Goal: Task Accomplishment & Management: Manage account settings

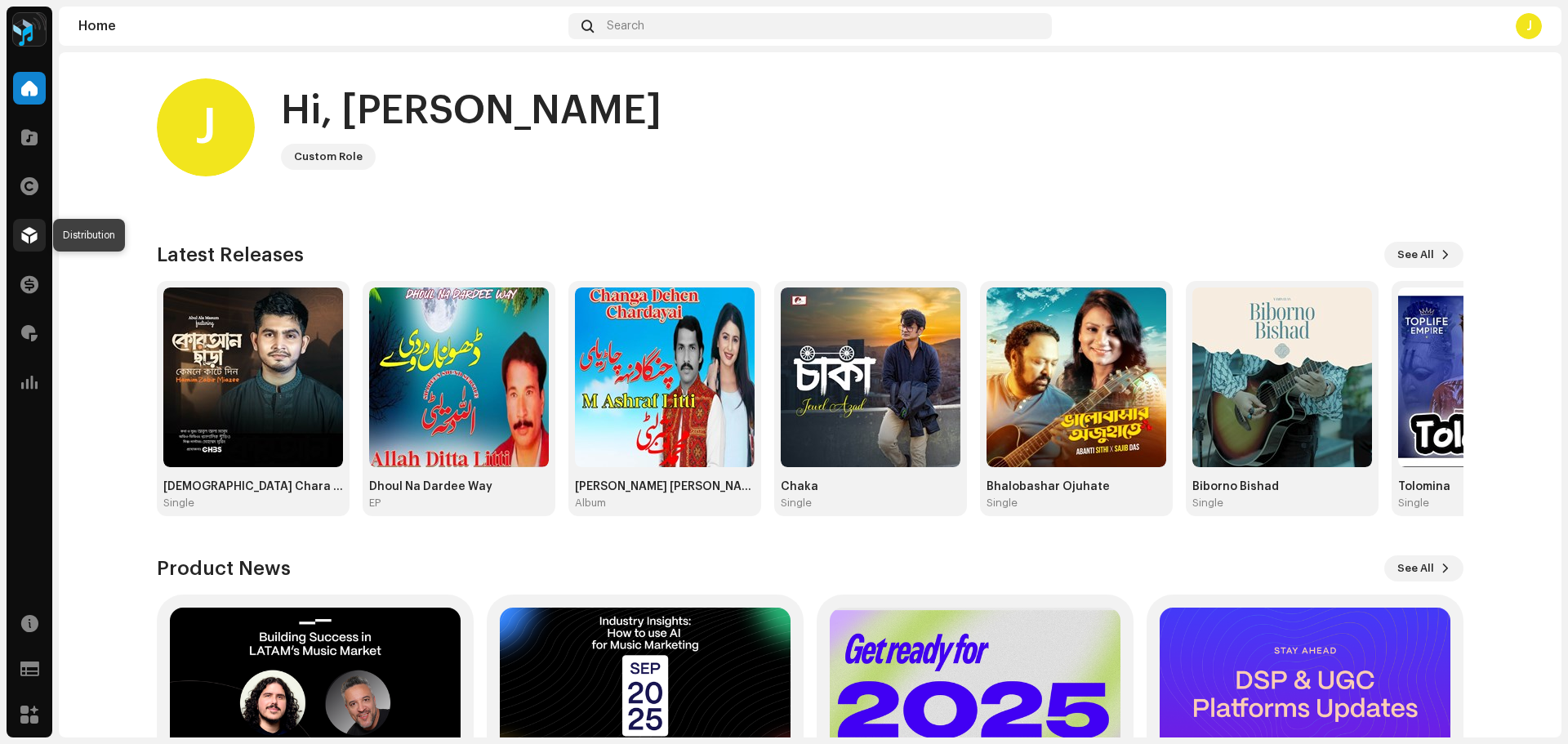
click at [27, 242] on span at bounding box center [29, 235] width 17 height 13
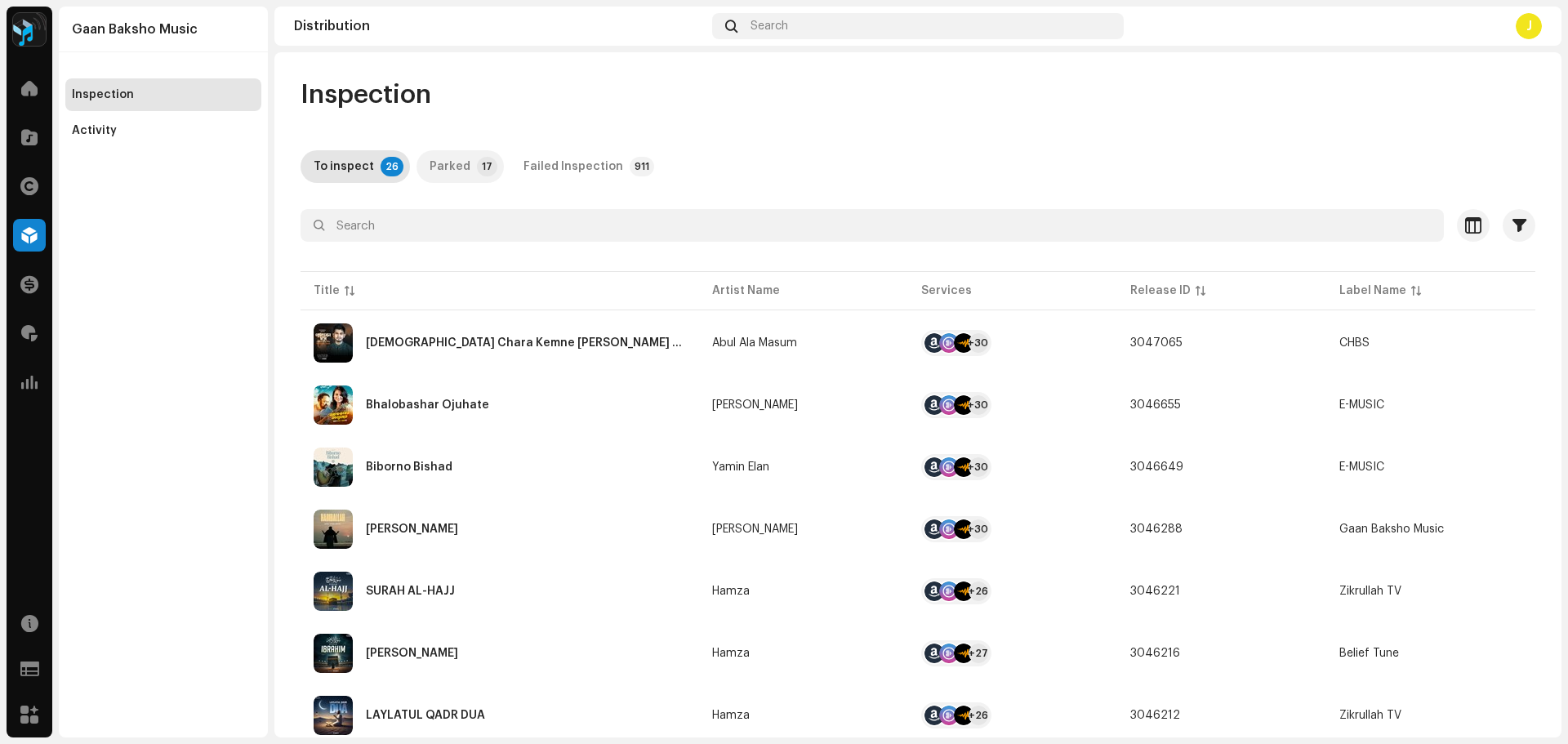
click at [433, 166] on div "Parked" at bounding box center [449, 167] width 41 height 33
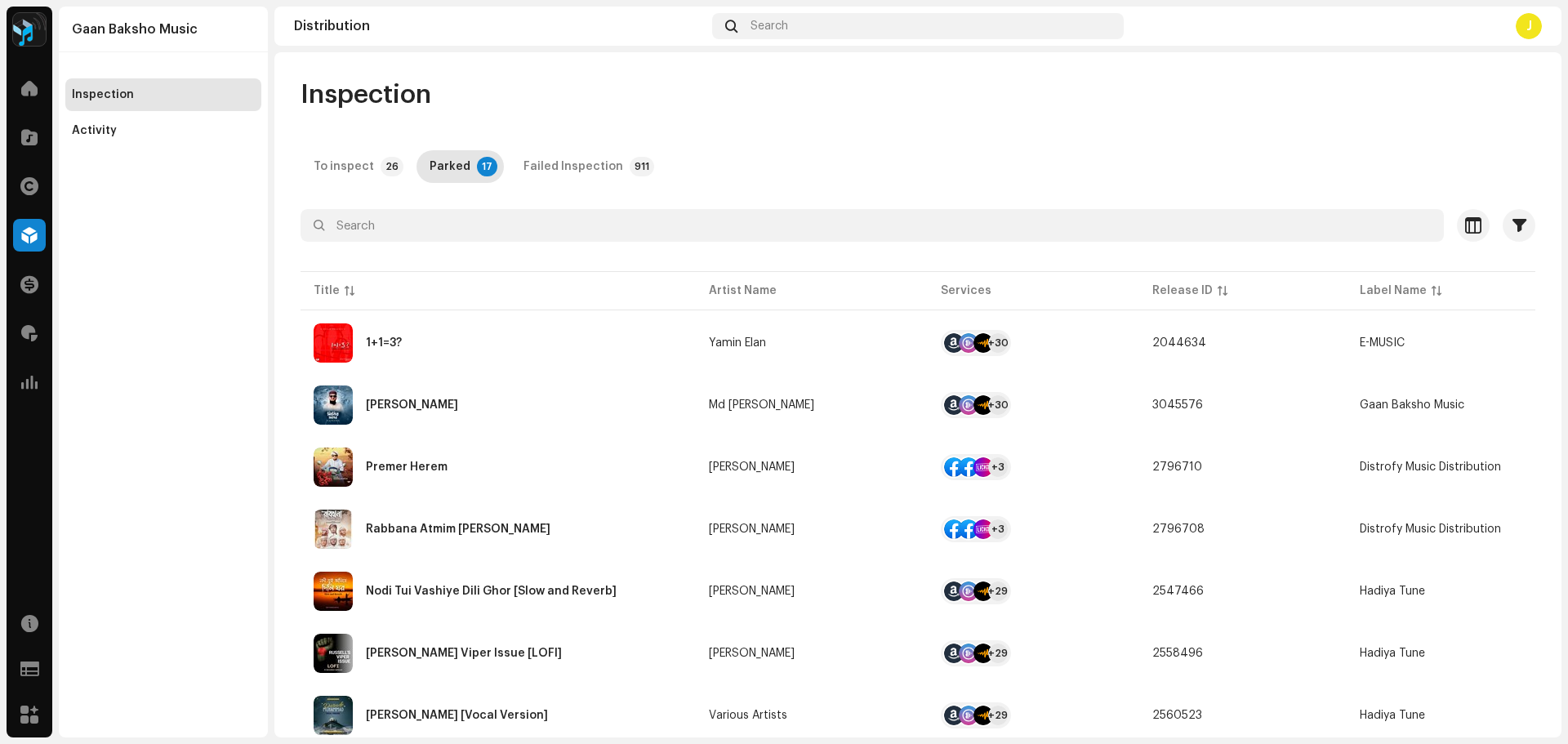
click at [626, 342] on div "1+1=3?" at bounding box center [498, 342] width 369 height 39
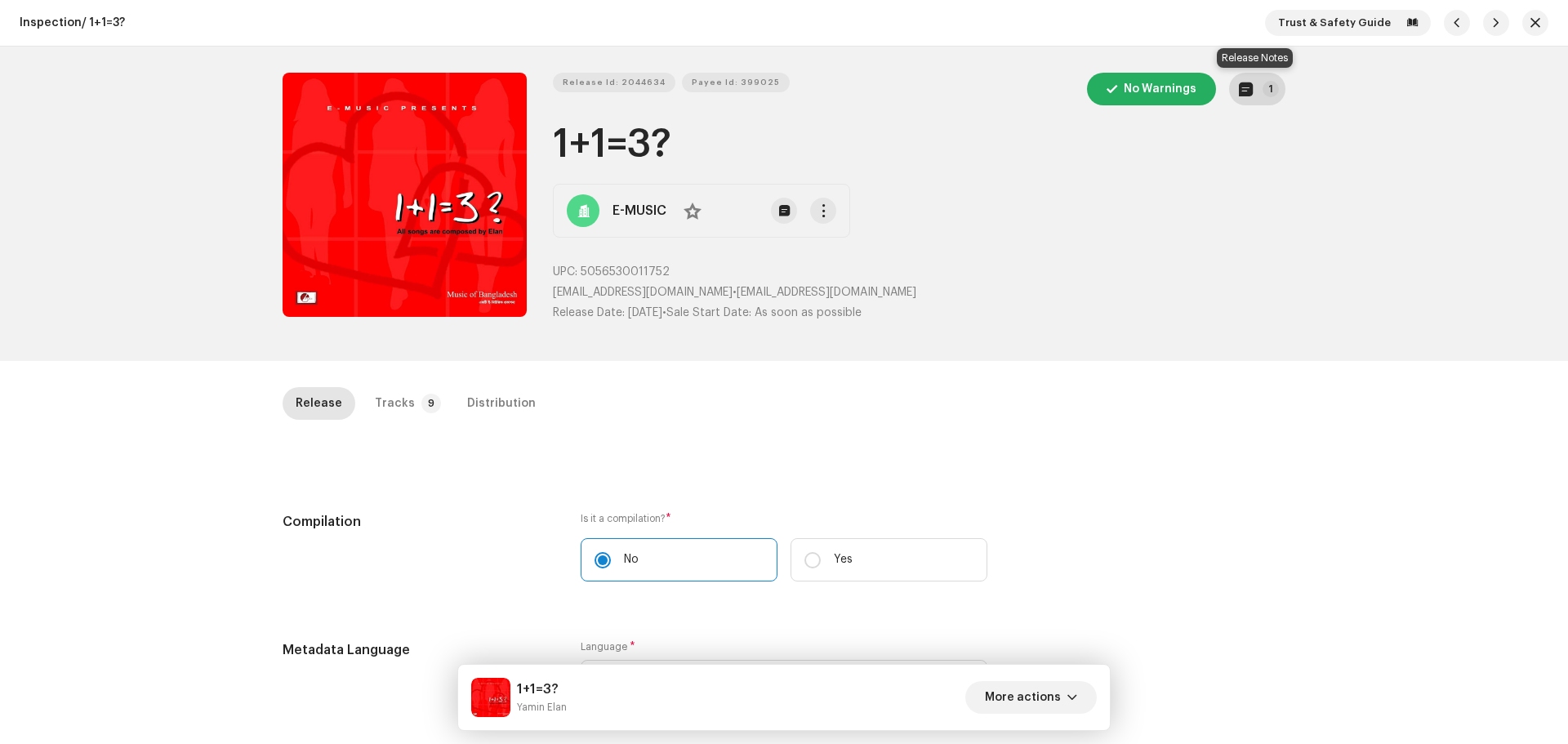
click at [1242, 96] on span "button" at bounding box center [1246, 89] width 14 height 13
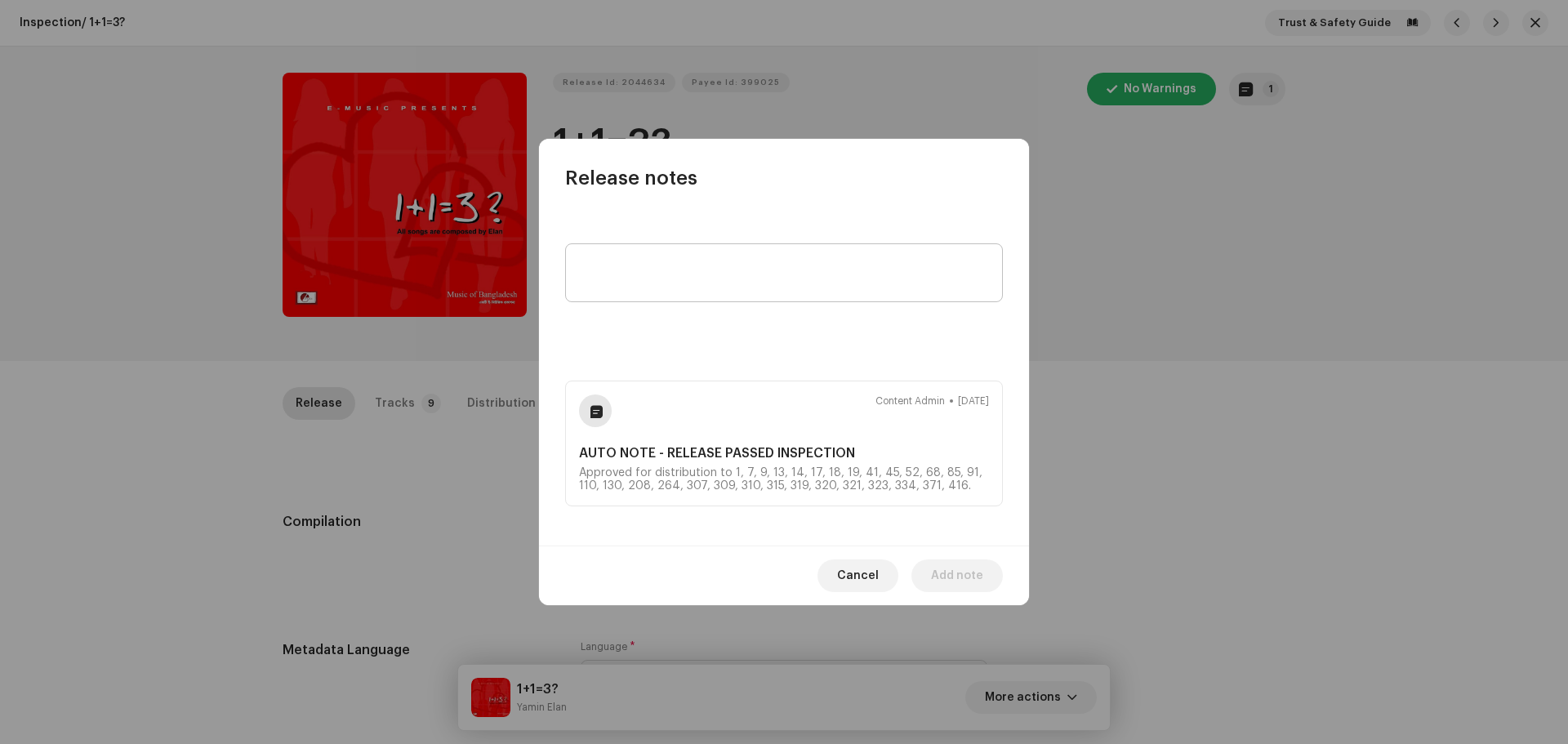
click at [716, 270] on textarea "To enrich screen reader interactions, please activate Accessibility in Grammarl…" at bounding box center [784, 273] width 438 height 59
type textarea "year, producer name added as per clients info."
click at [948, 575] on span "Add note" at bounding box center [957, 576] width 52 height 33
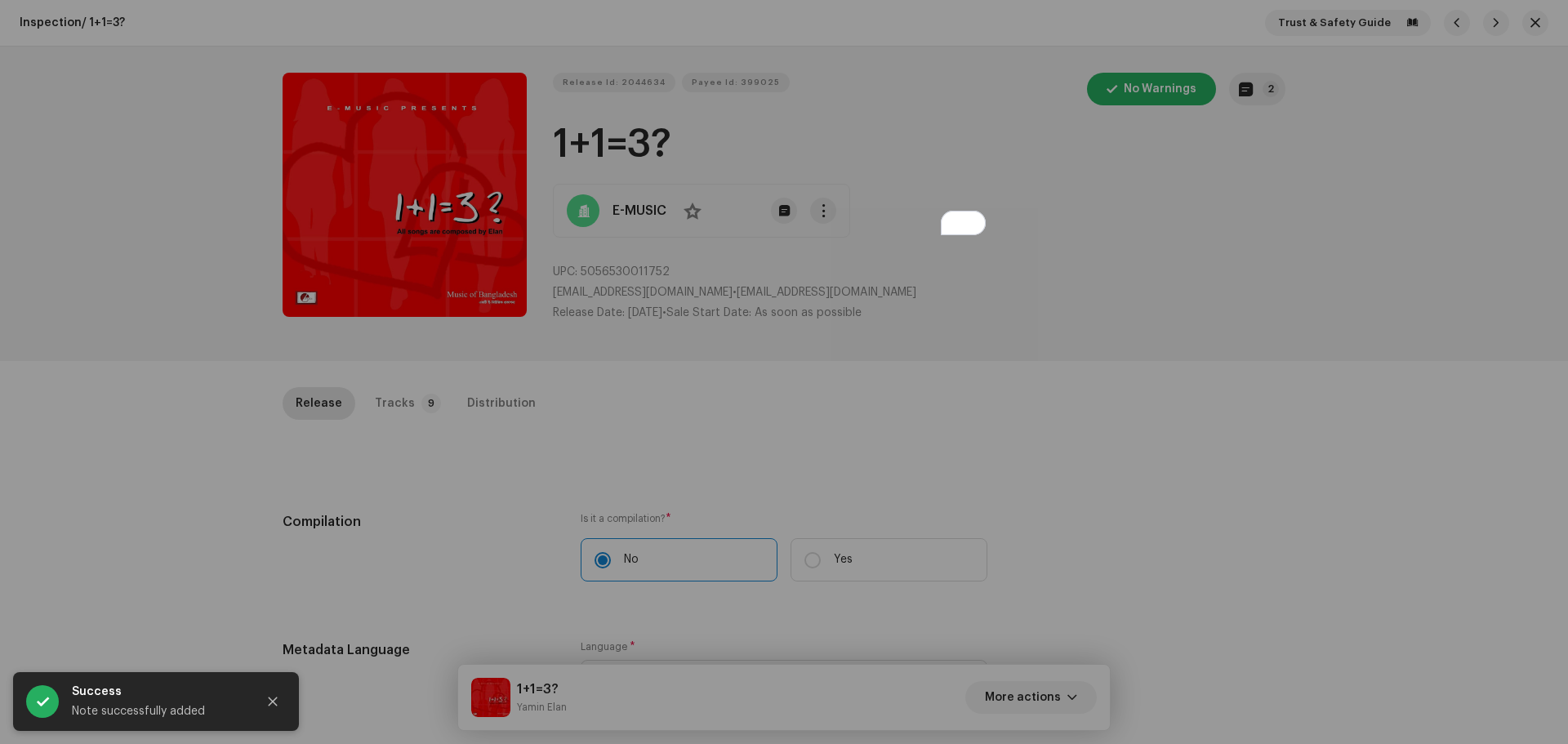
click at [1166, 287] on div "Release notes [PERSON_NAME] [DATE] year, producer name added as per clients inf…" at bounding box center [784, 372] width 1568 height 744
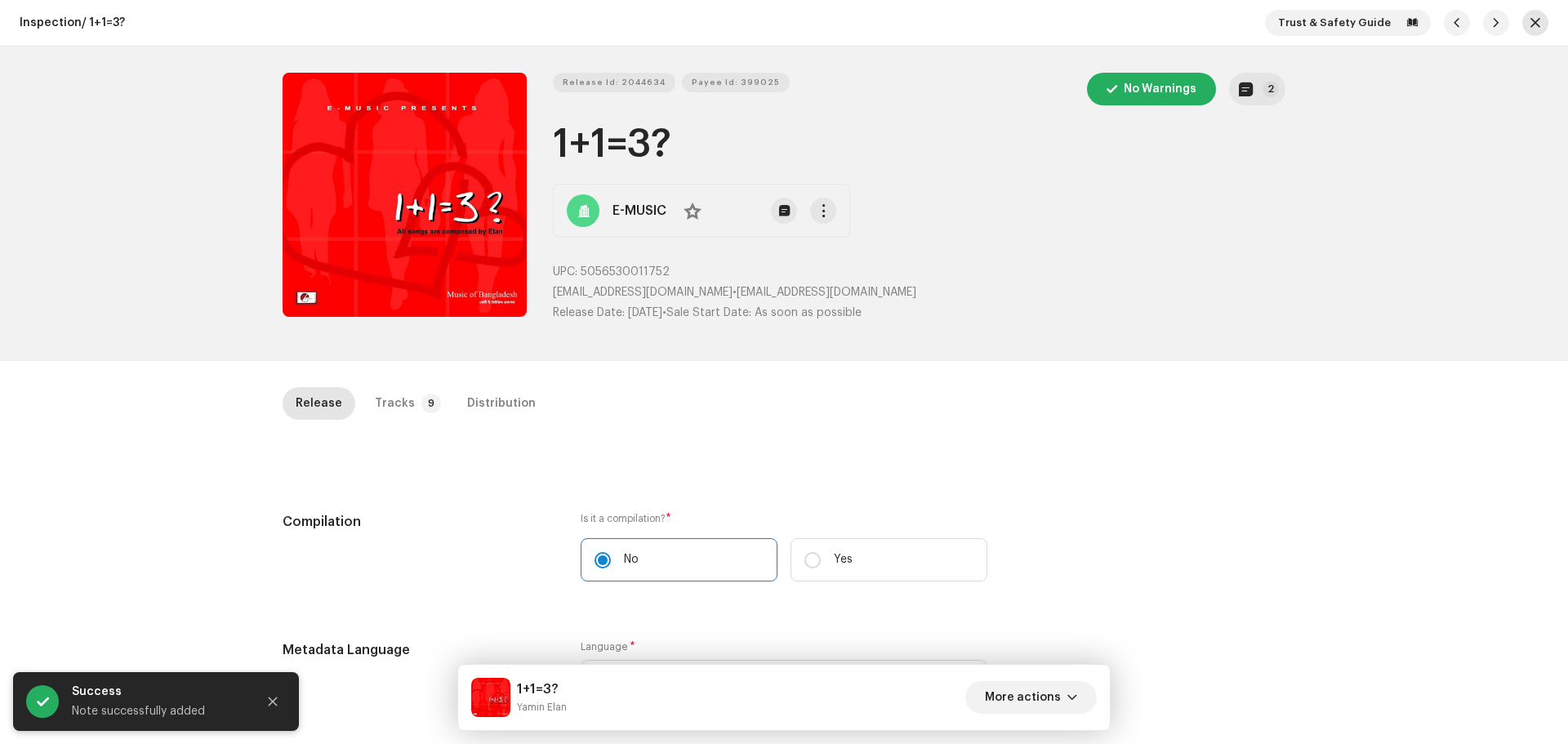
click at [1531, 20] on span "button" at bounding box center [1535, 23] width 10 height 13
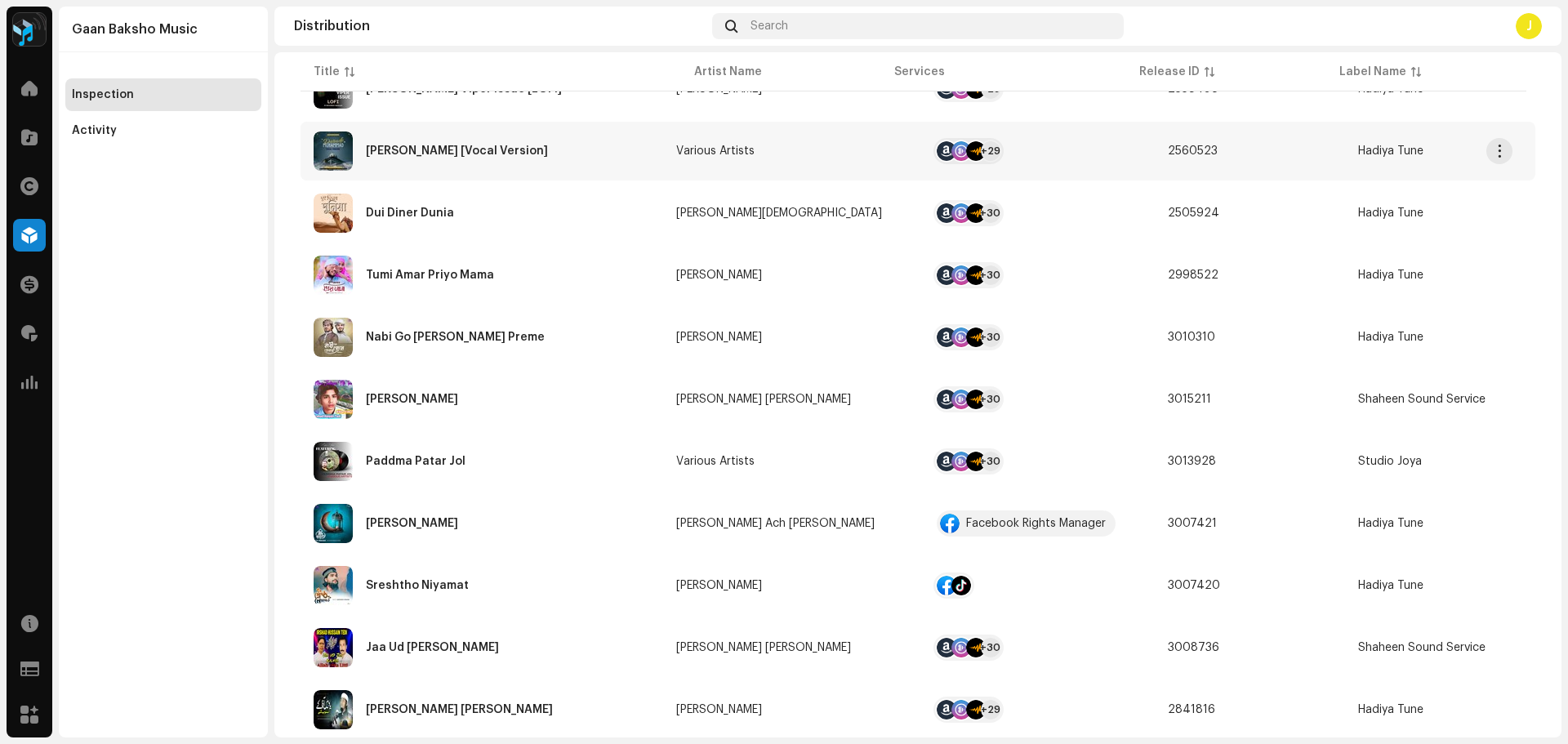
scroll to position [572, 0]
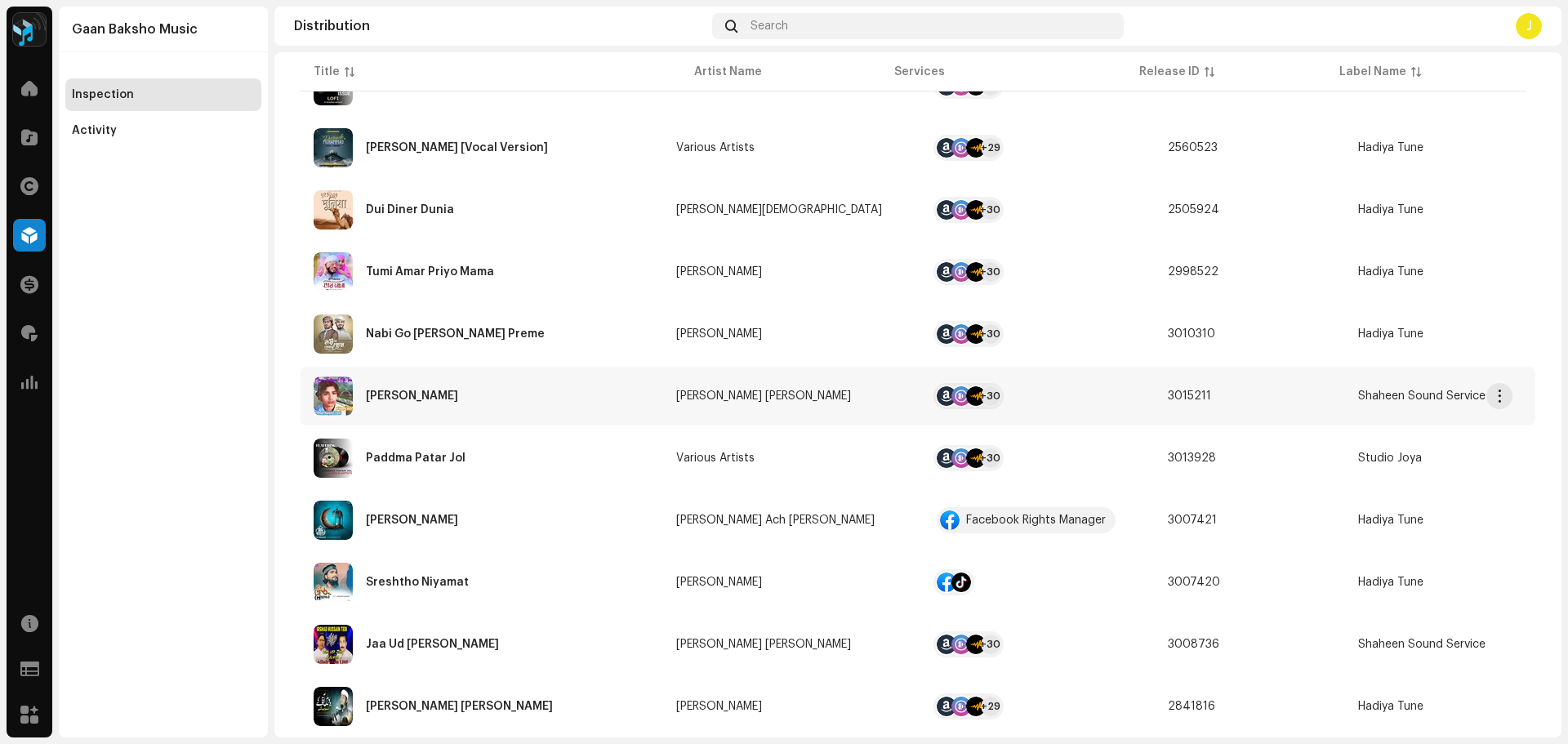
click at [571, 402] on div "[PERSON_NAME]" at bounding box center [482, 395] width 336 height 39
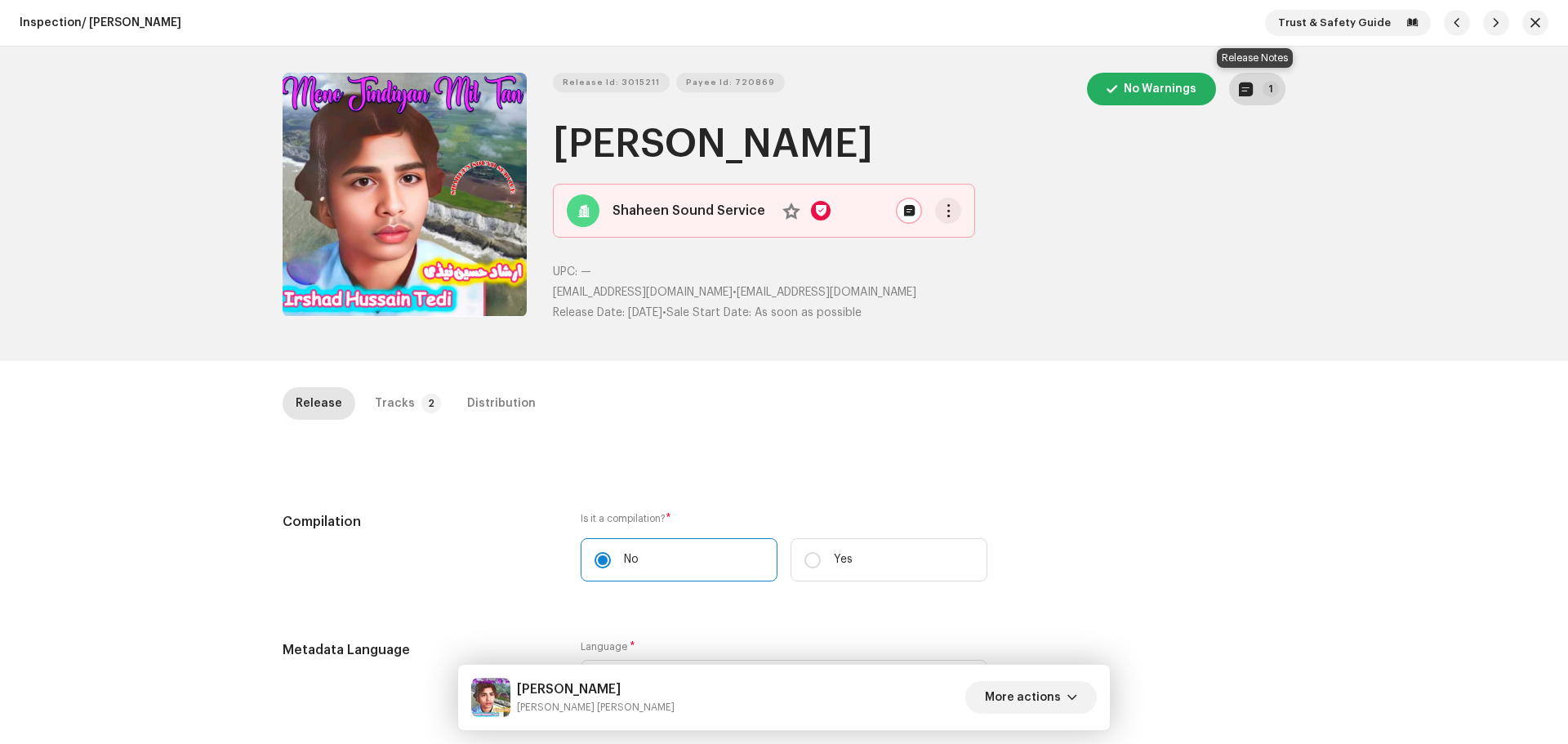
click at [1242, 83] on span "button" at bounding box center [1246, 89] width 14 height 13
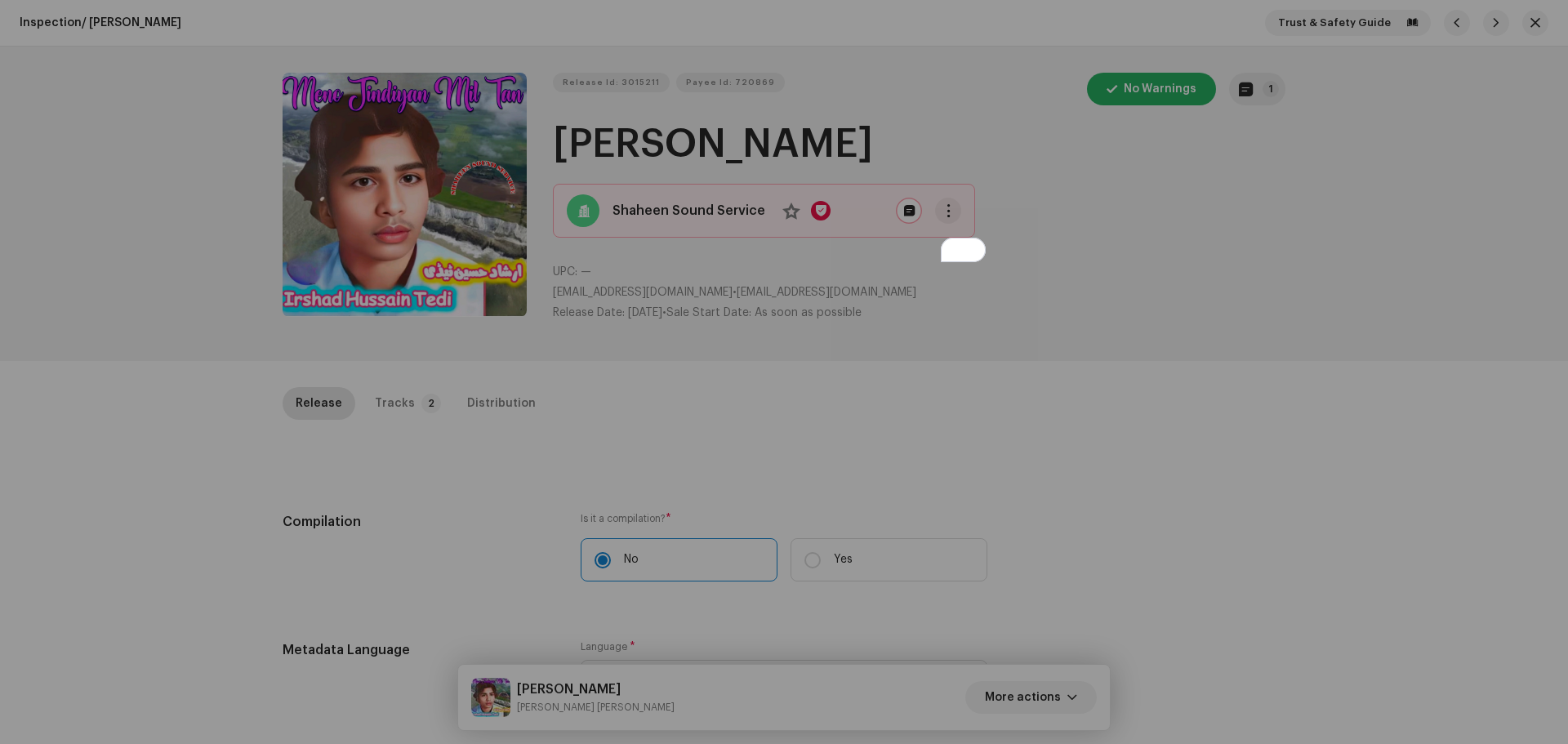
click at [1262, 388] on div "Release notes Content Admin [DATE] AUTO NOTE - RELEASE FAILED INSPECTION Reject…" at bounding box center [784, 372] width 1568 height 744
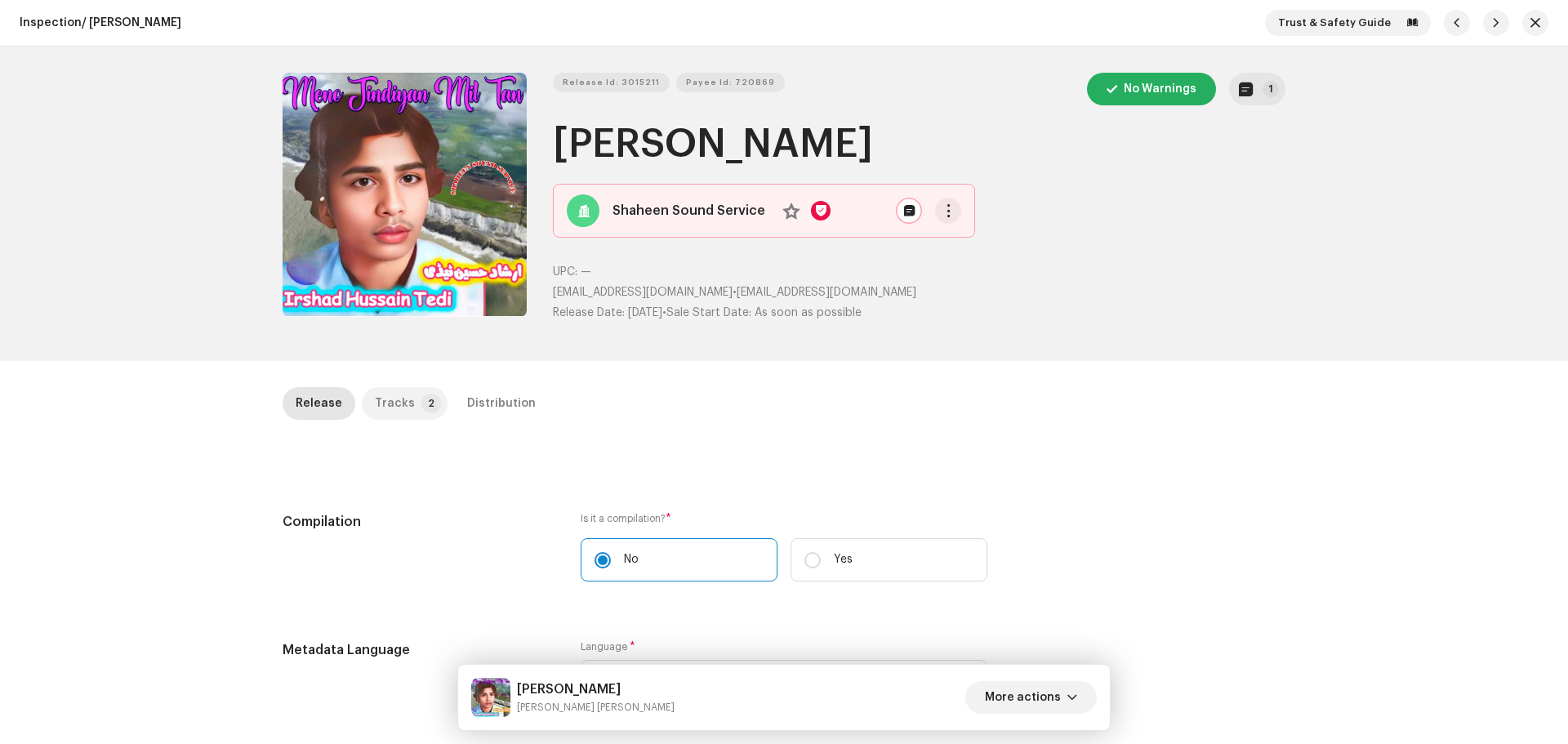
click at [389, 406] on div "Tracks" at bounding box center [395, 403] width 40 height 33
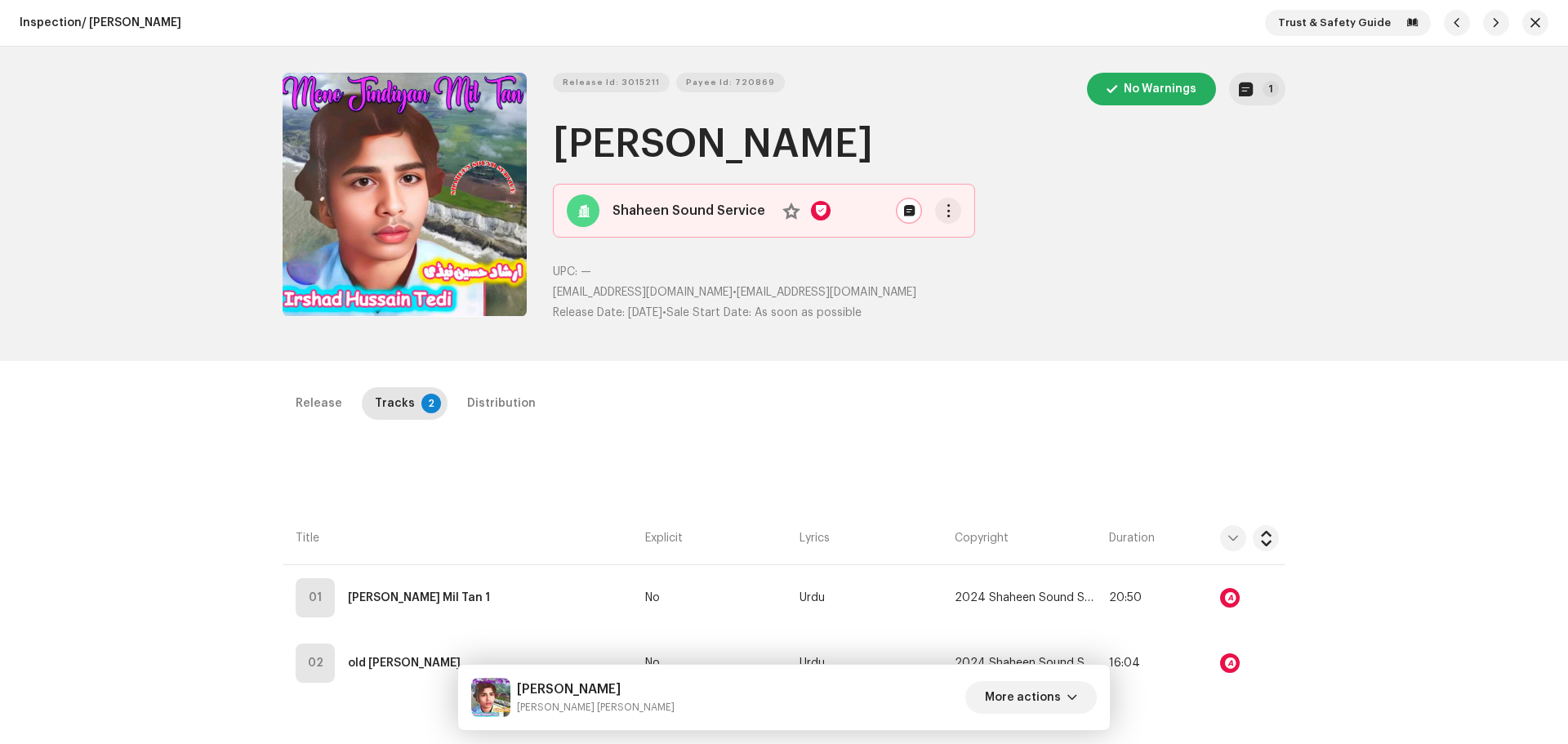
scroll to position [163, 0]
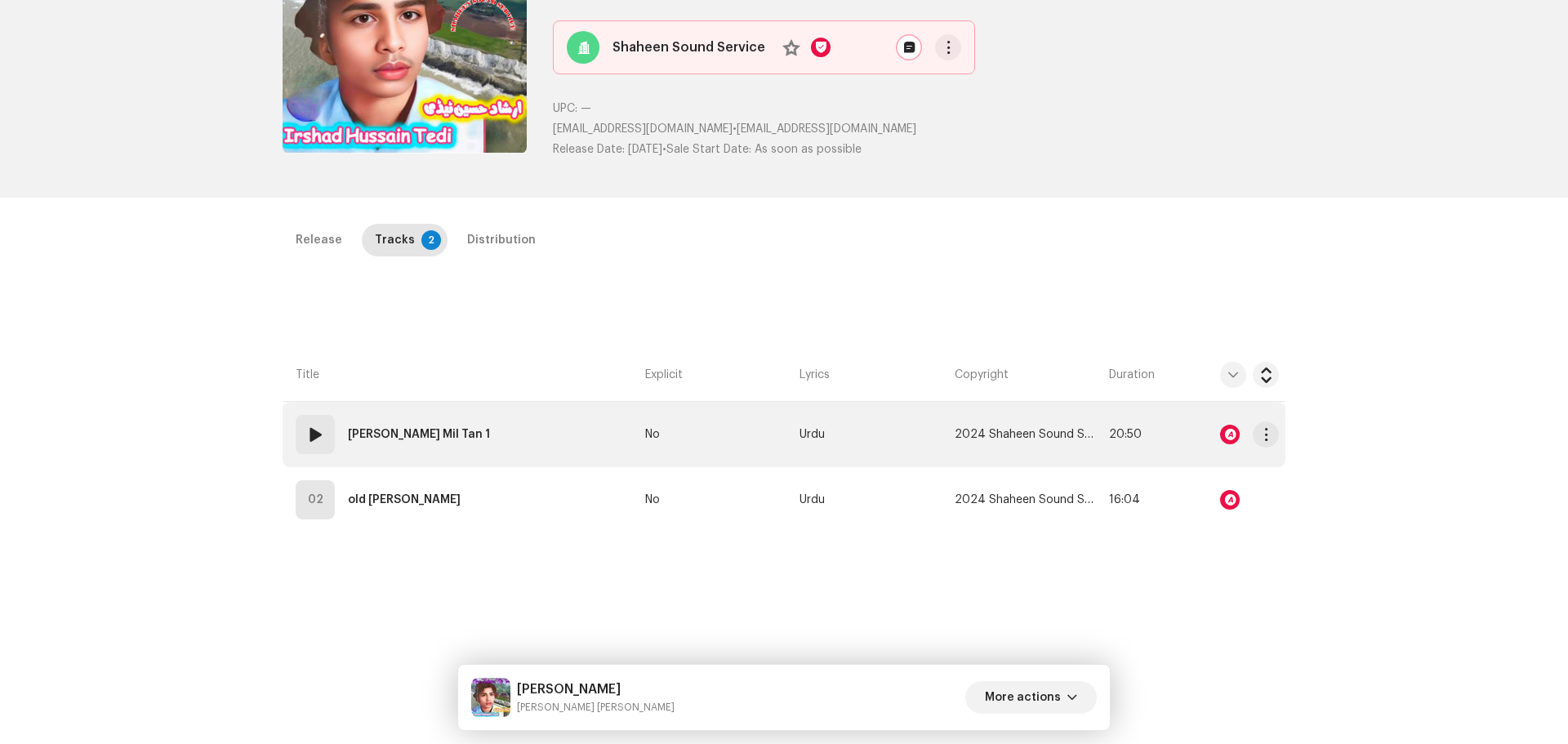
click at [1226, 431] on div at bounding box center [1230, 435] width 20 height 20
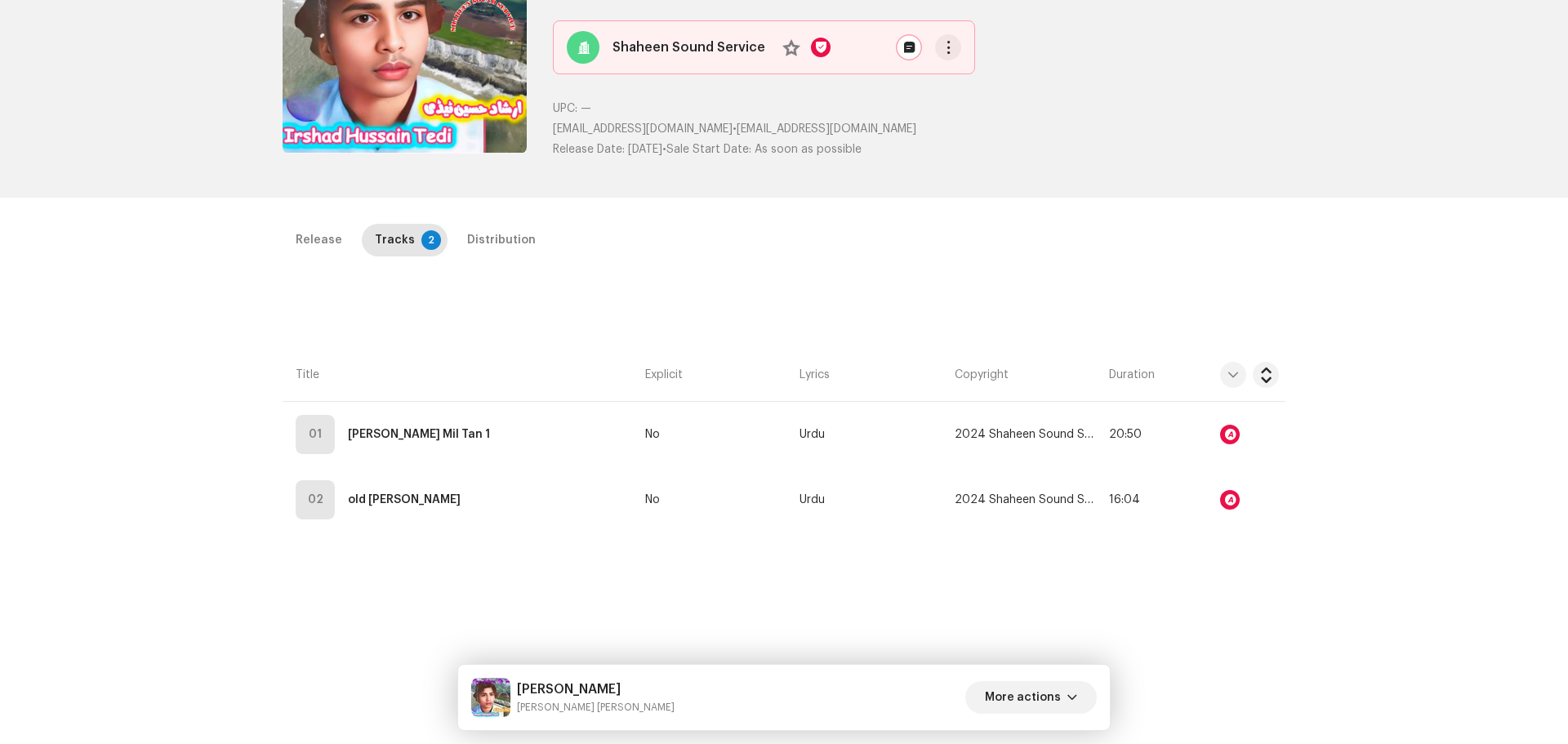
click at [1133, 274] on div "Audio Recognition by Remix/Sample 1 Cover Song 15 Speech ! All results require …" at bounding box center [784, 372] width 1568 height 744
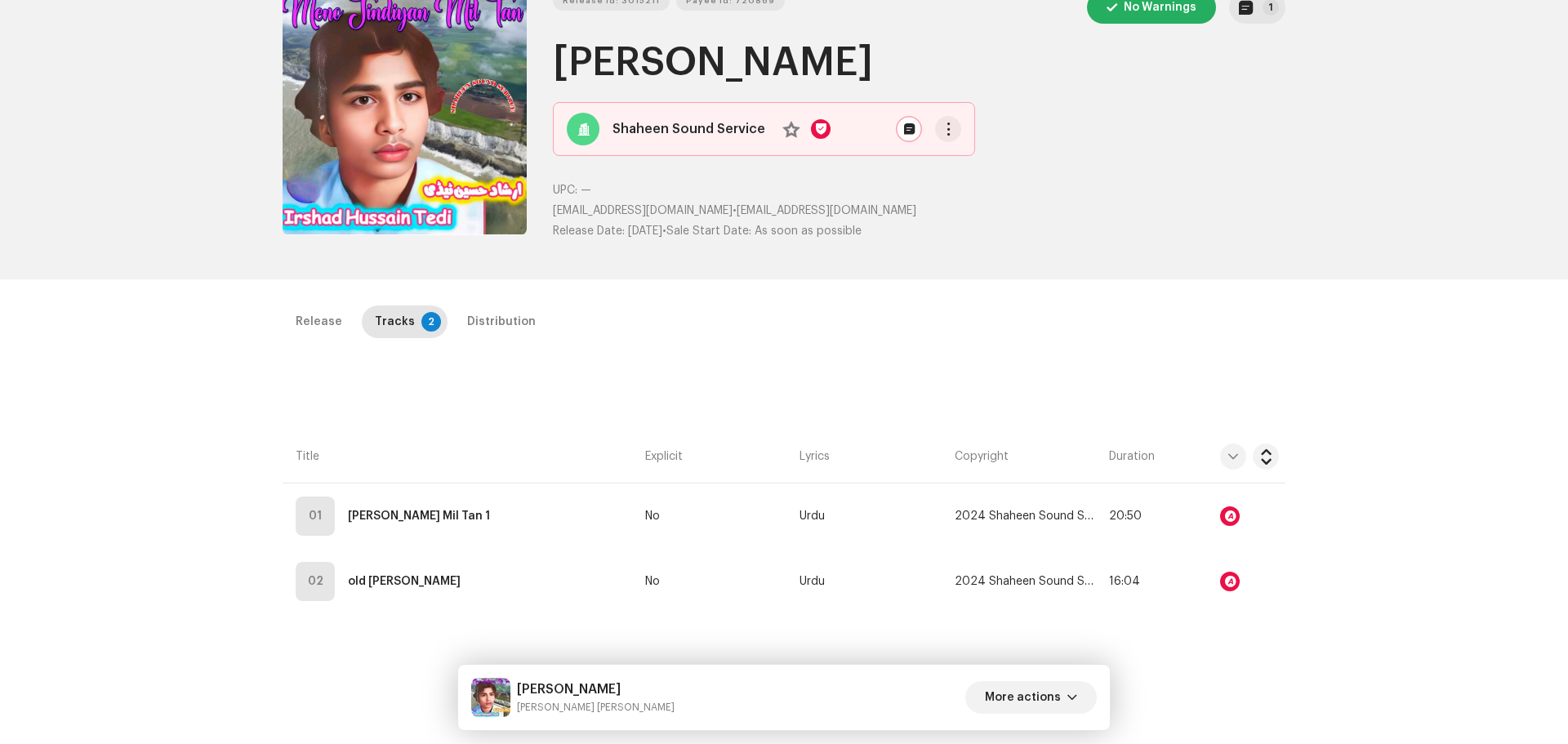
scroll to position [0, 0]
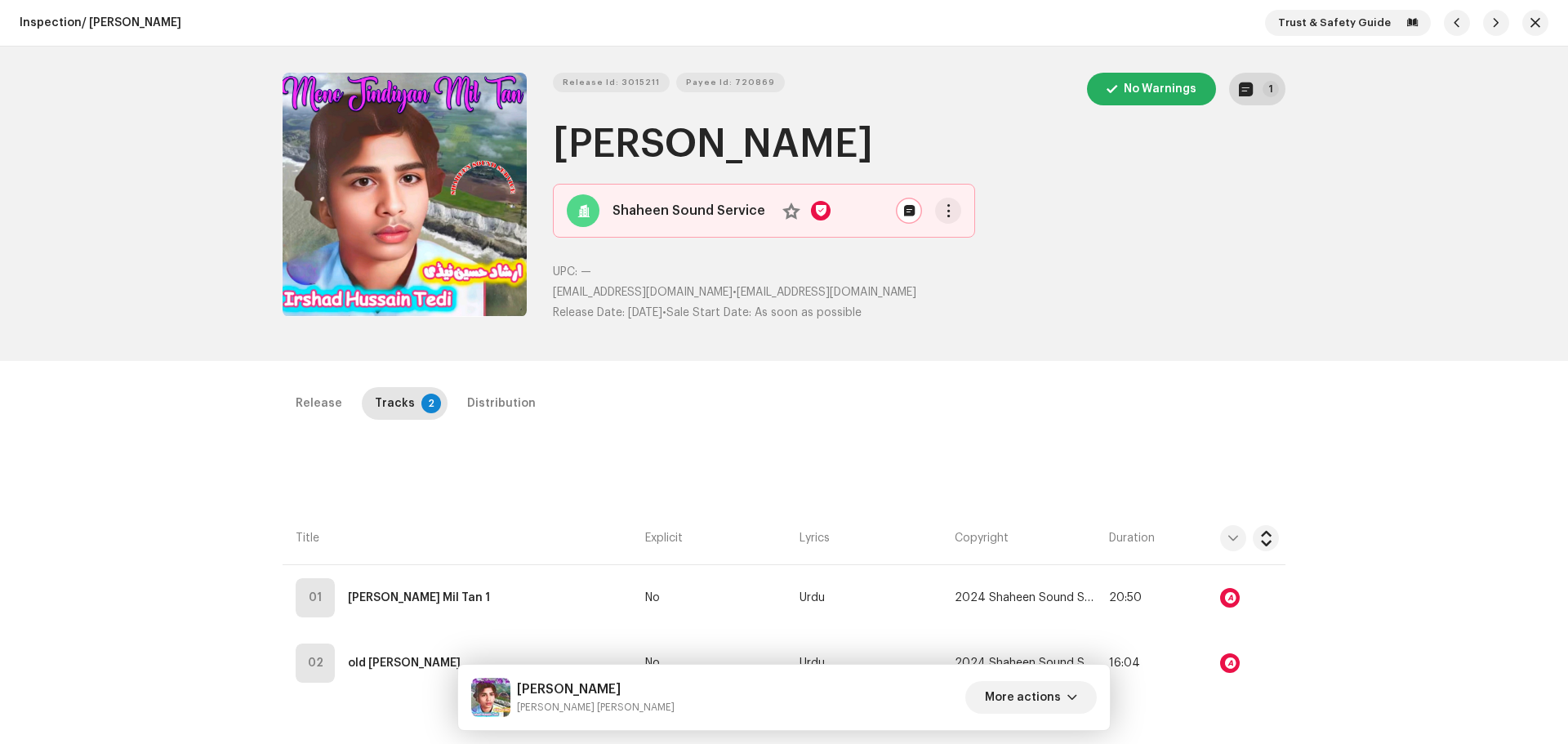
click at [1245, 88] on span "button" at bounding box center [1246, 89] width 14 height 13
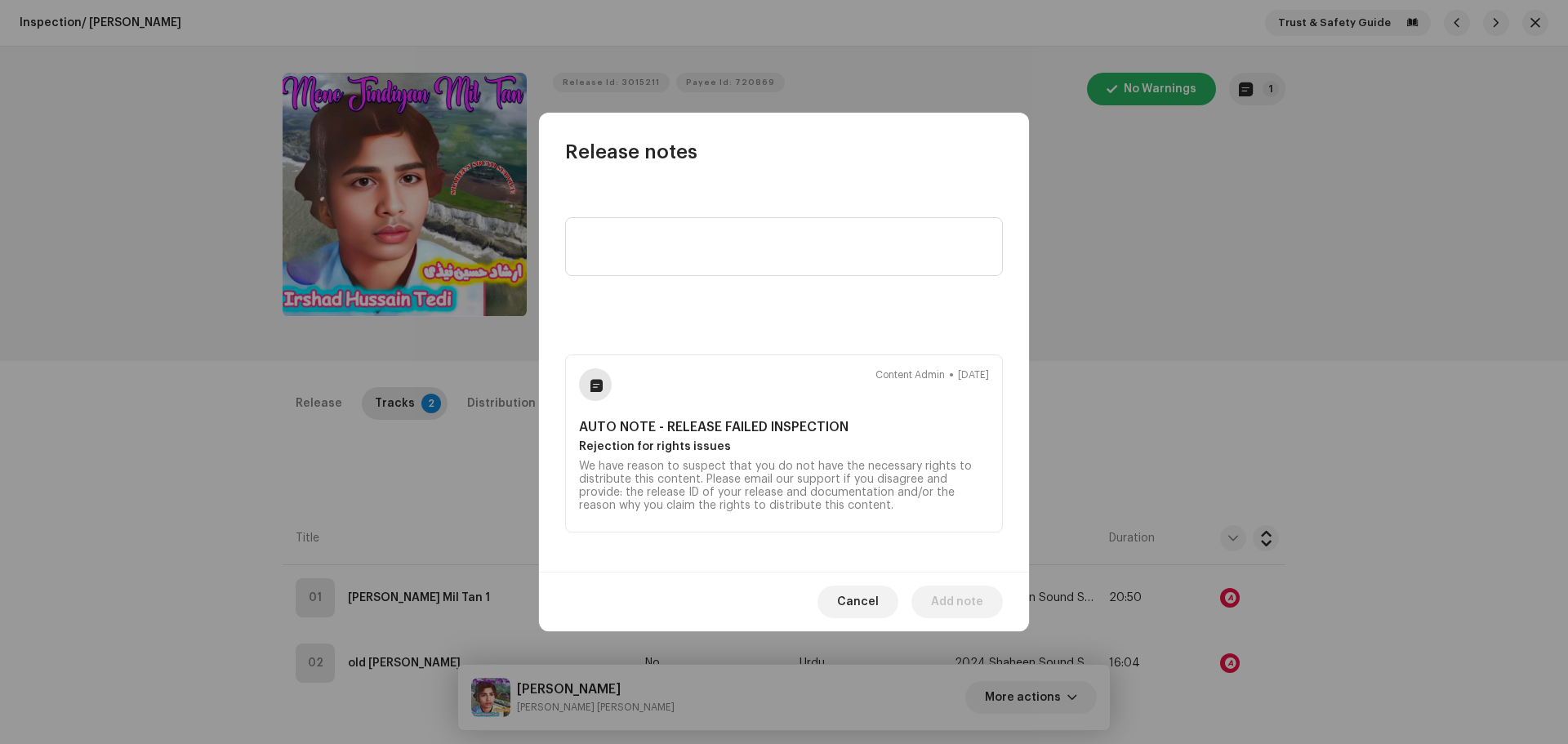
click at [655, 478] on div "We have reason to suspect that you do not have the necessary rights to distribu…" at bounding box center [784, 486] width 410 height 52
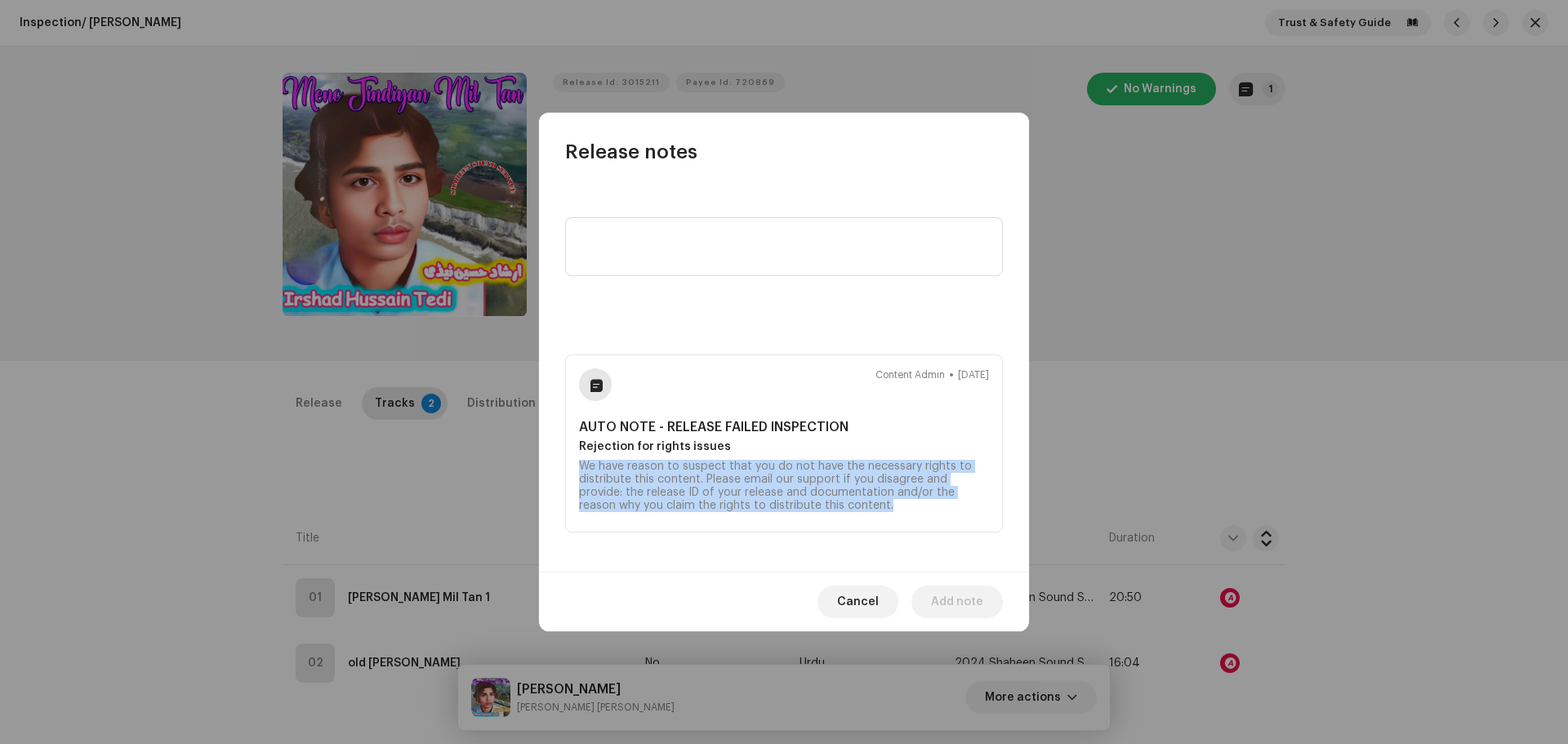
drag, startPoint x: 578, startPoint y: 468, endPoint x: 808, endPoint y: 512, distance: 234.2
click at [808, 512] on div "Content Admin [DATE] AUTO NOTE - RELEASE FAILED INSPECTION Rejection for rights…" at bounding box center [784, 443] width 438 height 178
copy div "We have reason to suspect that you do not have the necessary rights to distribu…"
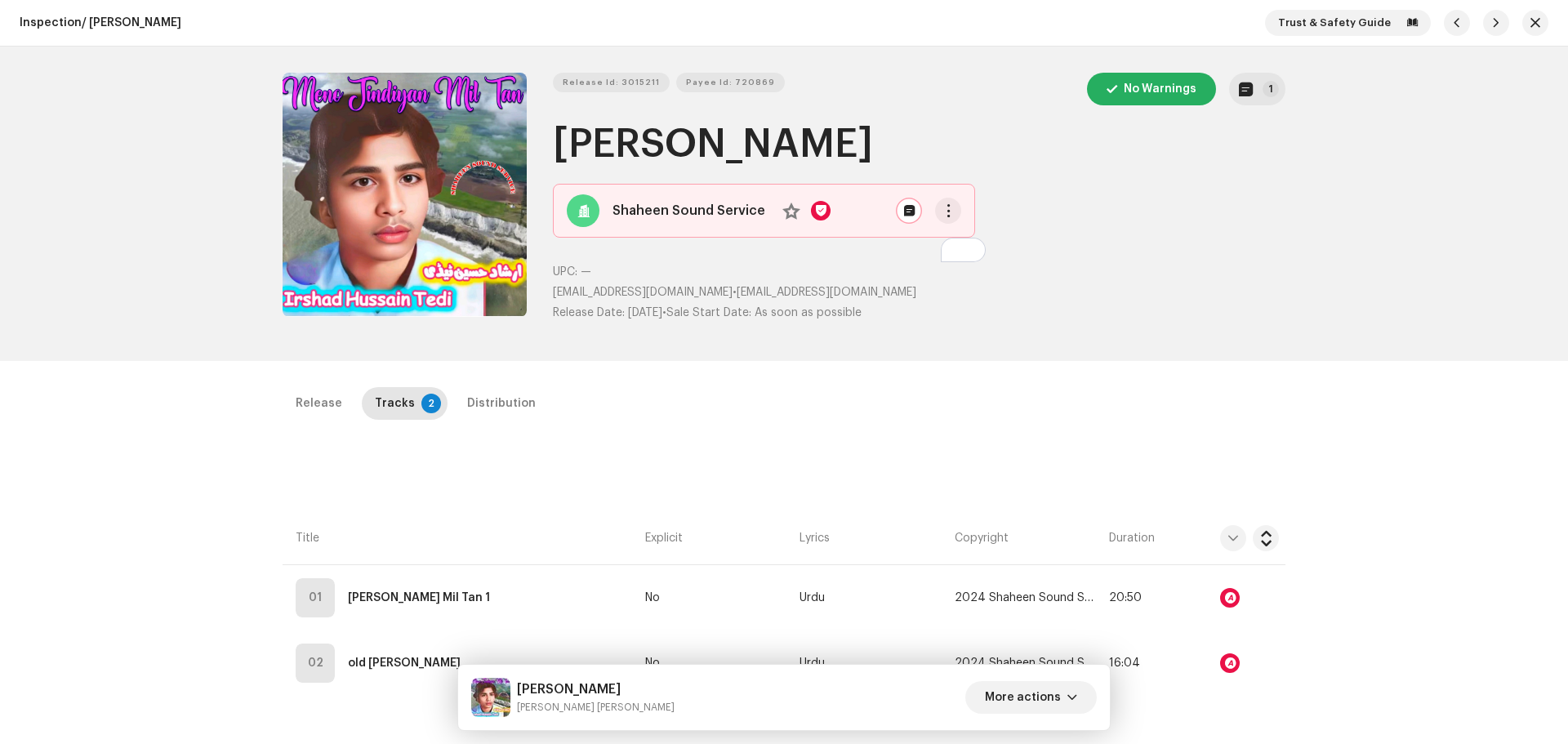
click at [1214, 441] on div "Release notes Content Admin [DATE] AUTO NOTE - RELEASE FAILED INSPECTION Reject…" at bounding box center [784, 372] width 1568 height 744
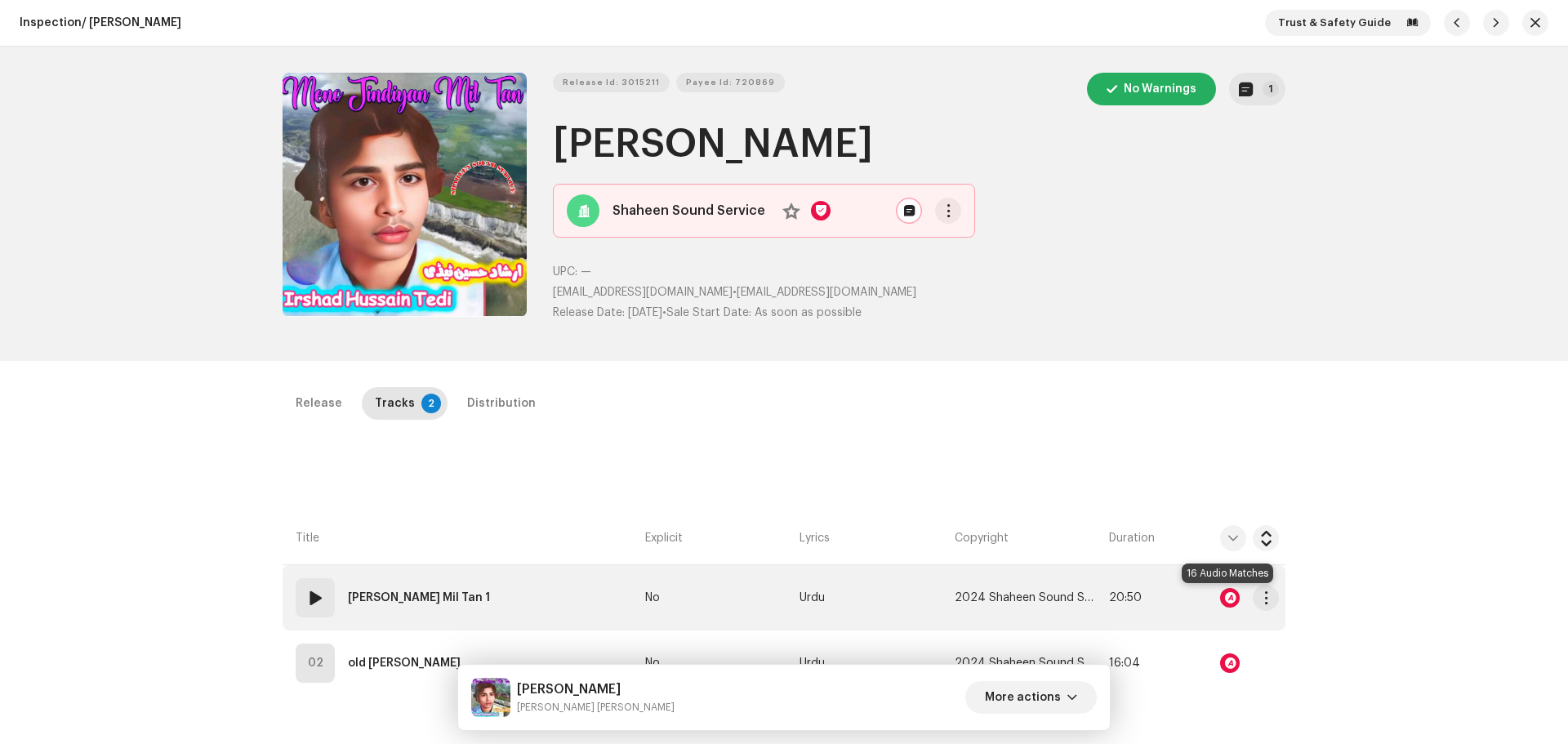
click at [1225, 597] on div at bounding box center [1230, 598] width 20 height 20
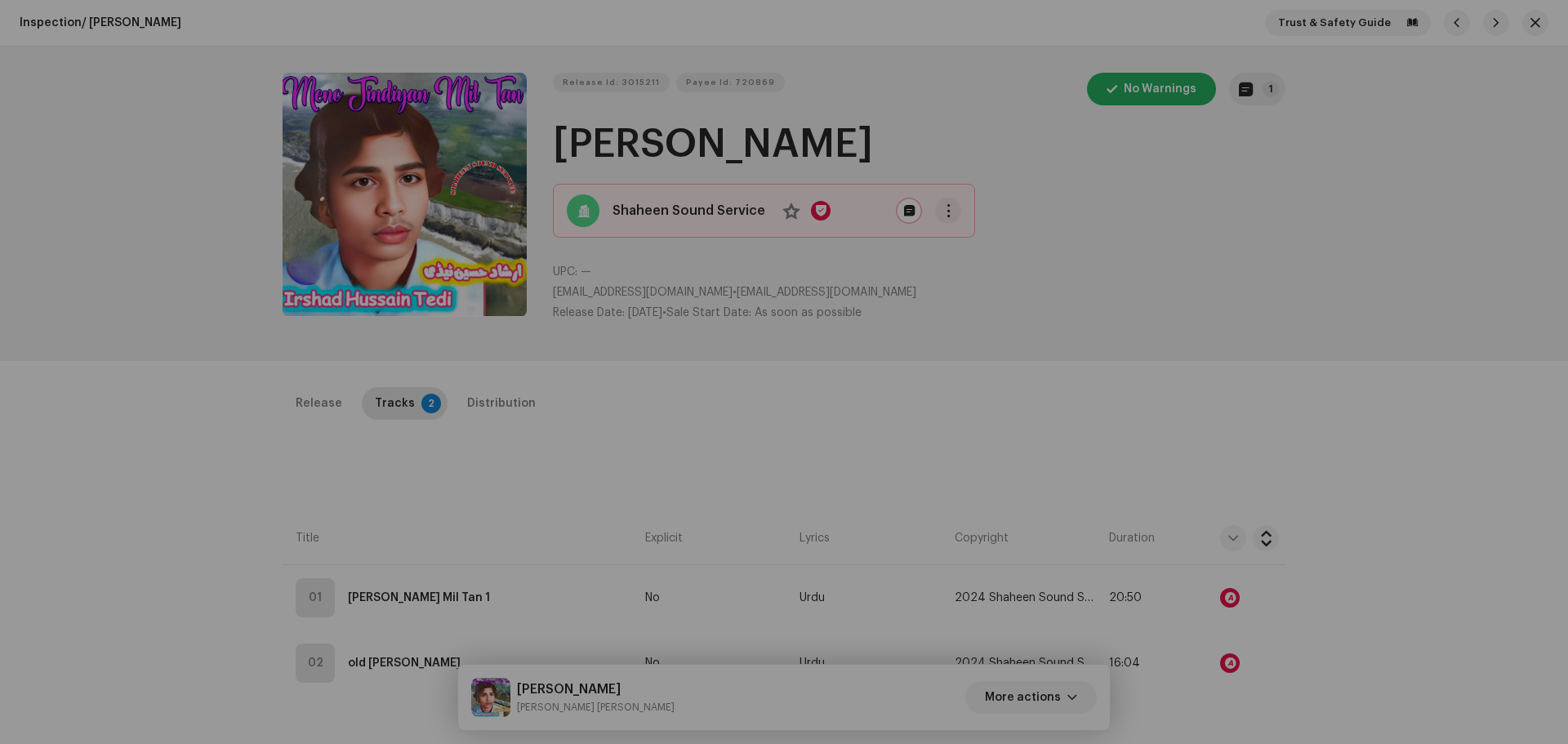
click at [1239, 270] on div "Audio Recognition by Remix/Sample 1 Cover Song 15 Speech ! All results require …" at bounding box center [784, 372] width 1568 height 744
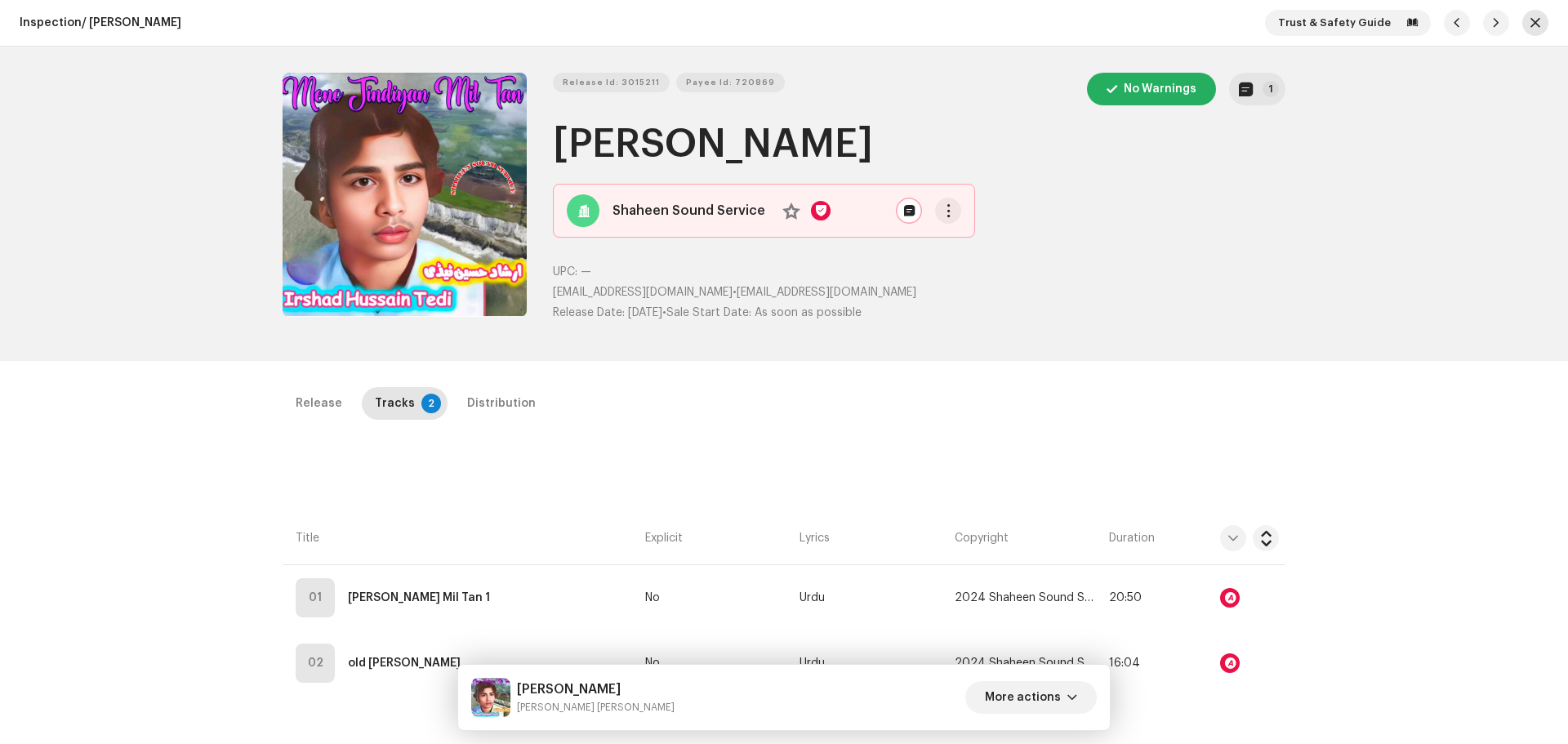
click at [1526, 31] on button "button" at bounding box center [1536, 23] width 26 height 26
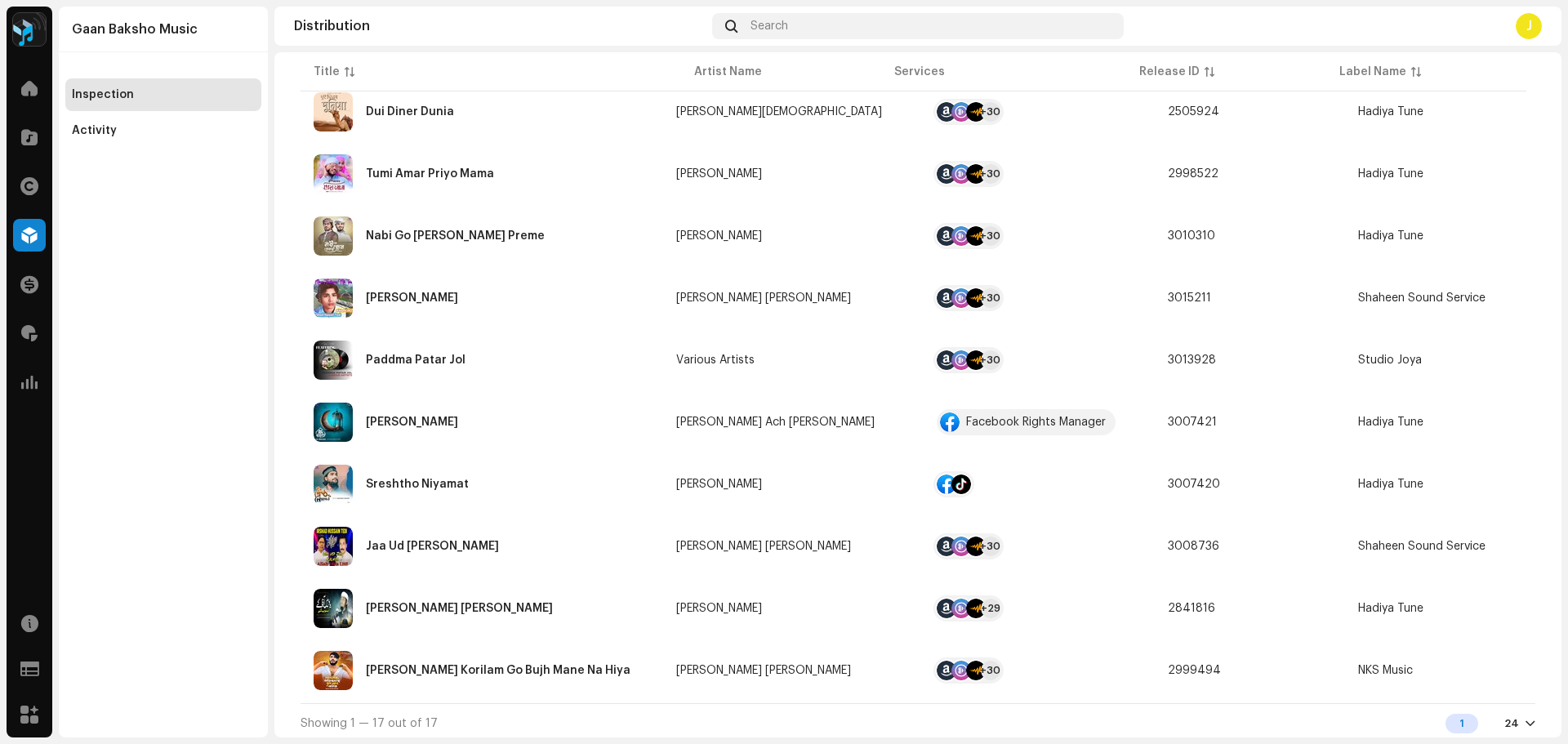
scroll to position [674, 0]
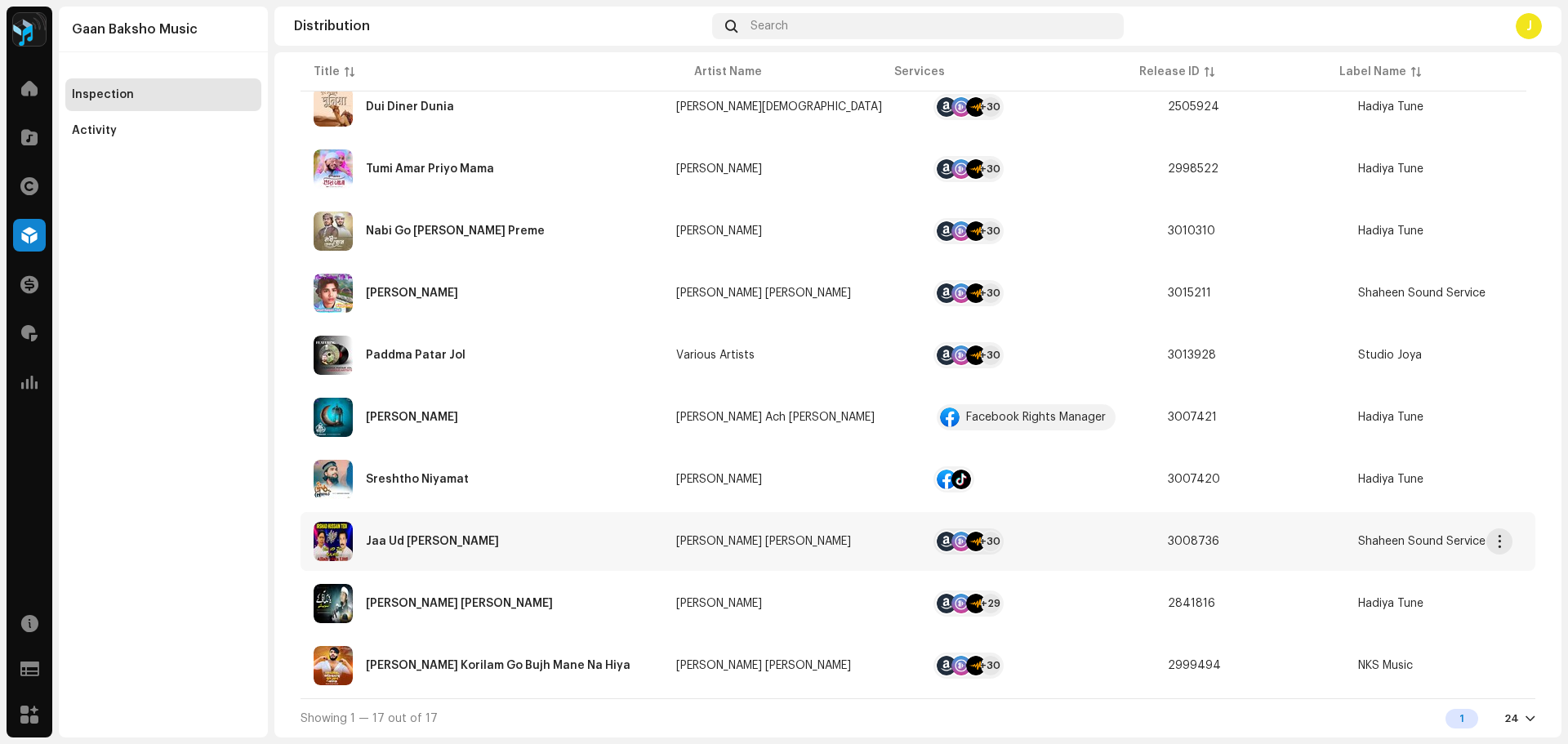
click at [526, 541] on div "Jaa Ud [PERSON_NAME]" at bounding box center [482, 541] width 336 height 39
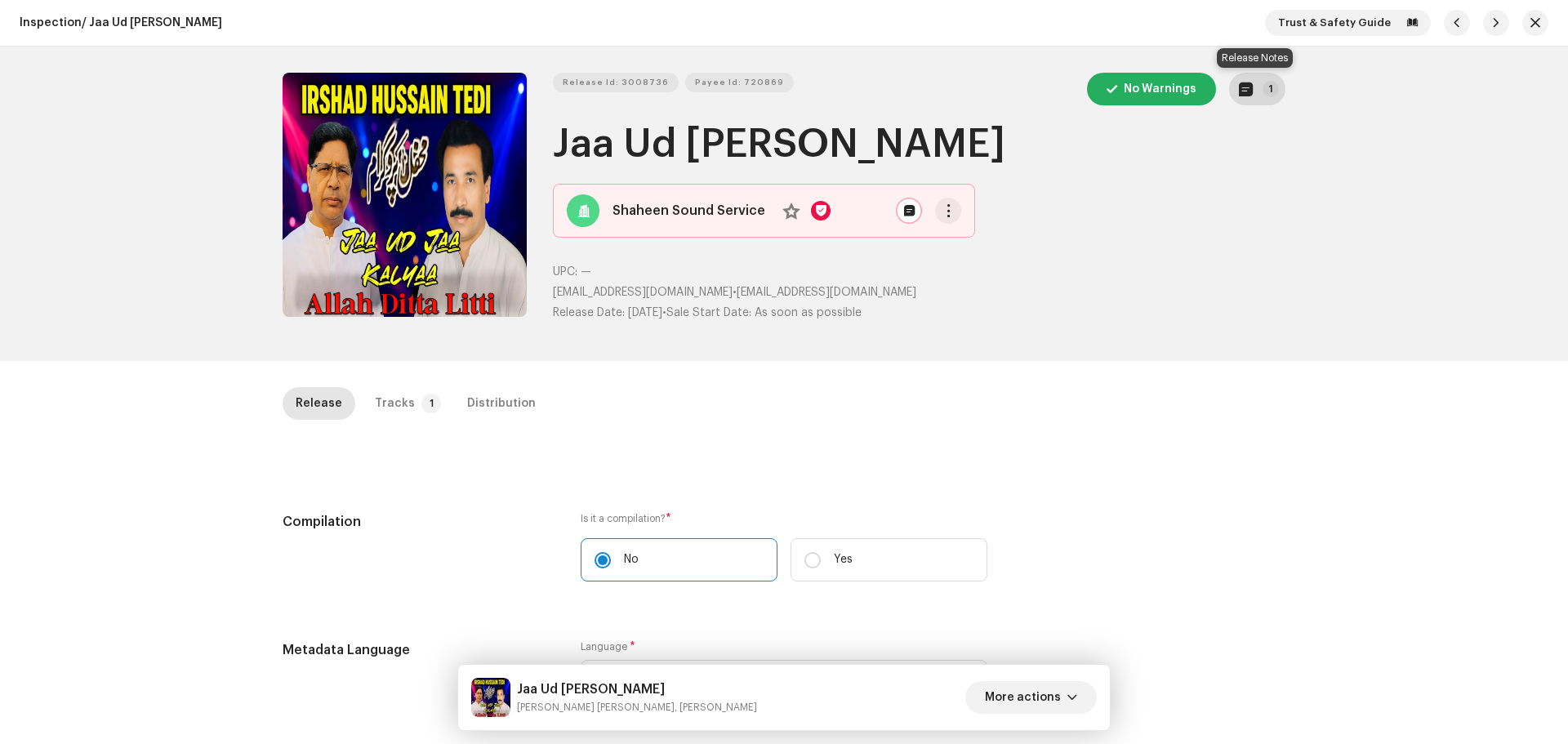
click at [1240, 91] on span "button" at bounding box center [1246, 89] width 14 height 13
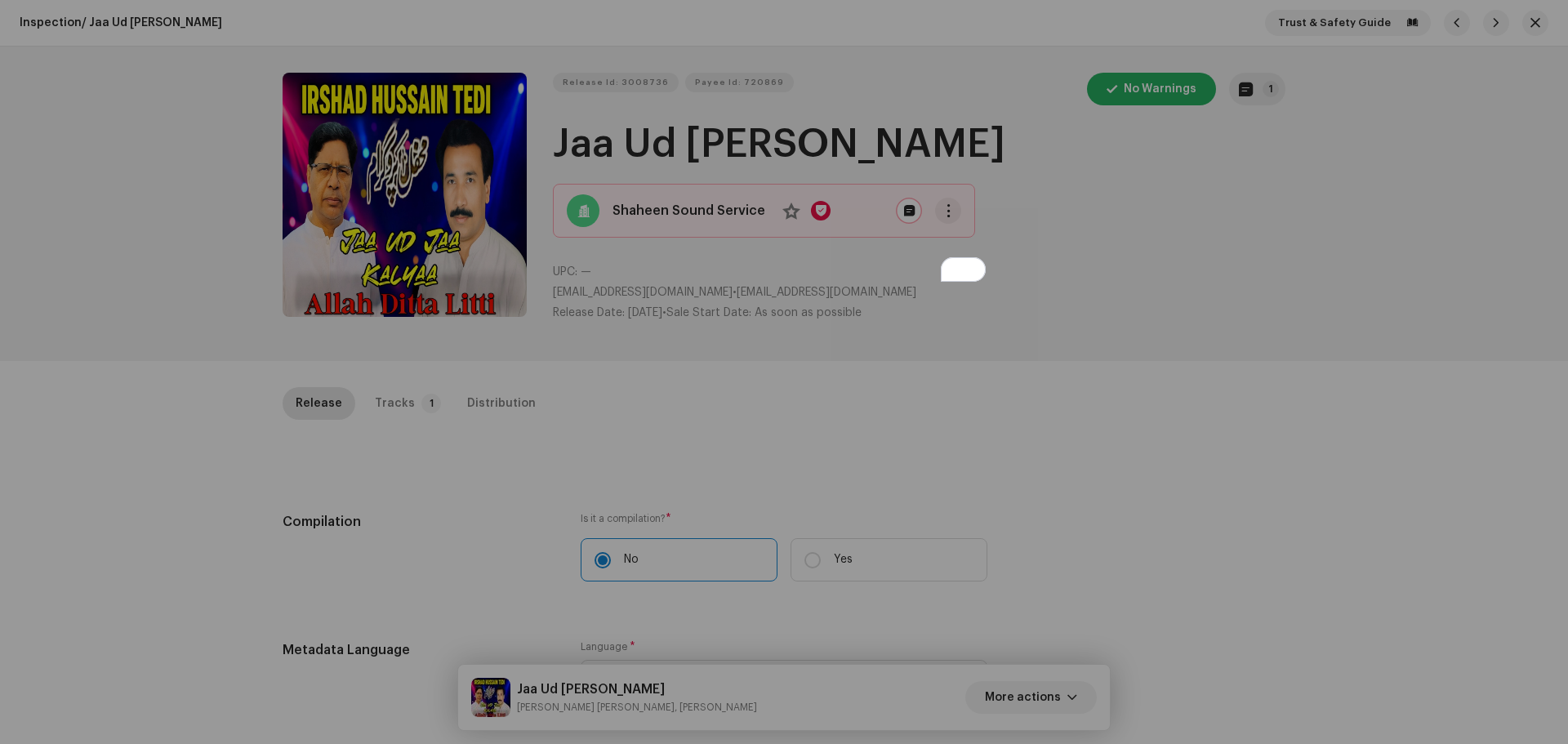
click at [1129, 422] on div "Release notes Content Admin [DATE] AUTO NOTE - RELEASE FAILED INSPECTION Other …" at bounding box center [784, 372] width 1568 height 744
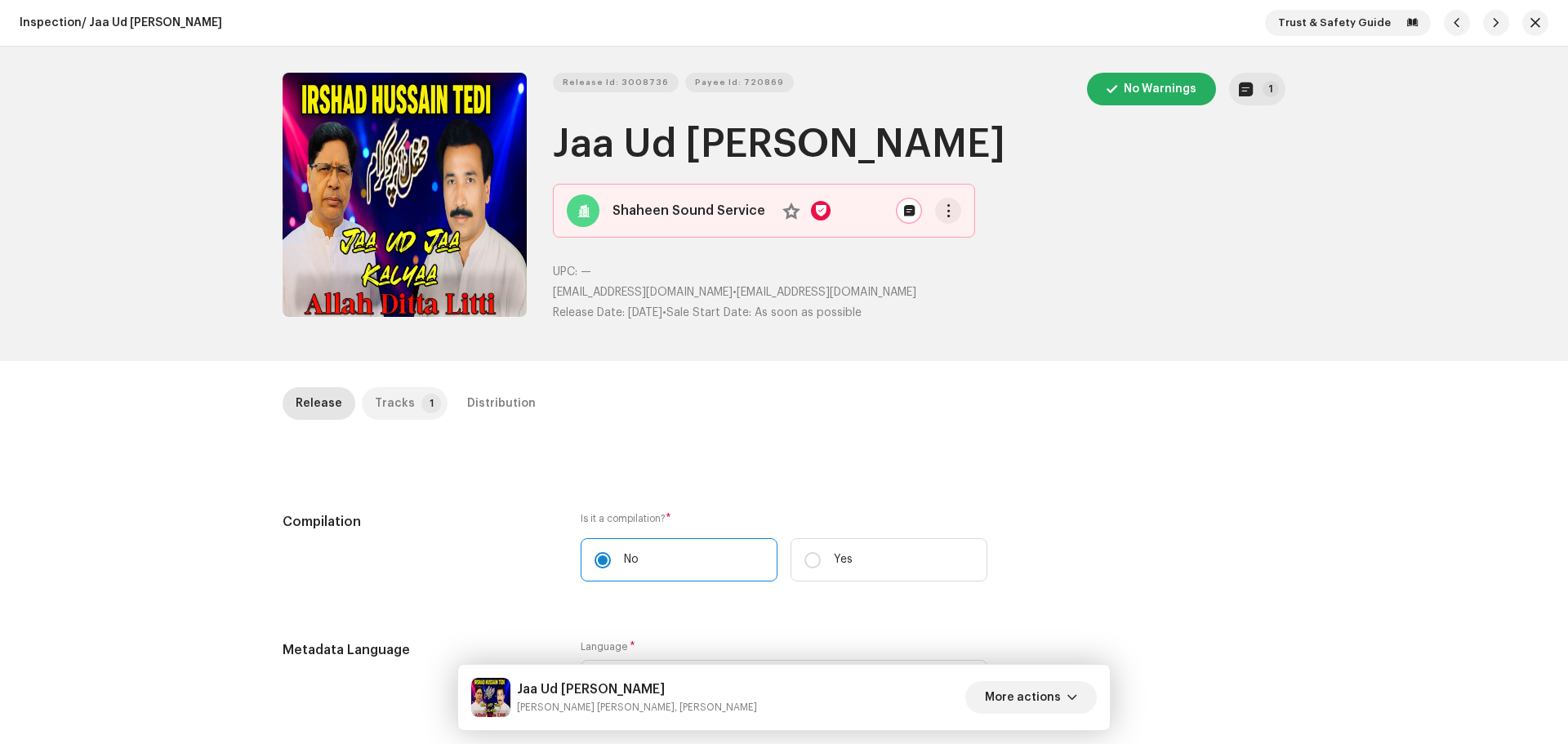
click at [387, 401] on div "Tracks" at bounding box center [395, 403] width 40 height 33
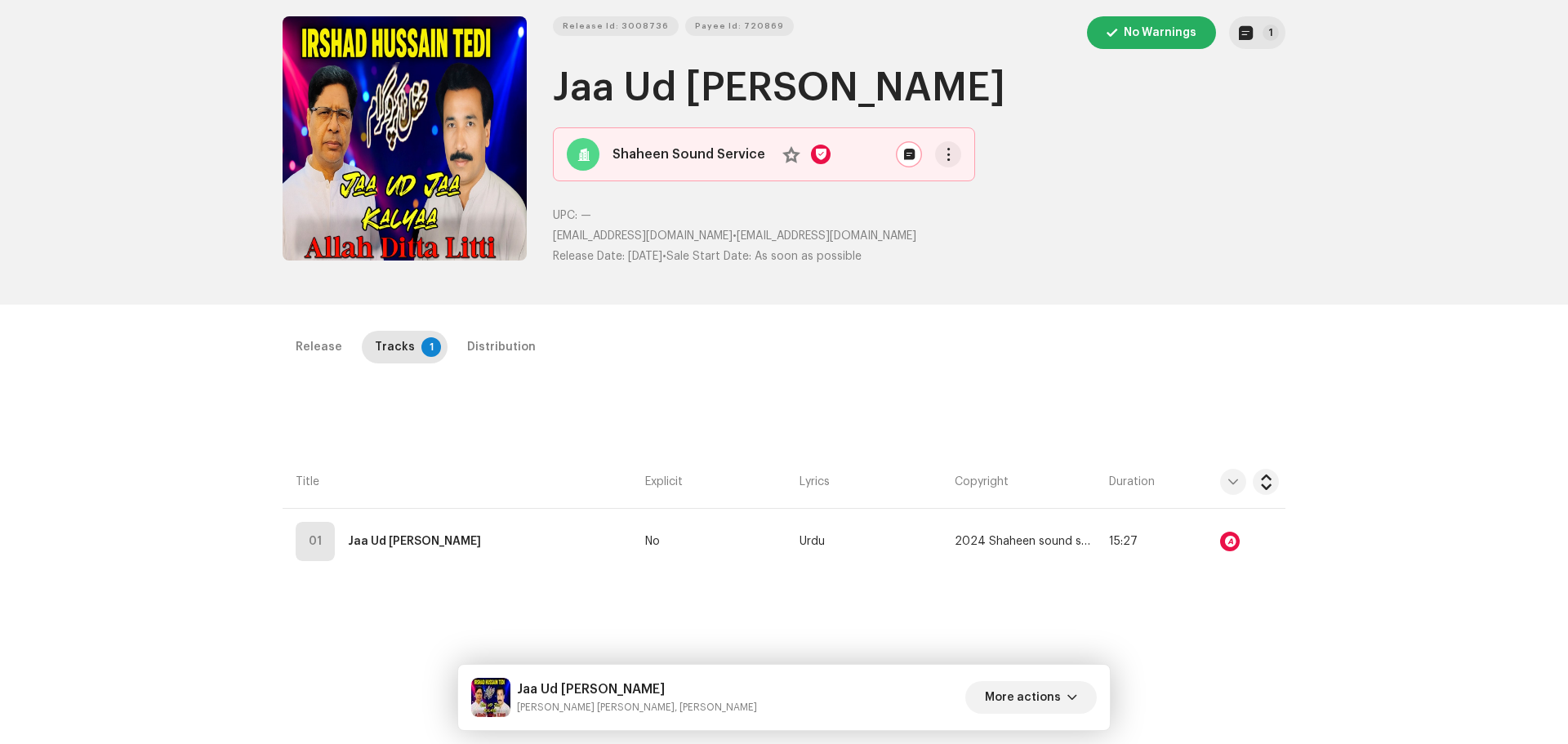
scroll to position [163, 0]
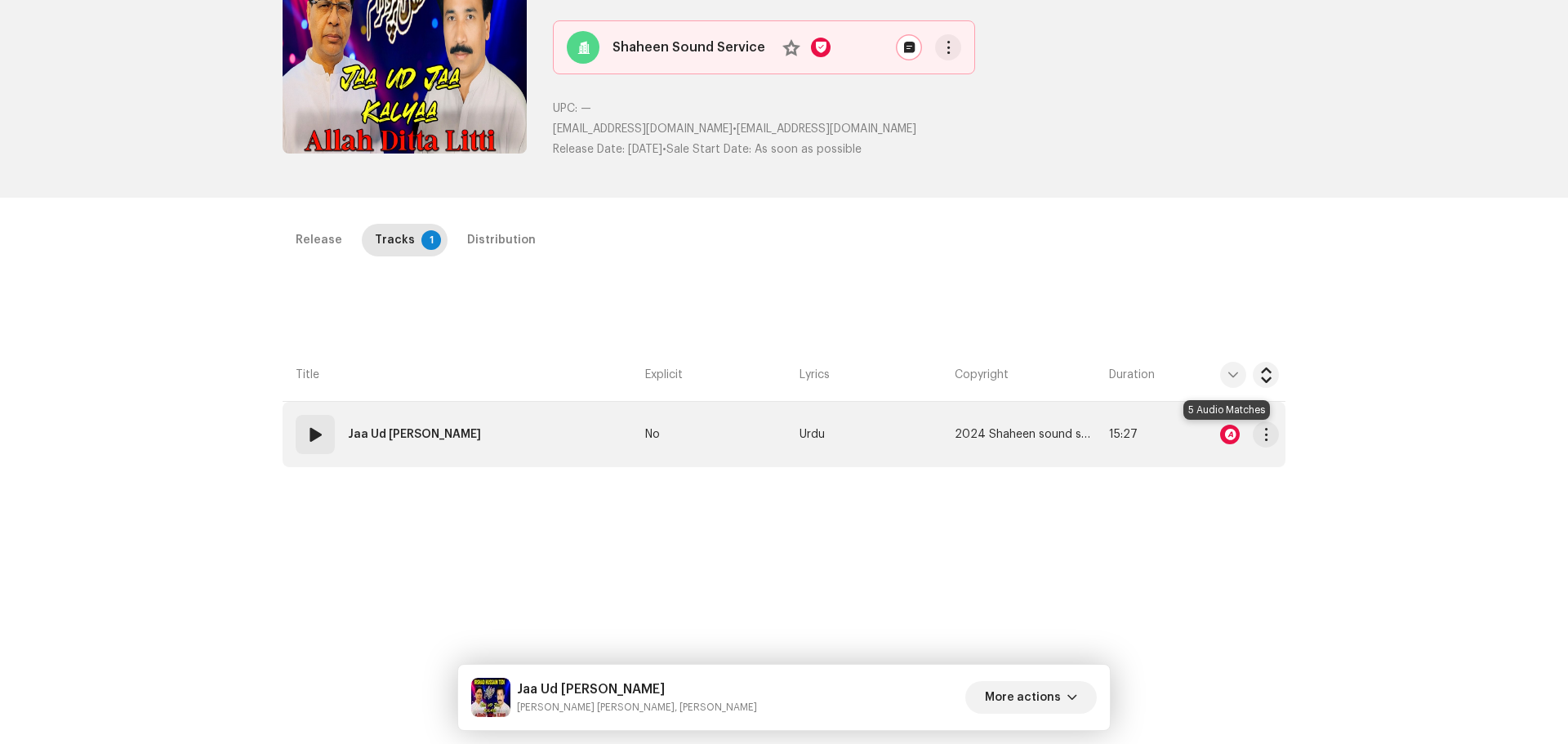
click at [1225, 435] on div at bounding box center [1230, 435] width 20 height 20
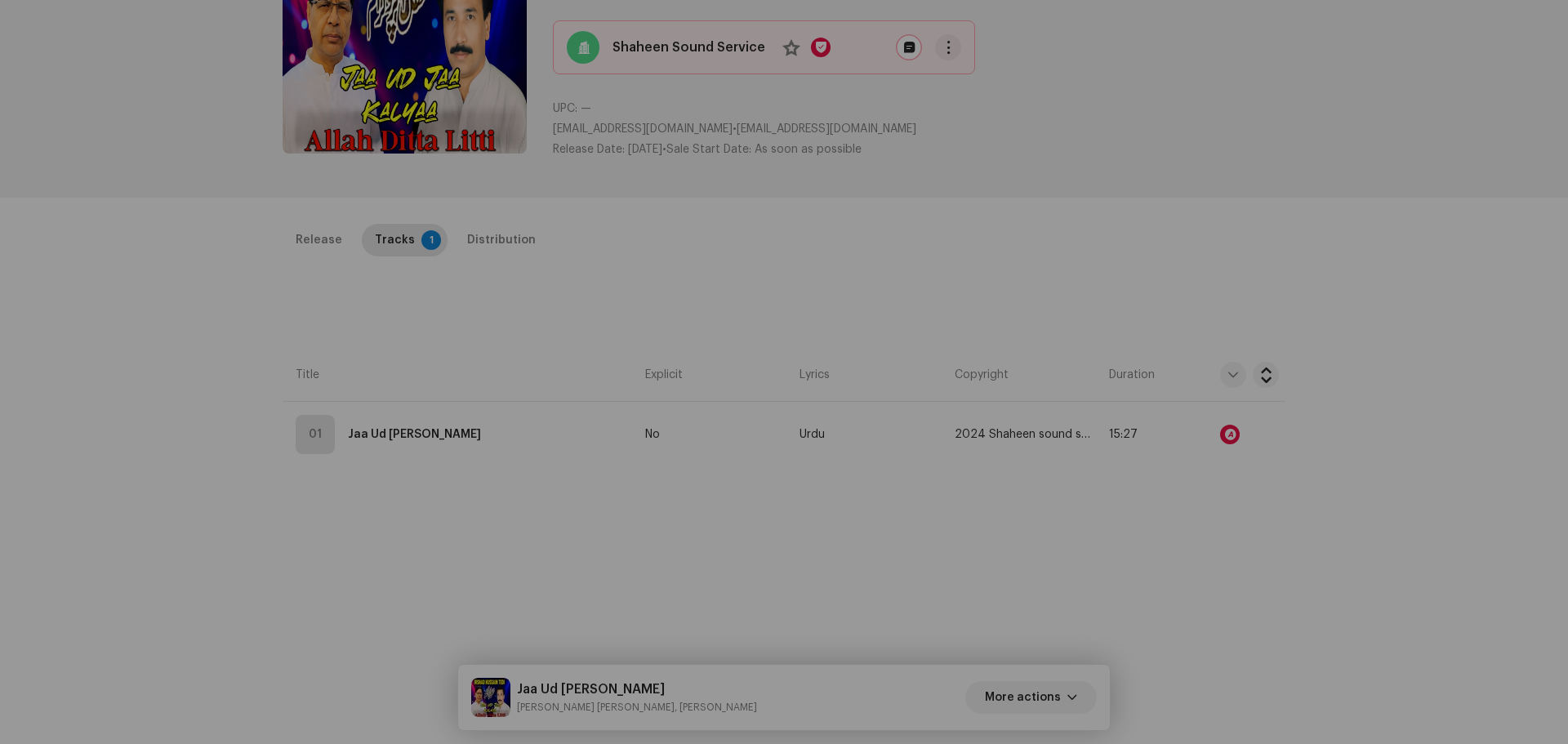
click at [1113, 271] on div "Audio Recognition by Cover Song 5 Speech ! All results require review/listening…" at bounding box center [784, 372] width 1568 height 744
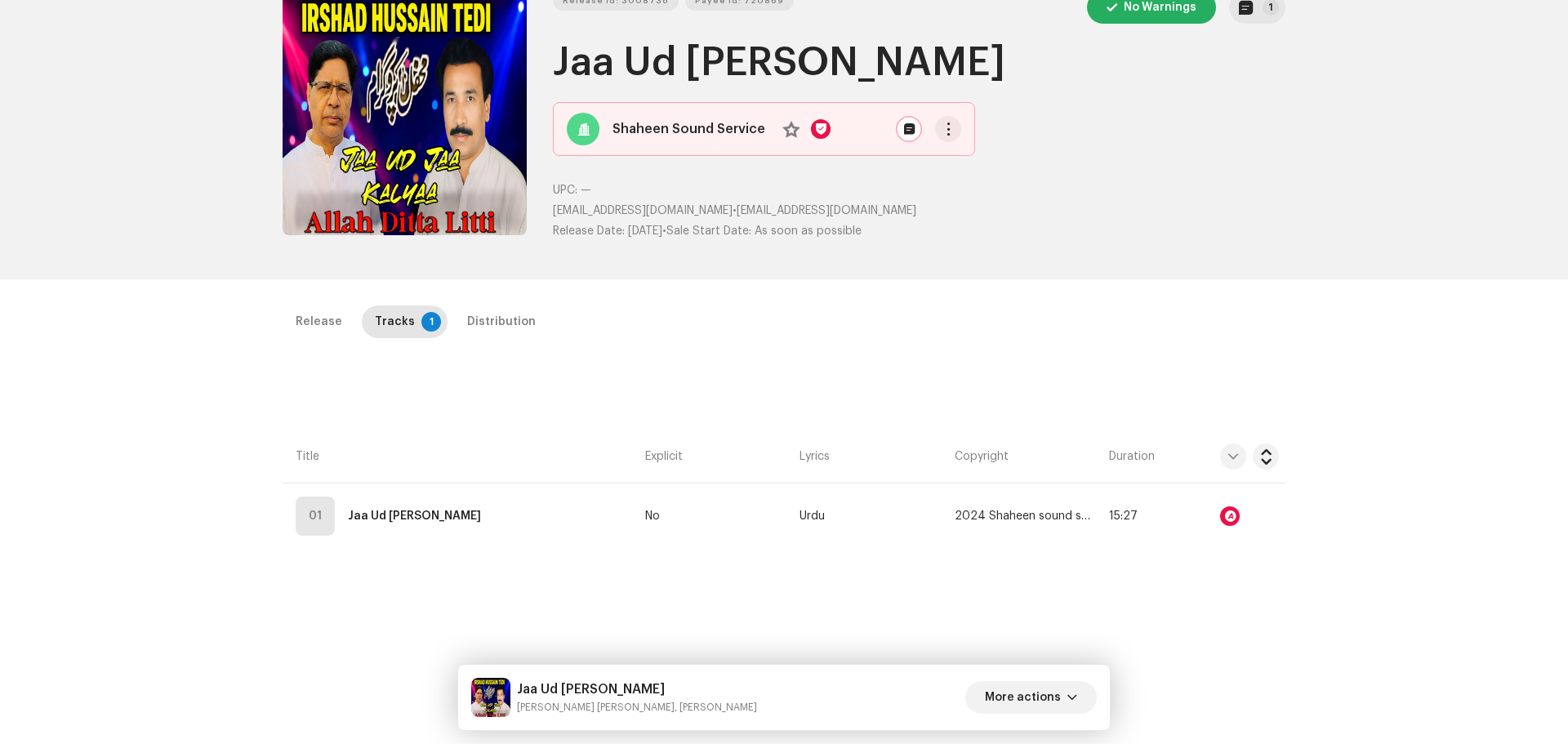
scroll to position [0, 0]
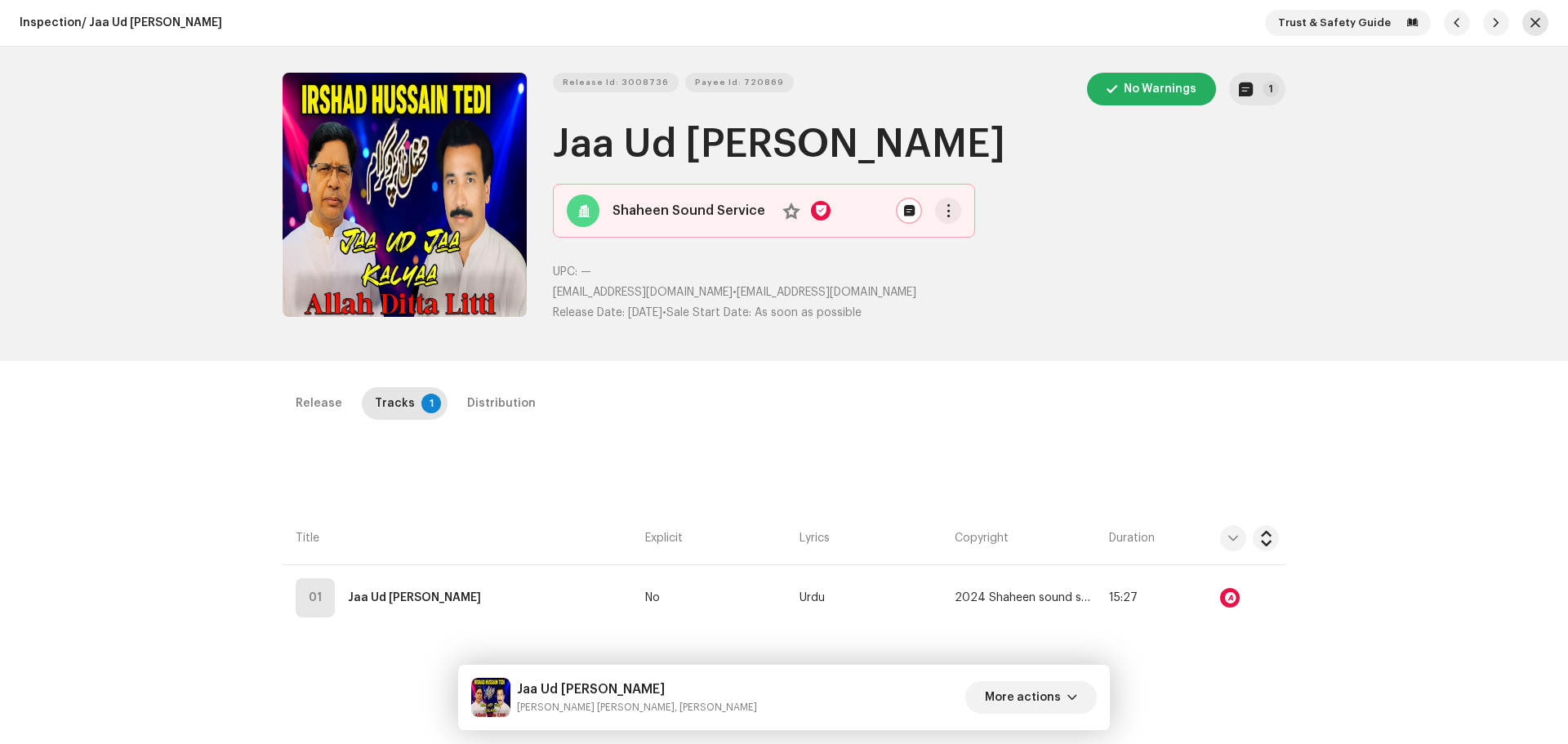
click at [1531, 20] on span "button" at bounding box center [1535, 23] width 10 height 13
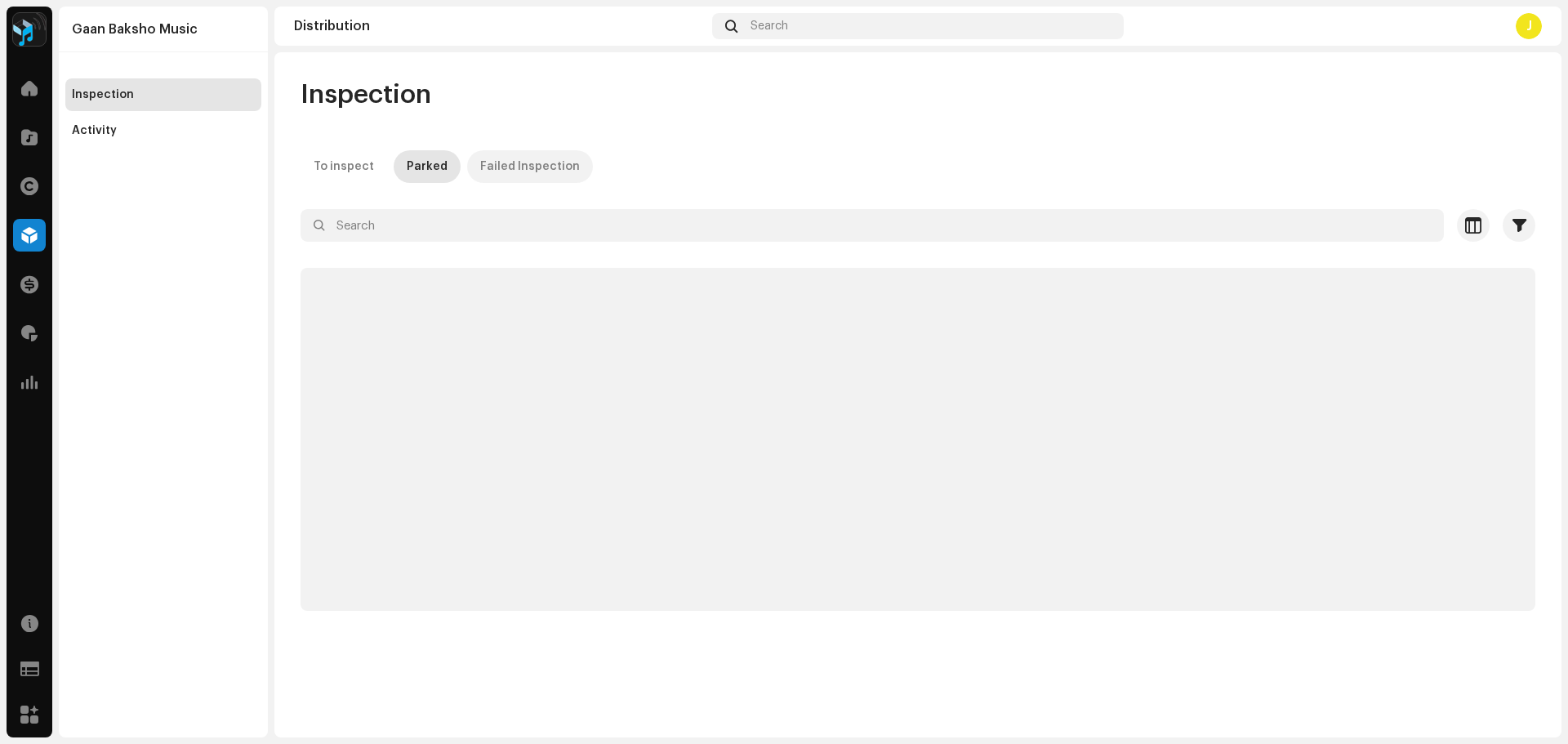
click at [495, 163] on div "Failed Inspection" at bounding box center [530, 167] width 100 height 33
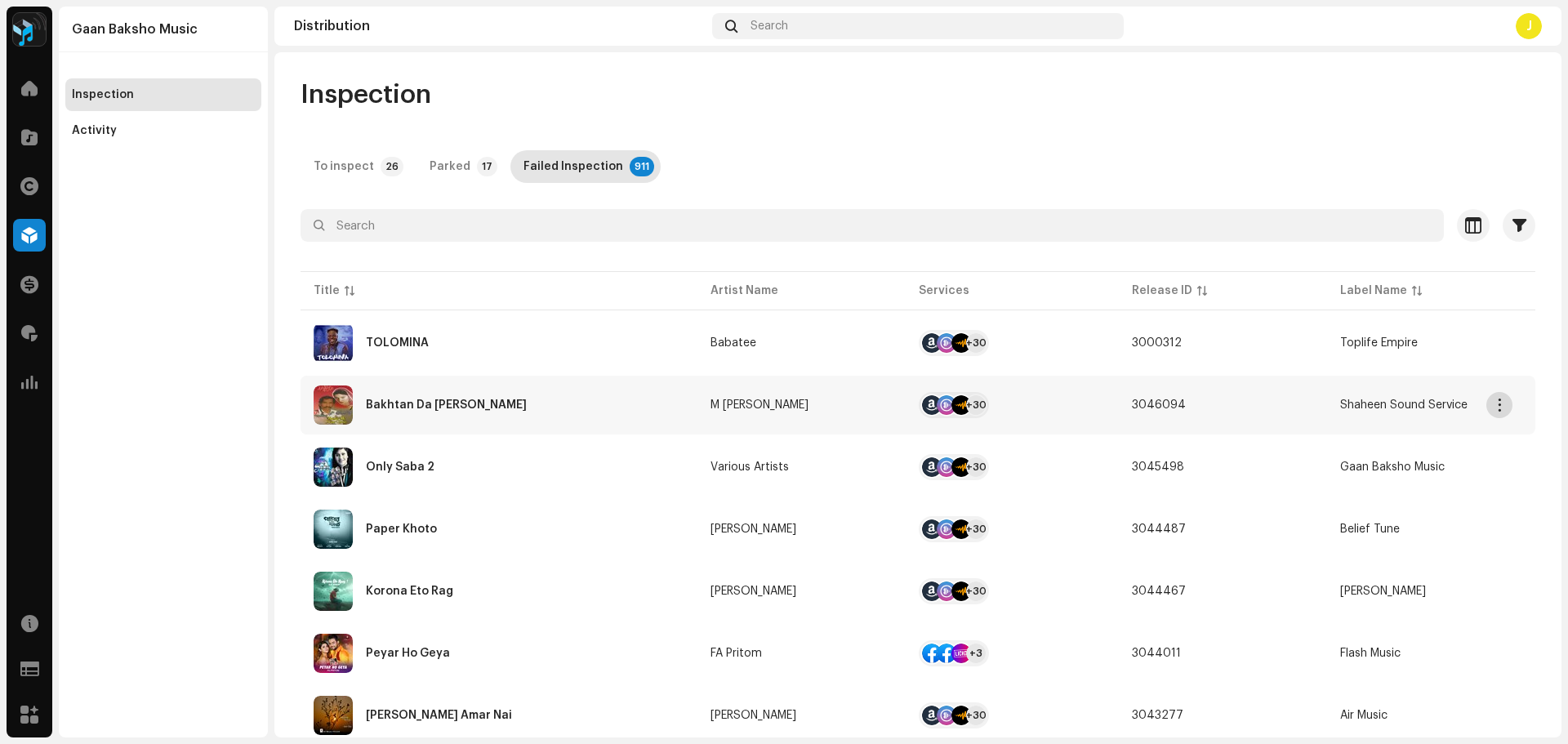
click at [1495, 400] on span "button" at bounding box center [1500, 405] width 12 height 13
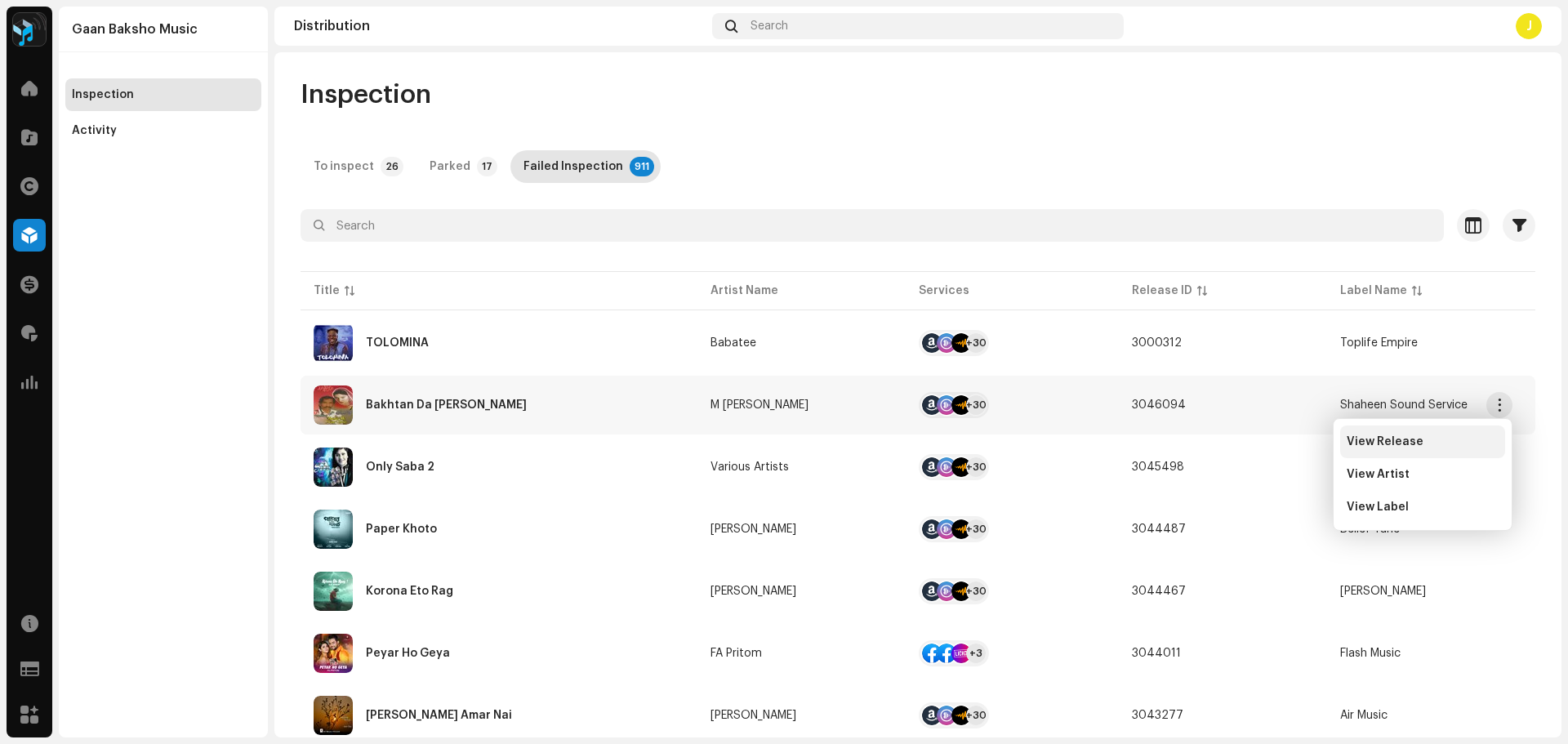
click at [1389, 438] on span "View Release" at bounding box center [1385, 442] width 76 height 13
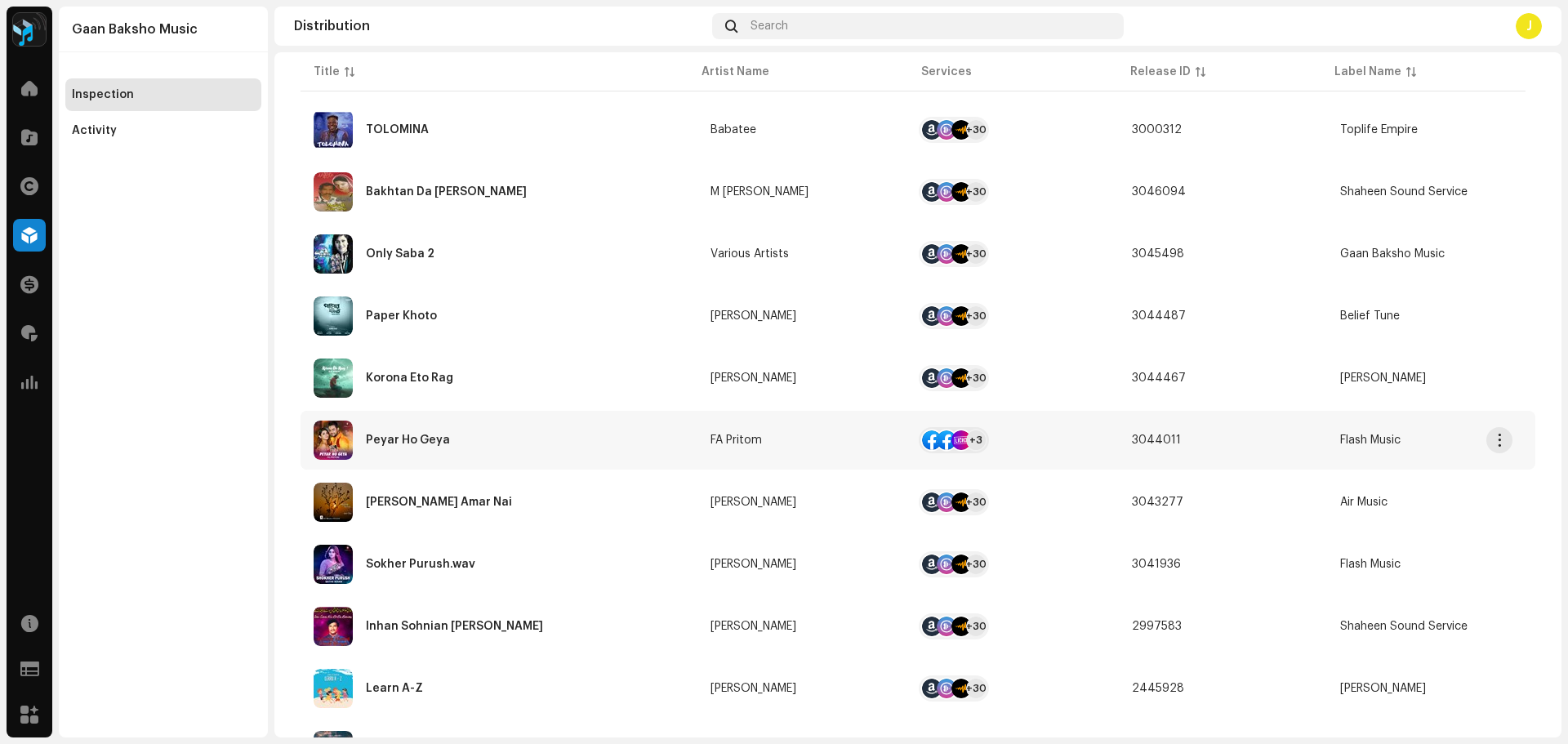
scroll to position [245, 0]
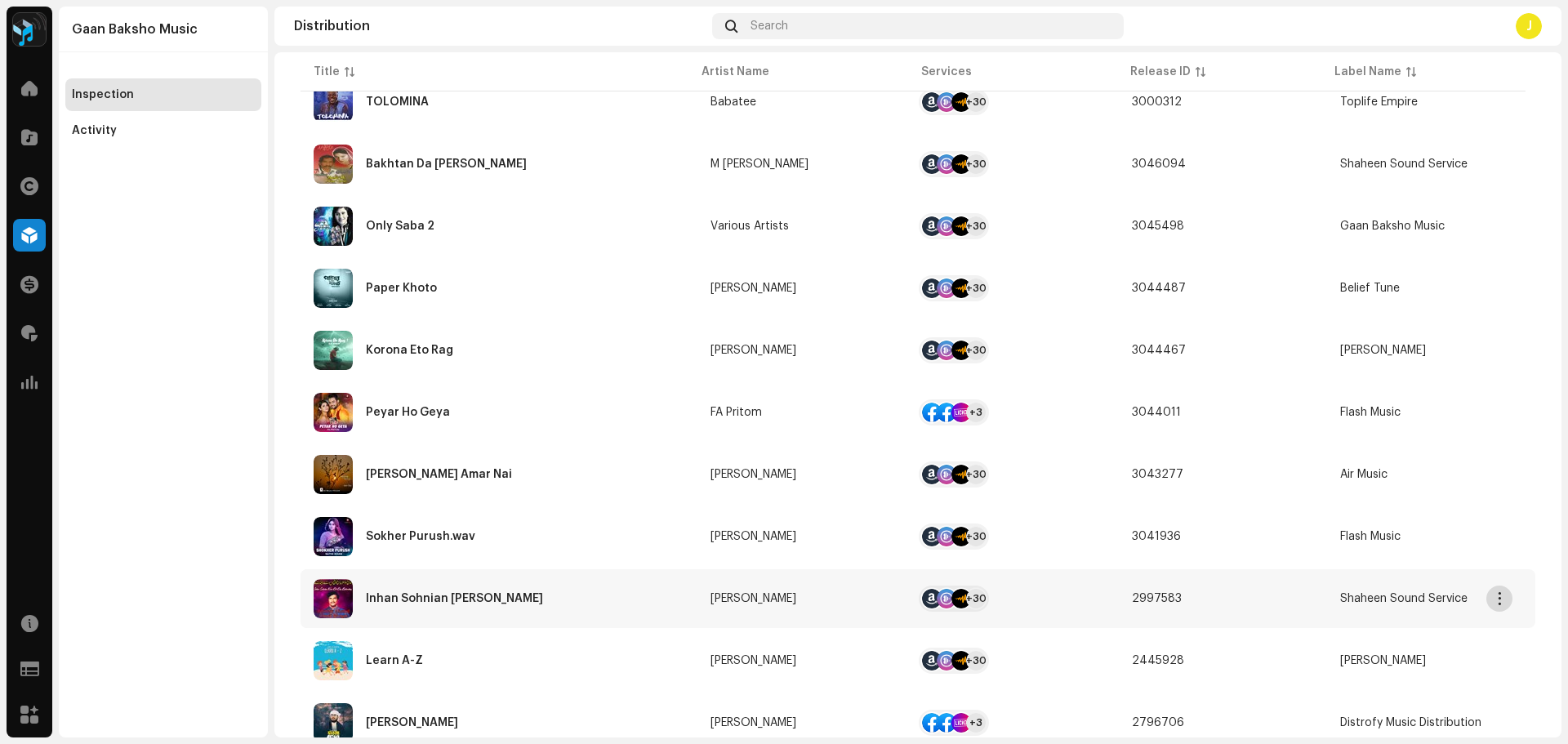
click at [1497, 603] on span "button" at bounding box center [1500, 598] width 12 height 13
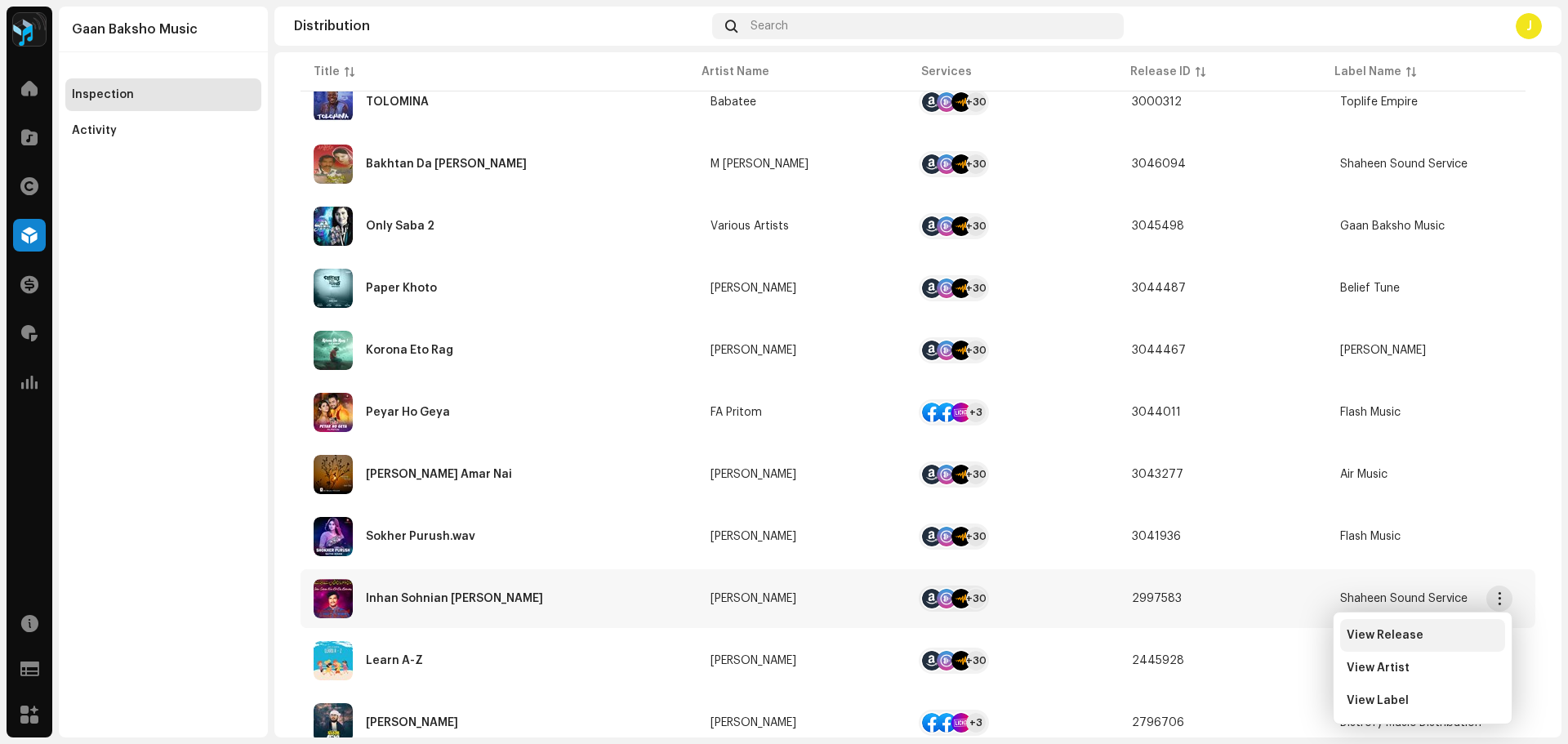
click at [1397, 634] on span "View Release" at bounding box center [1385, 635] width 76 height 13
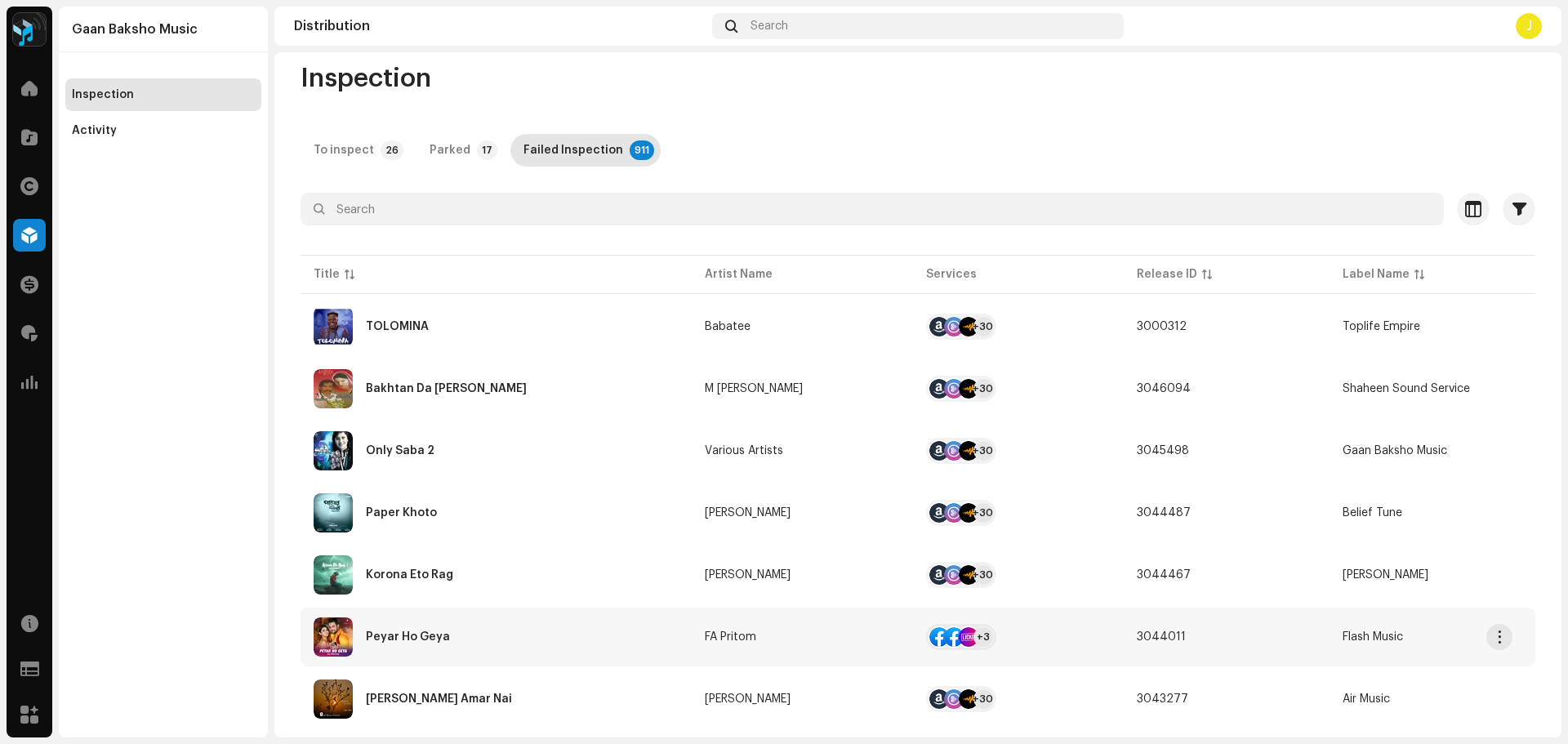
scroll to position [0, 0]
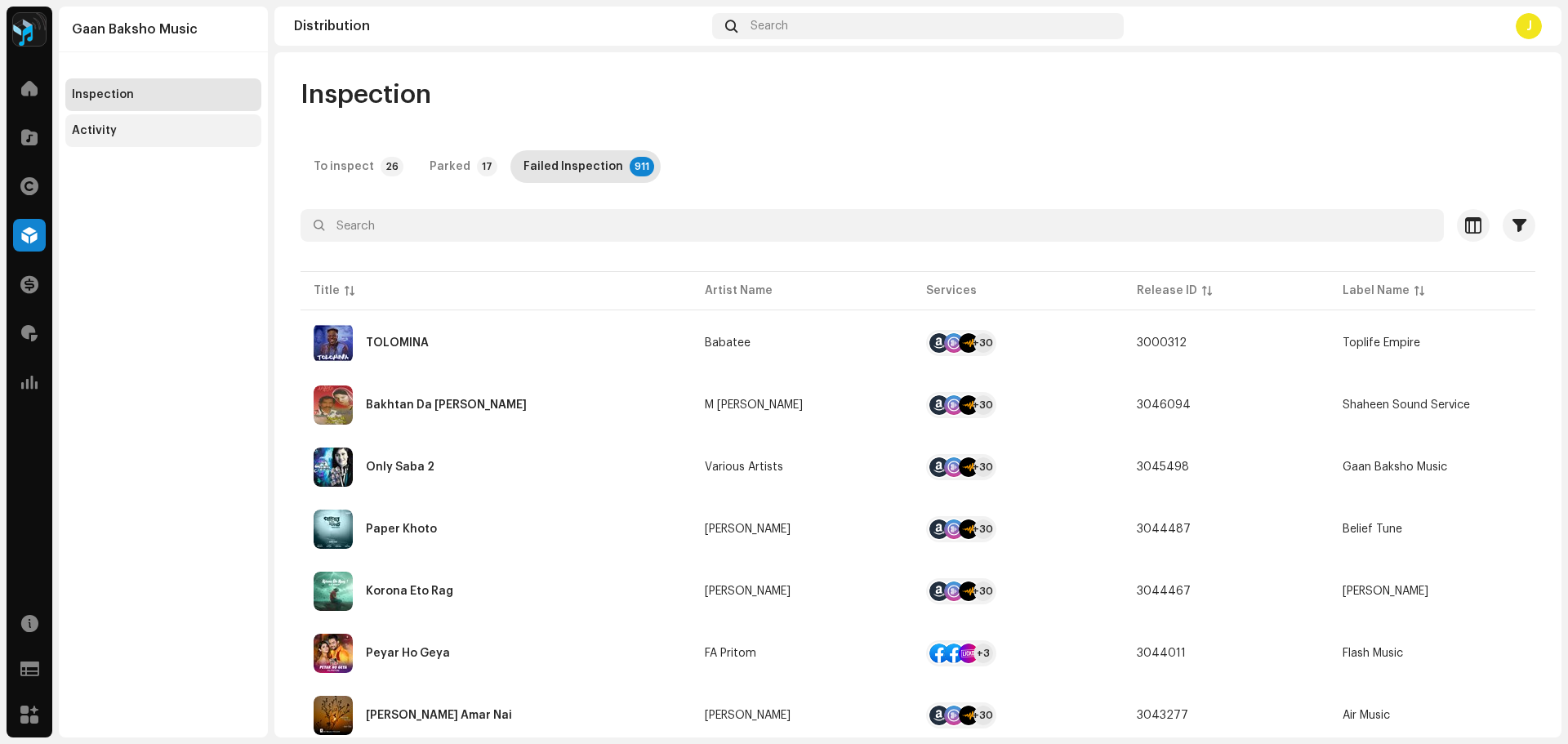
click at [105, 133] on div "Activity" at bounding box center [95, 130] width 45 height 13
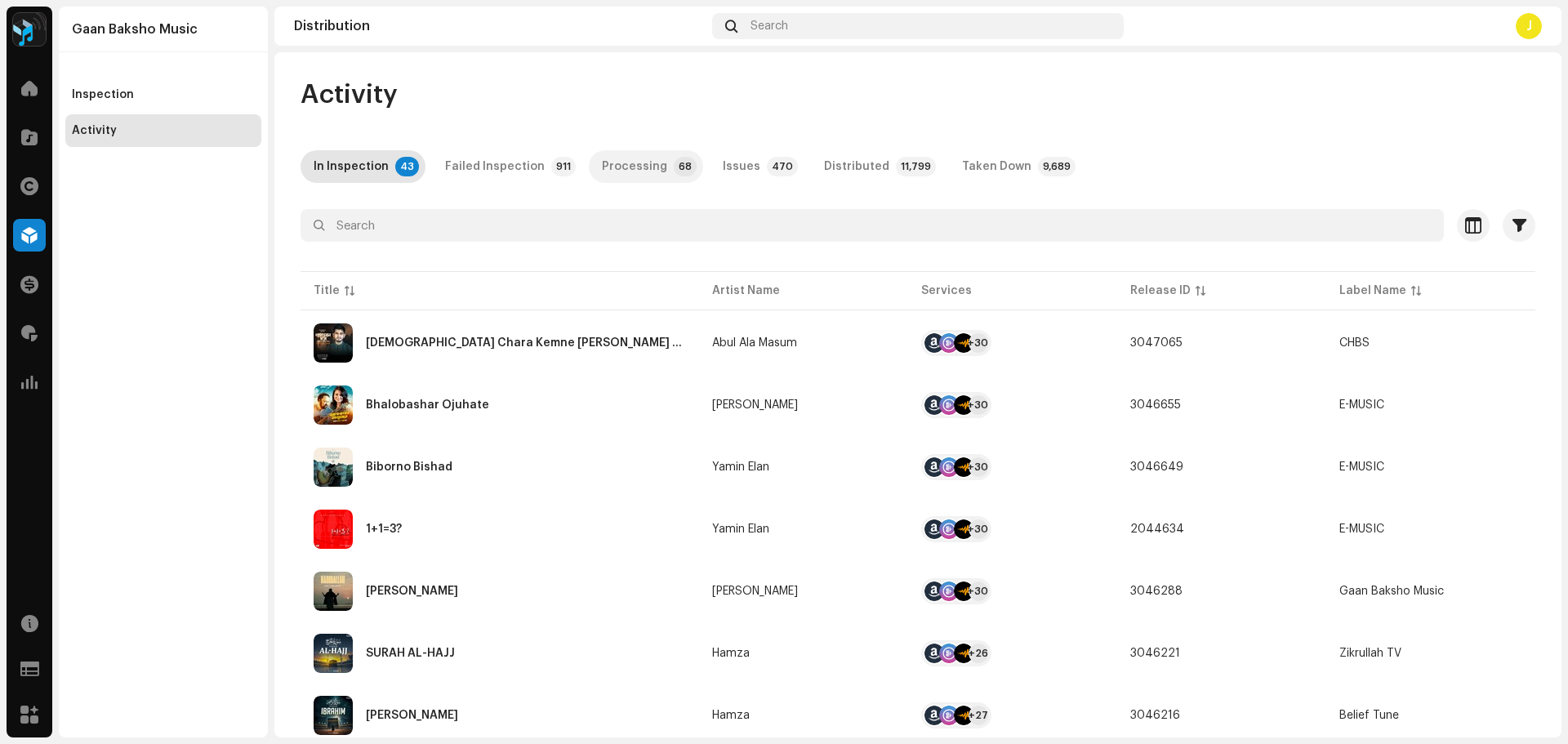
click at [623, 162] on div "Processing" at bounding box center [635, 167] width 65 height 33
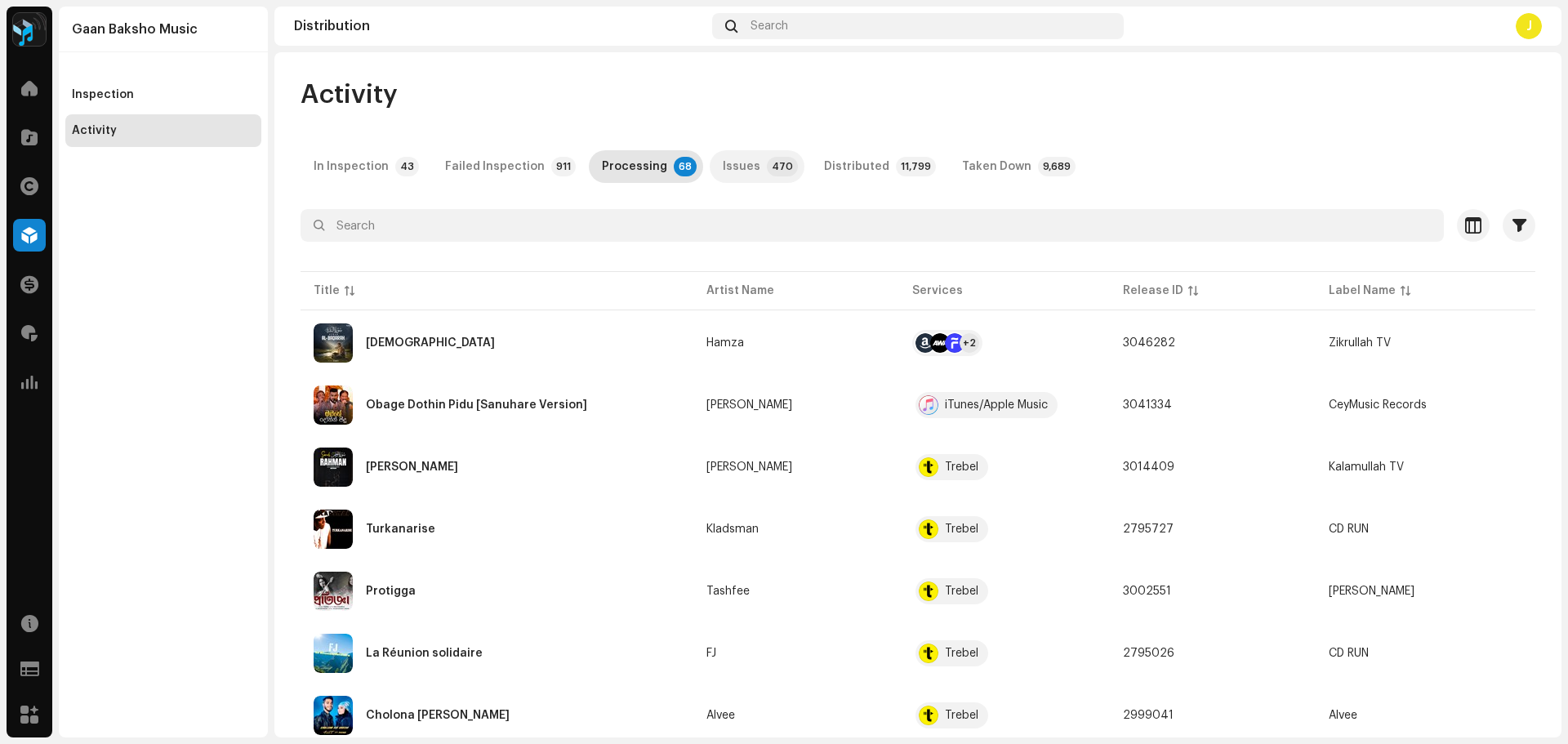
click at [735, 171] on div "Issues" at bounding box center [741, 167] width 37 height 33
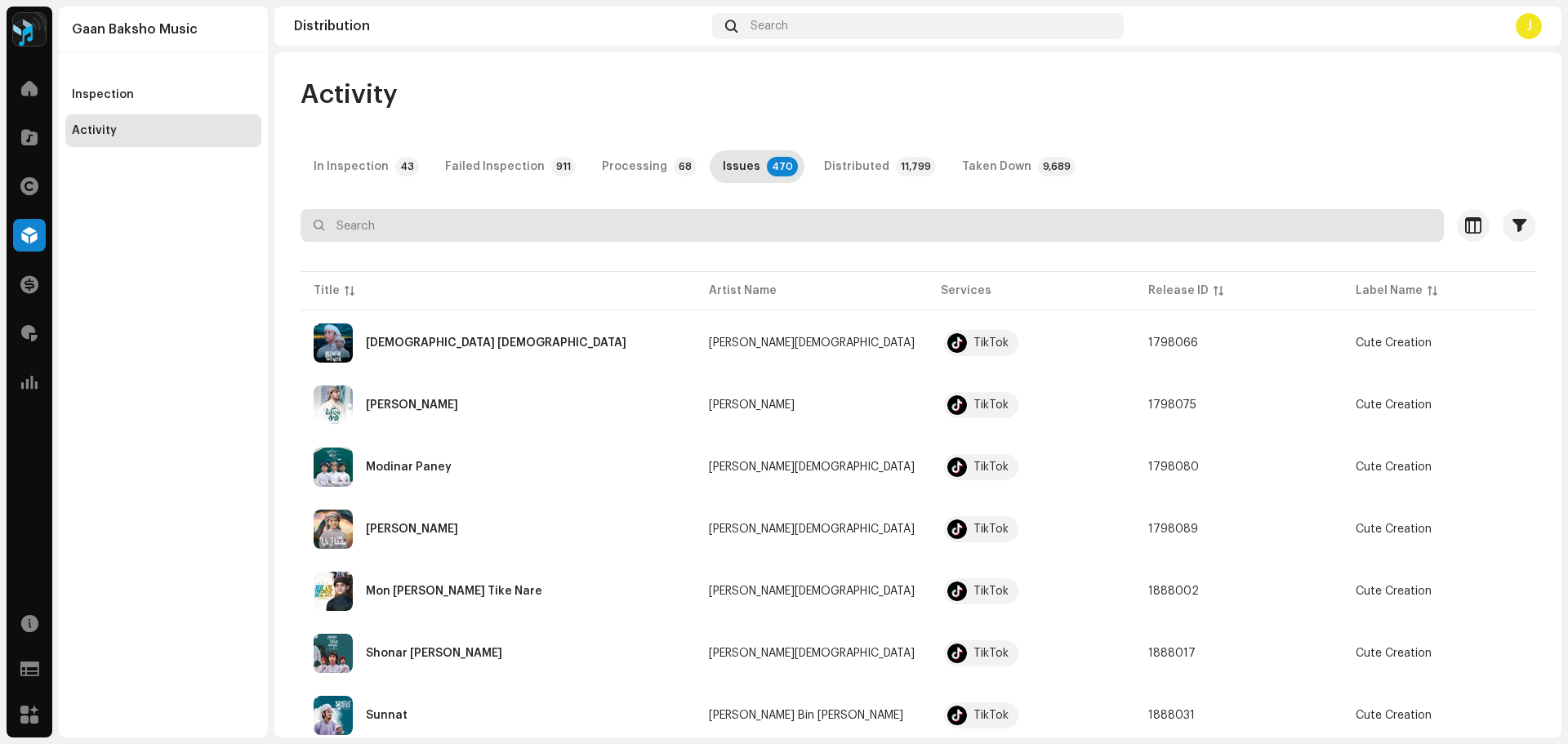
click at [382, 224] on input "text" at bounding box center [873, 226] width 1144 height 33
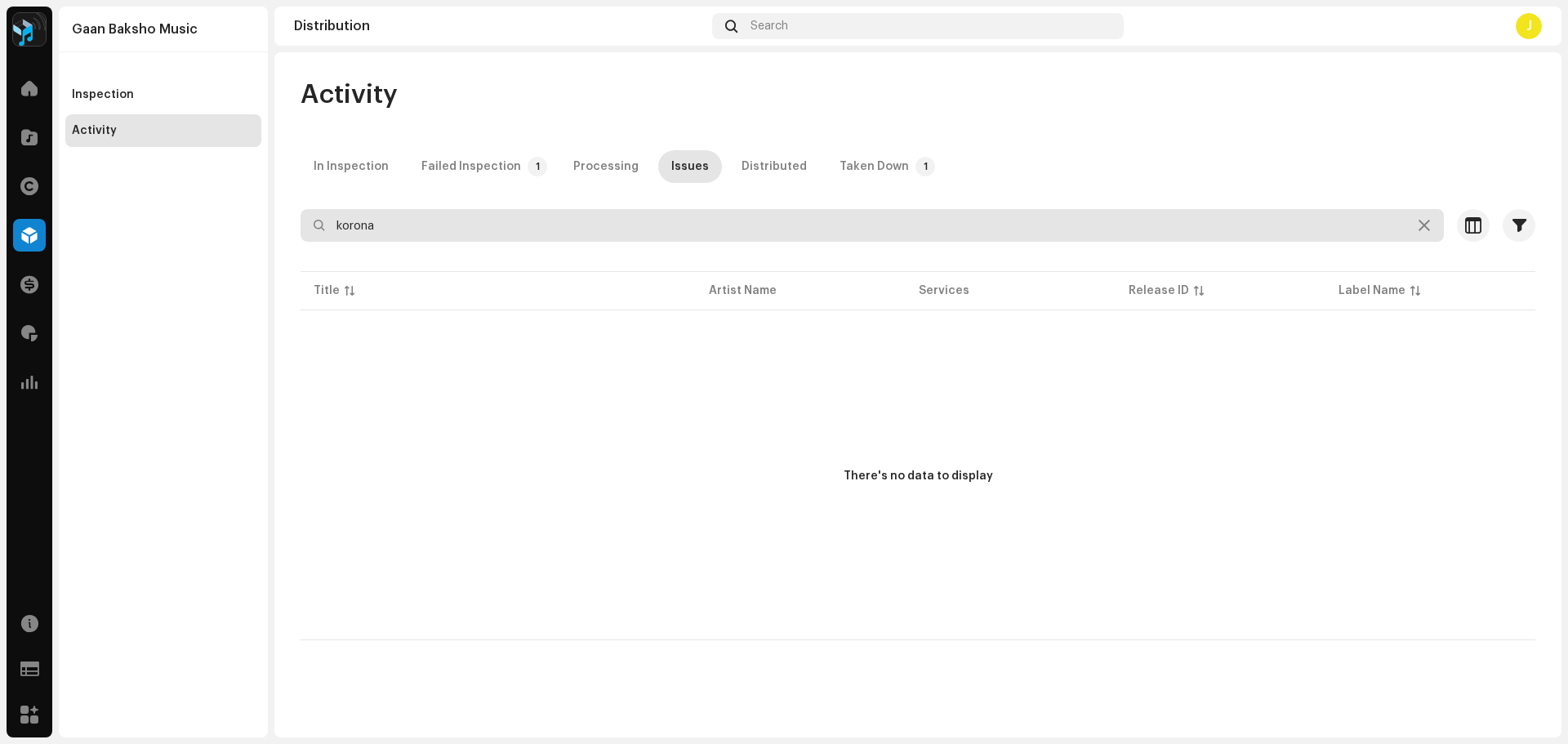
type input "korona"
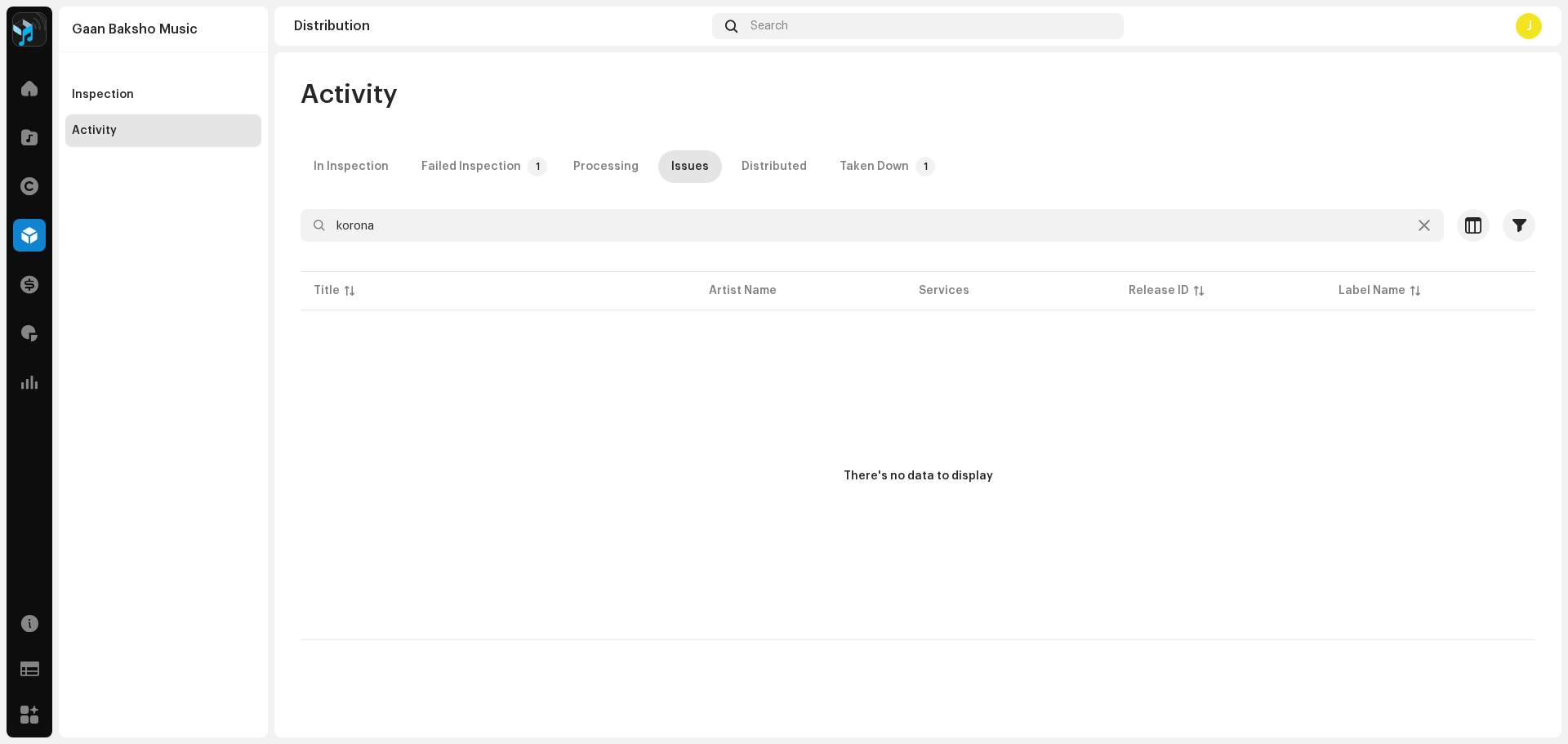
click at [854, 164] on div "Taken Down" at bounding box center [874, 167] width 70 height 33
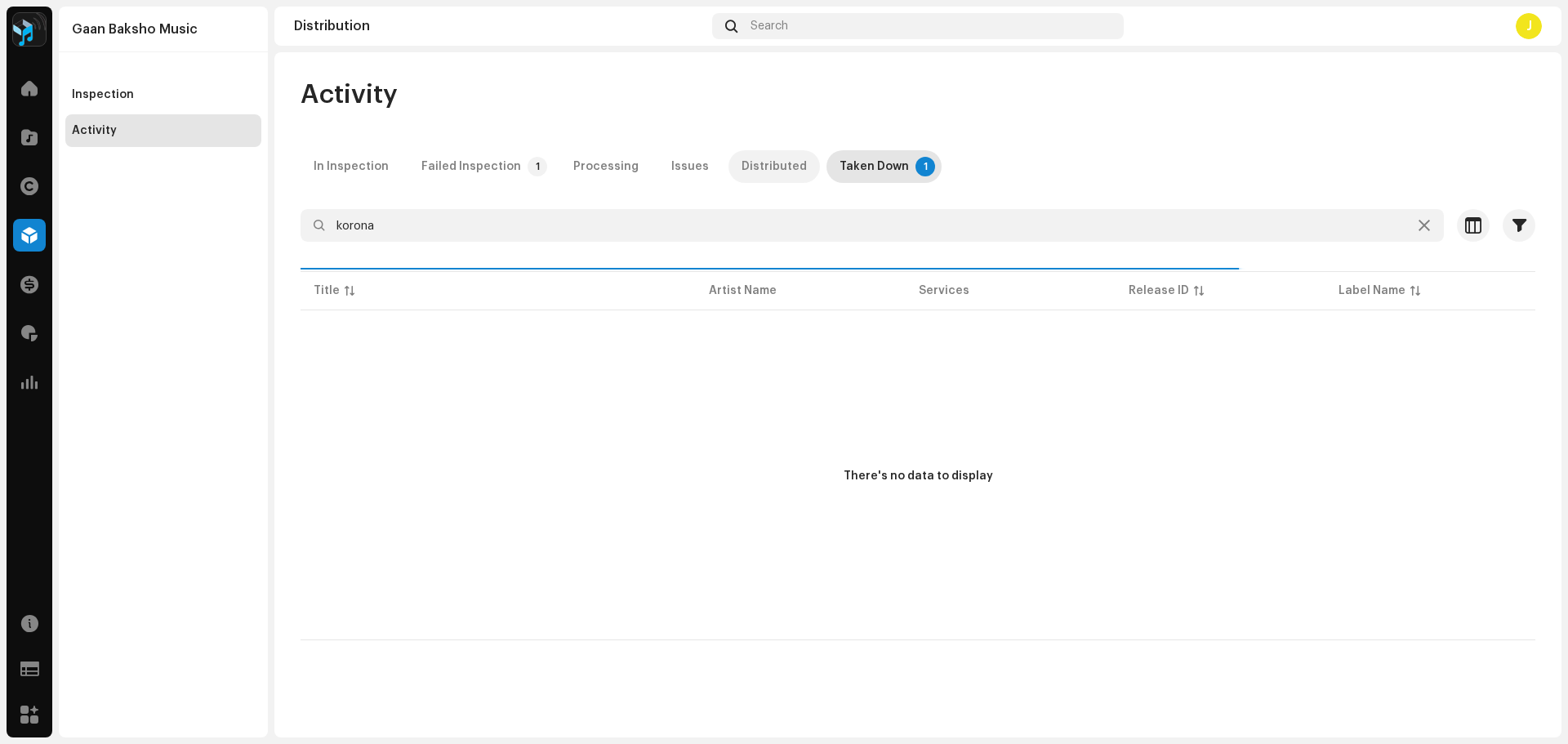
click at [759, 164] on div "Distributed" at bounding box center [774, 167] width 65 height 33
click at [1425, 226] on icon at bounding box center [1424, 225] width 11 height 13
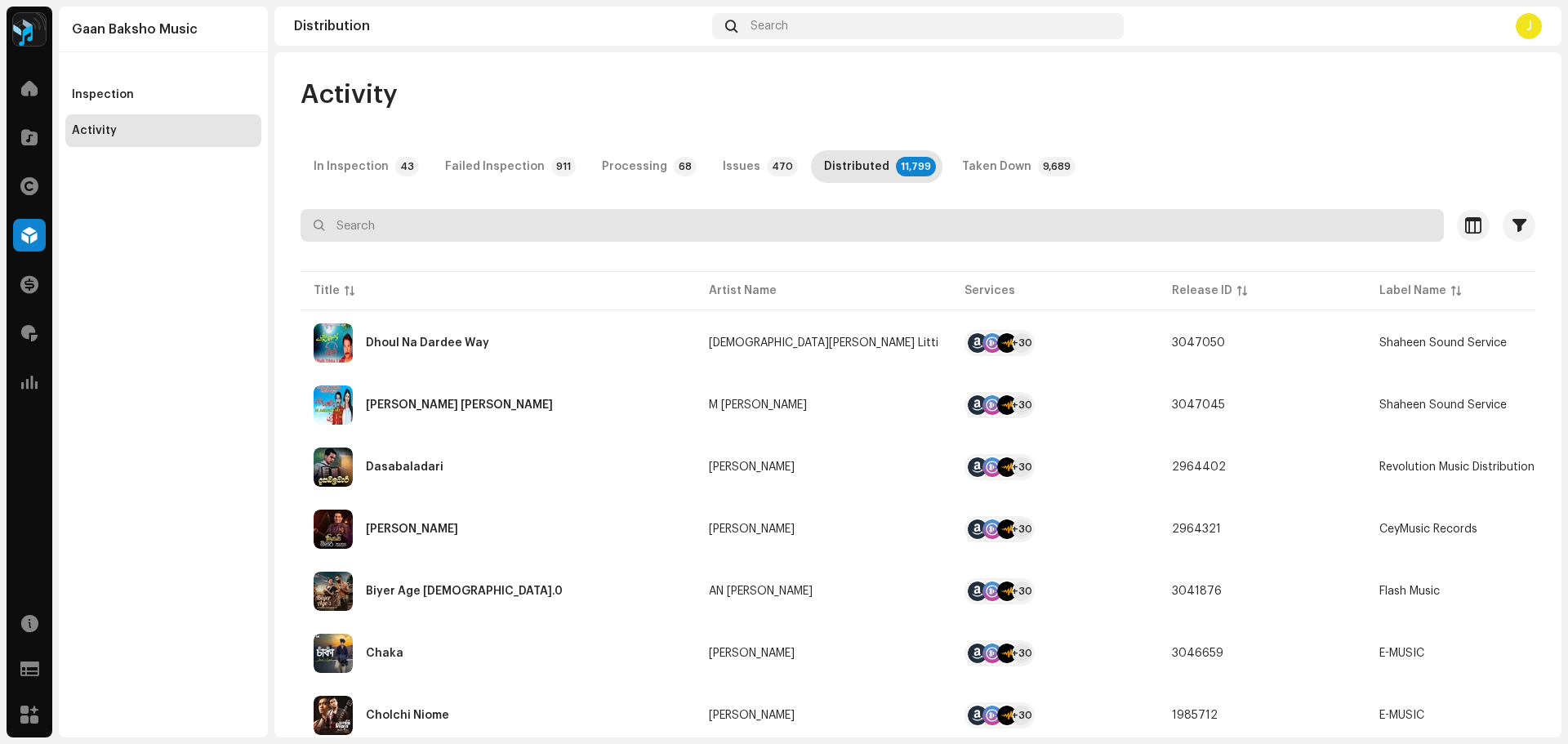
click at [430, 233] on input "text" at bounding box center [873, 226] width 1144 height 33
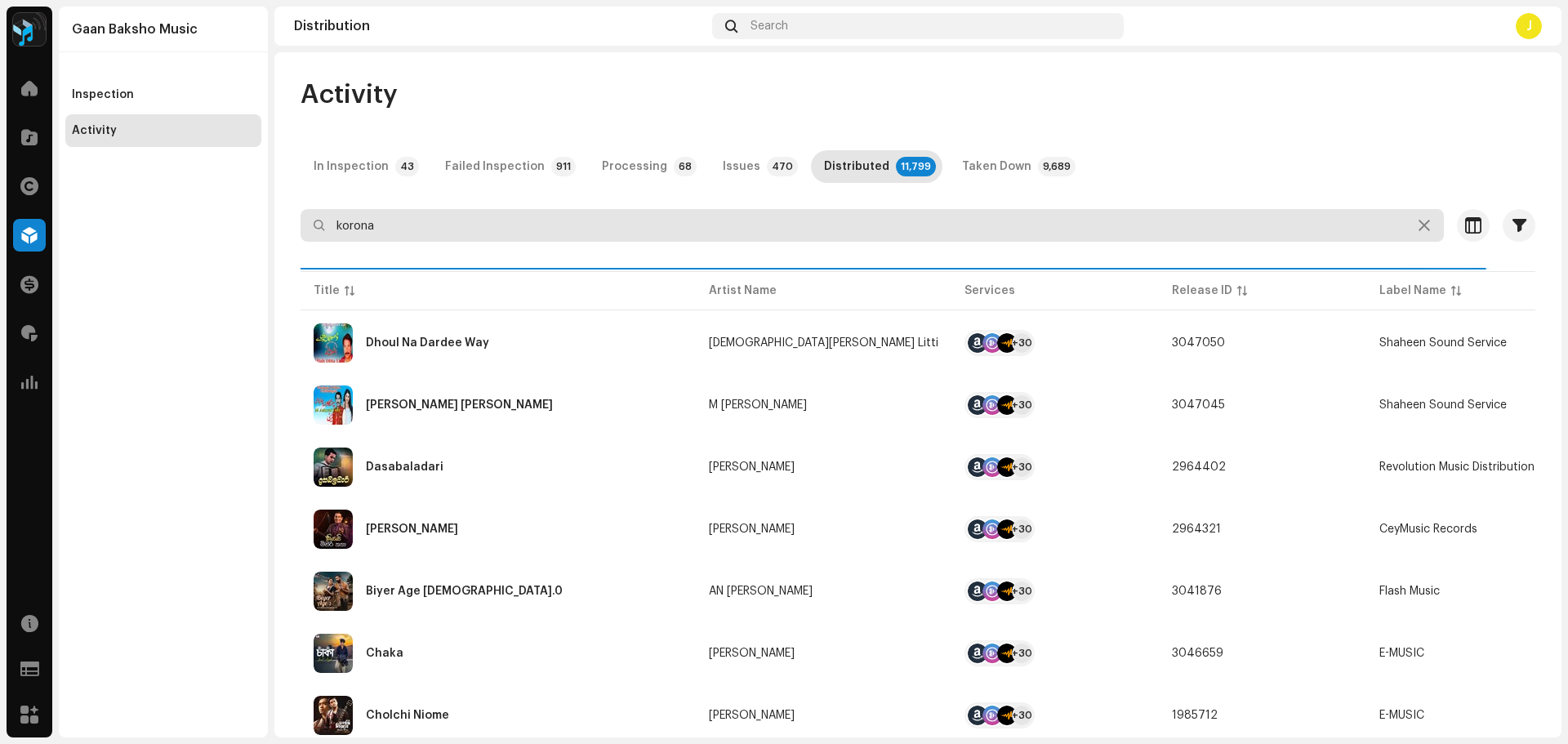
type input "korona"
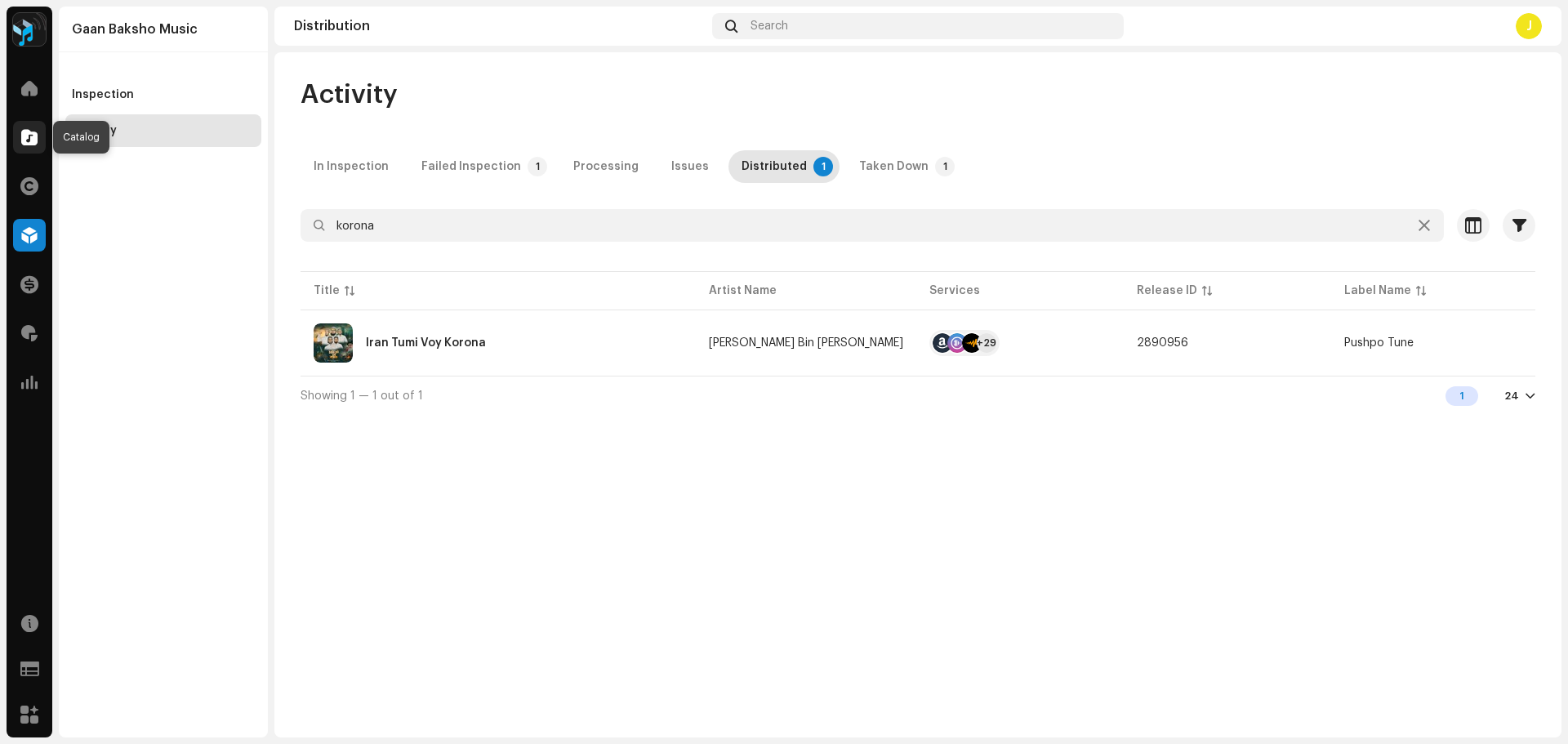
click at [17, 138] on div at bounding box center [30, 137] width 33 height 33
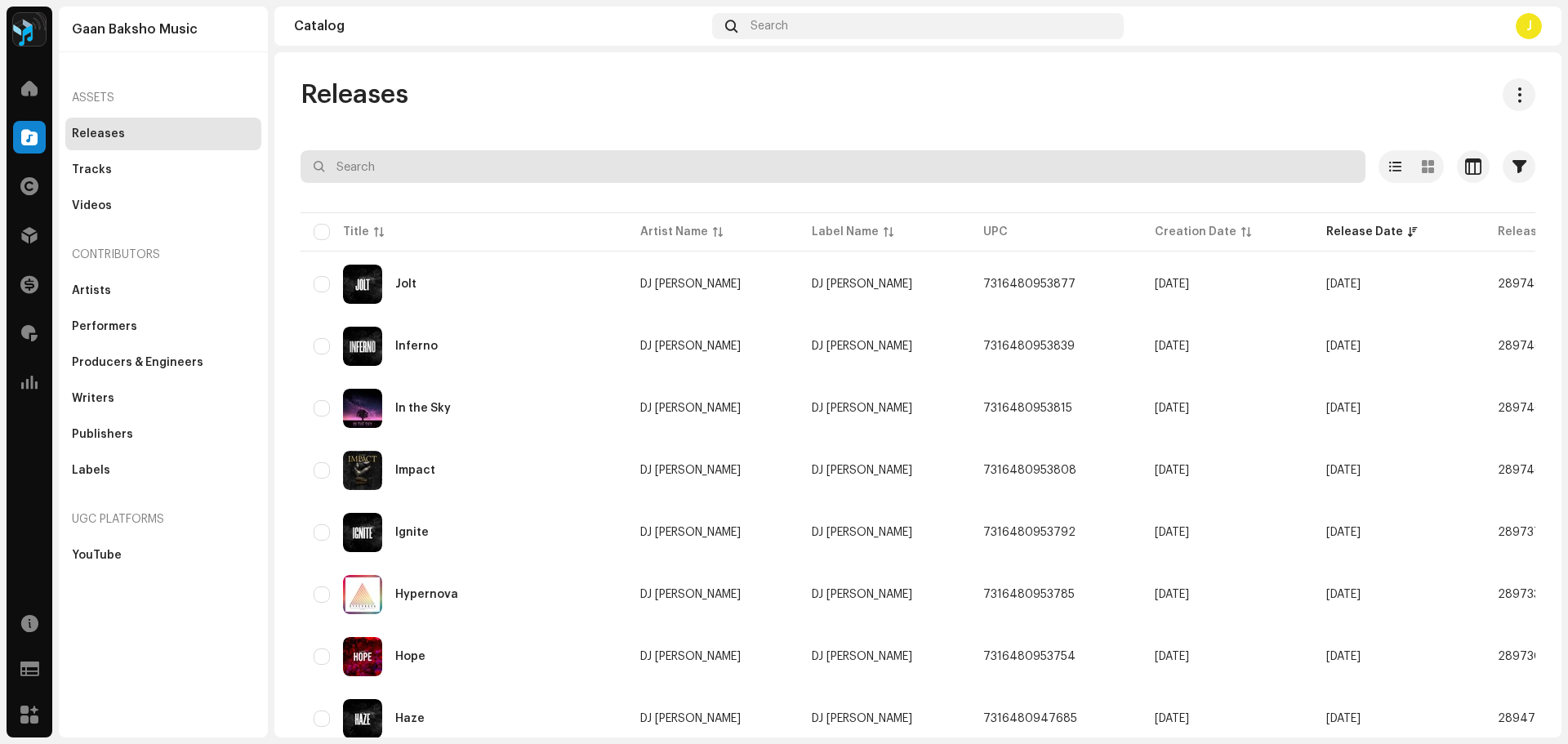
click at [579, 166] on input "text" at bounding box center [834, 167] width 1066 height 33
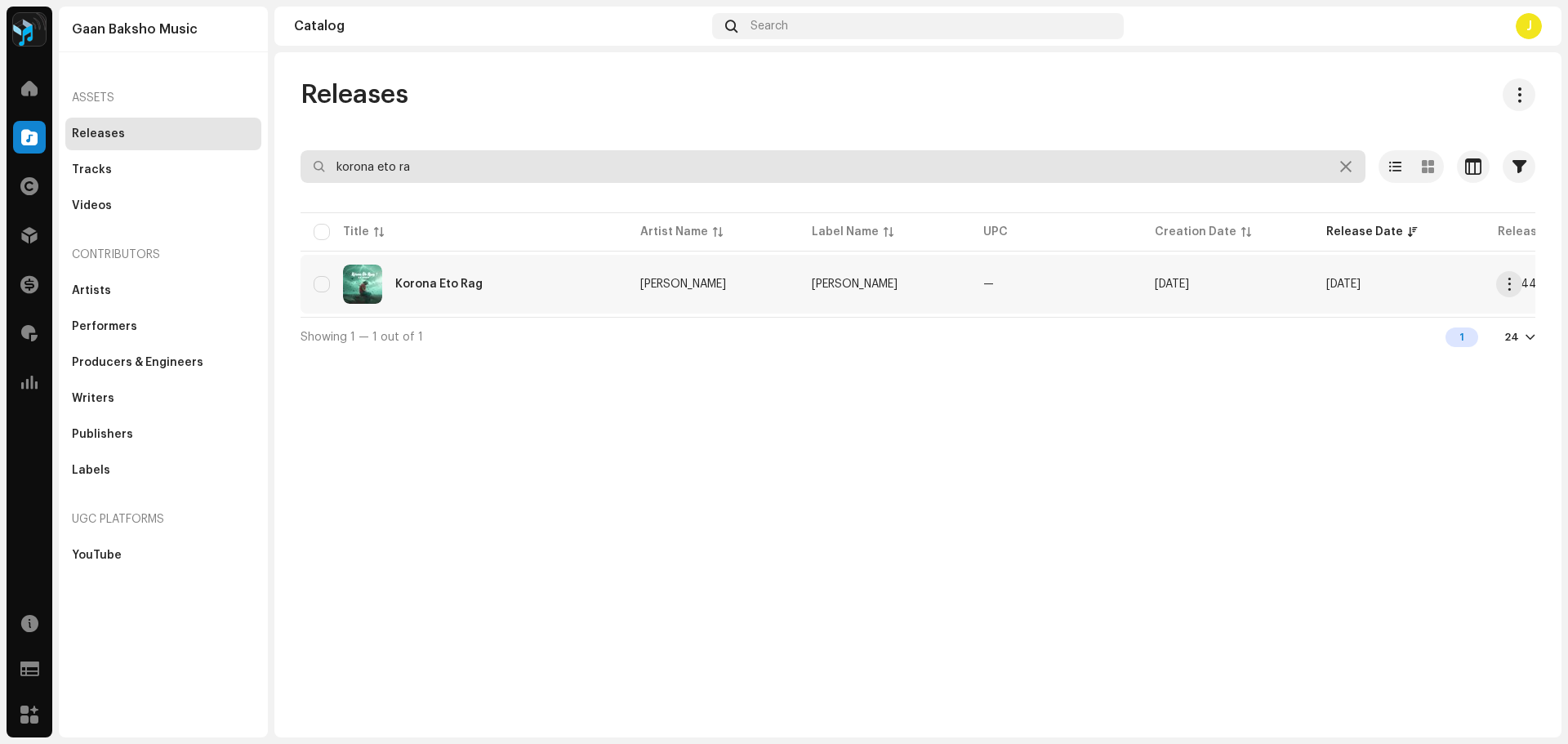
type input "korona eto ra"
click at [533, 295] on div "Korona Eto Rag" at bounding box center [464, 283] width 301 height 39
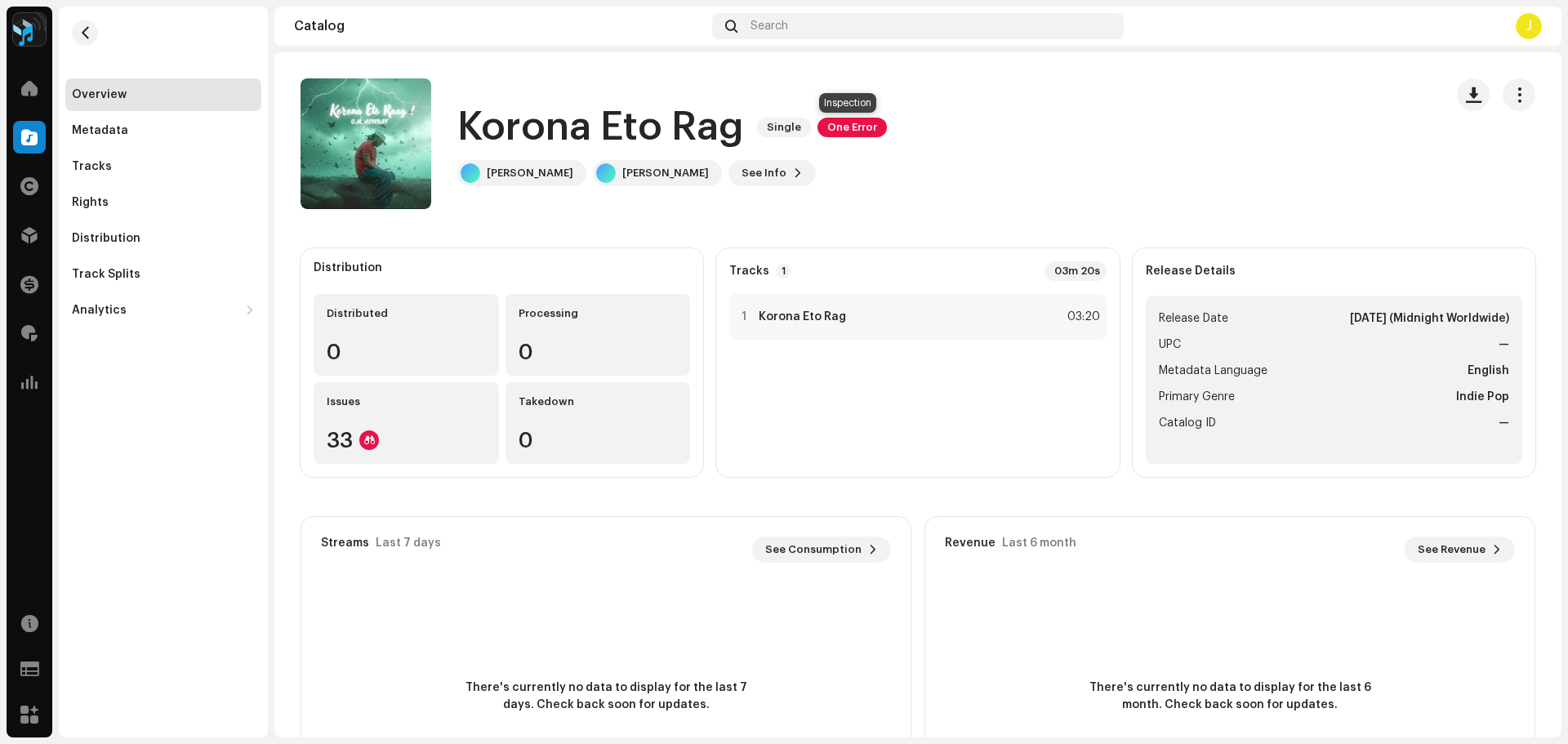
click at [854, 130] on span "One Error" at bounding box center [853, 127] width 70 height 20
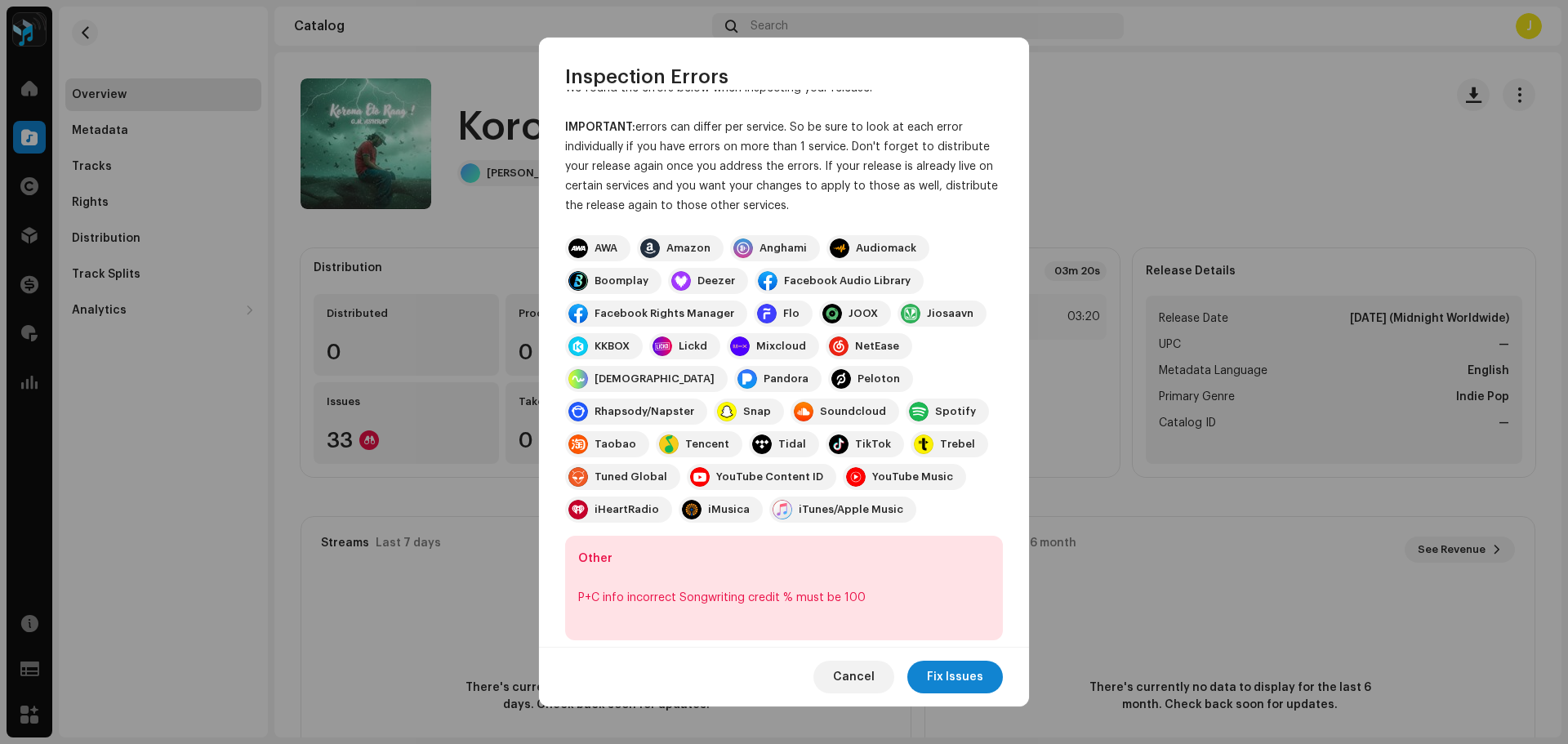
scroll to position [56, 0]
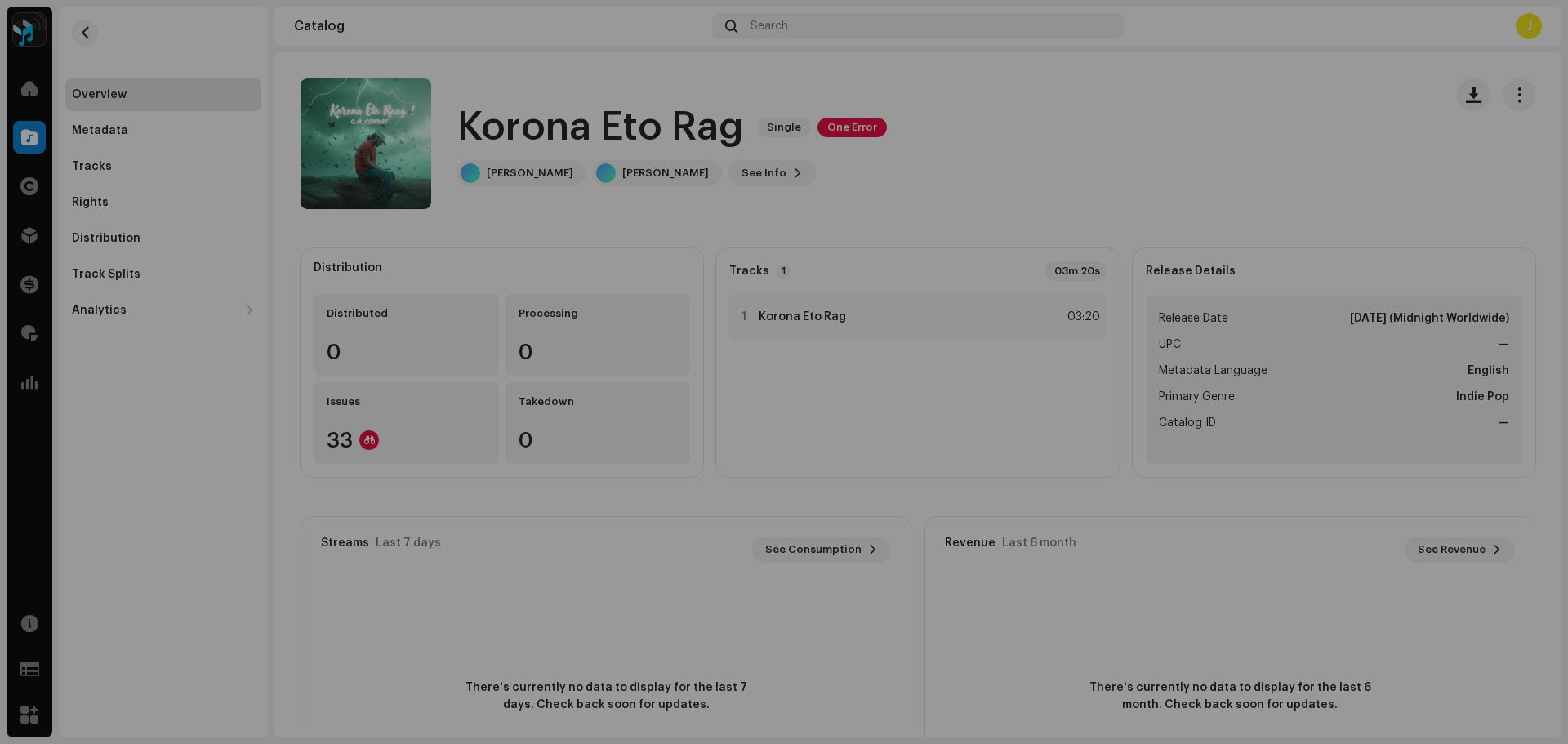
click at [1240, 209] on div "Inspection Errors We found the errors below when inspecting your release. IMPOR…" at bounding box center [784, 372] width 1568 height 744
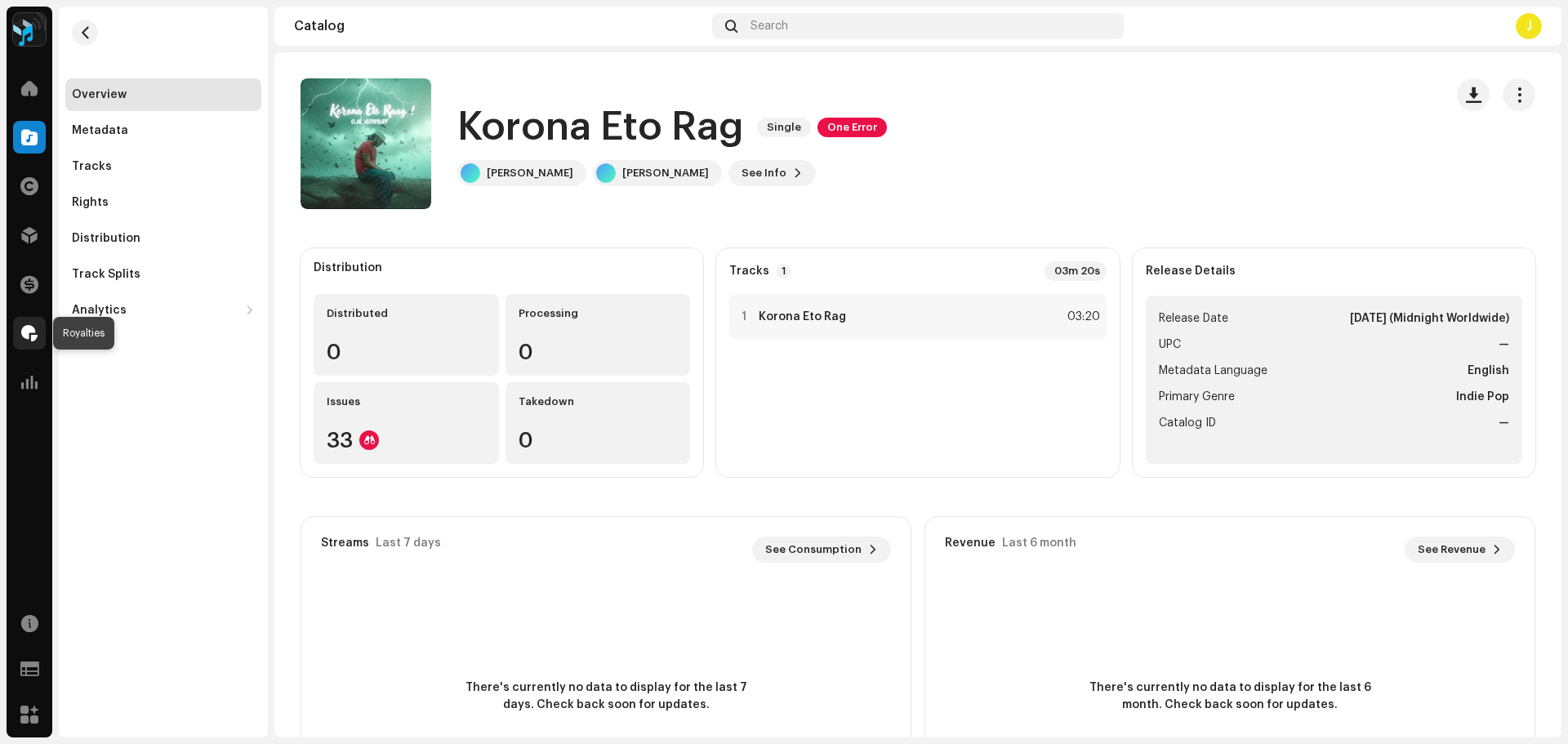
click at [31, 327] on span at bounding box center [29, 333] width 17 height 13
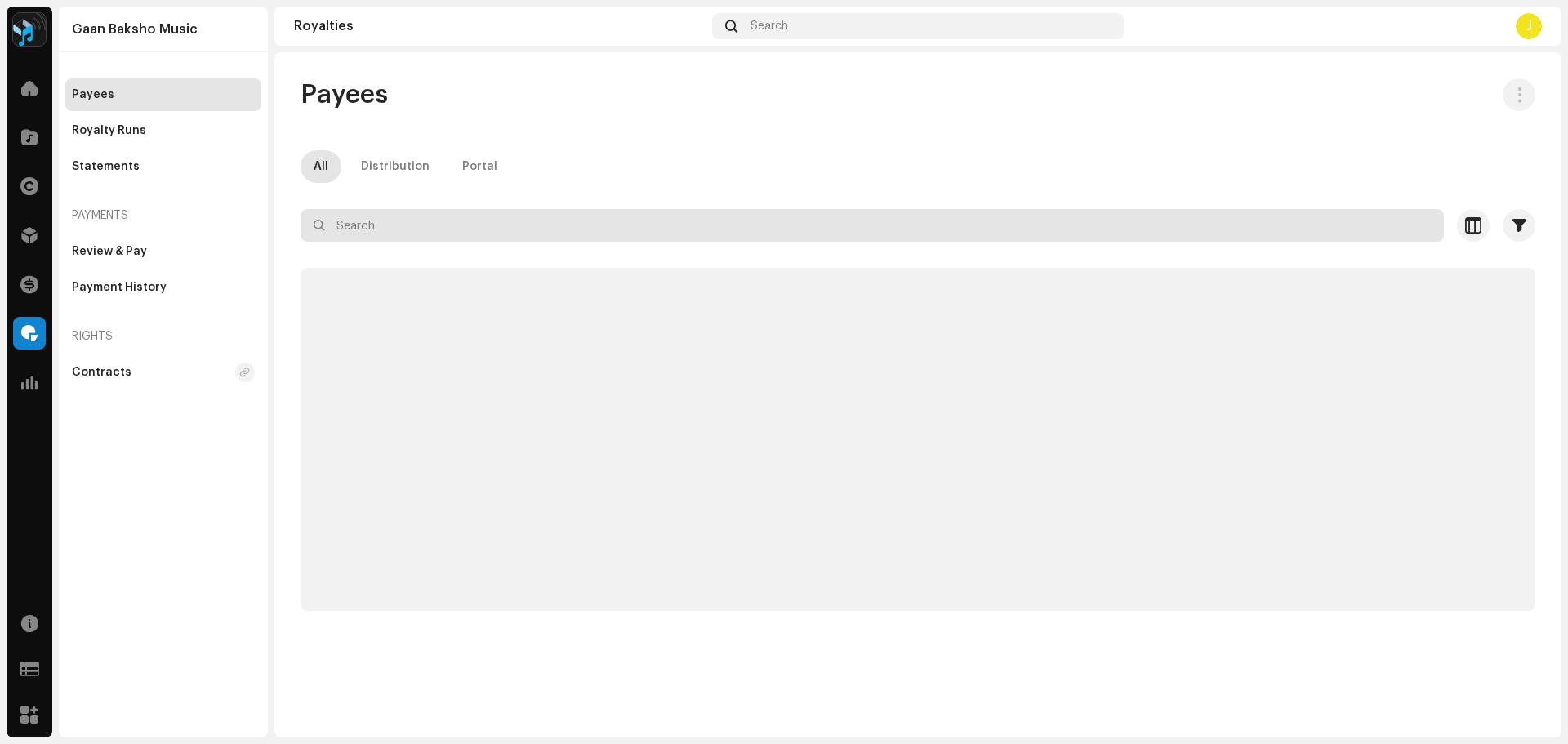
click at [423, 213] on input "text" at bounding box center [873, 226] width 1144 height 33
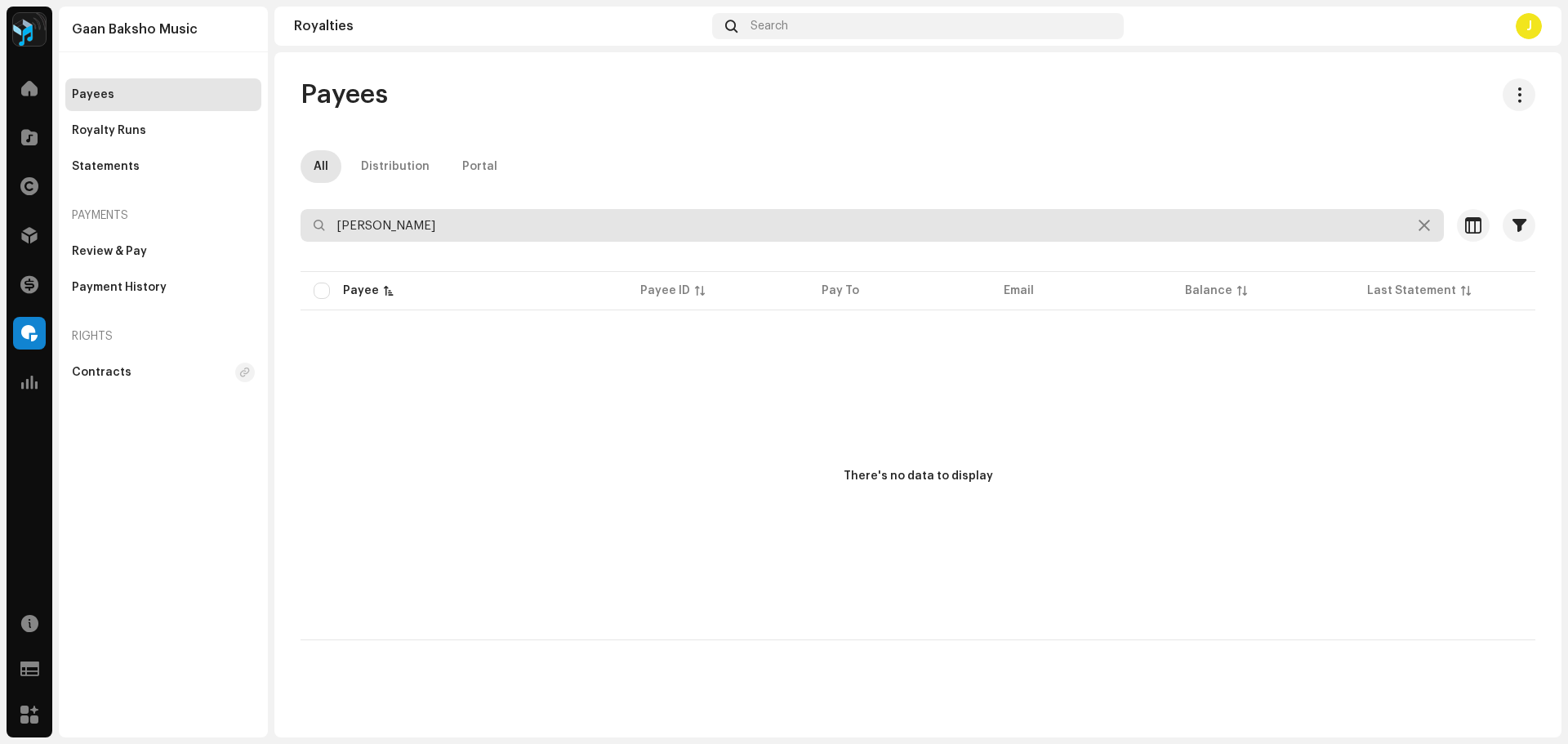
click at [348, 225] on input "[PERSON_NAME]" at bounding box center [873, 226] width 1144 height 33
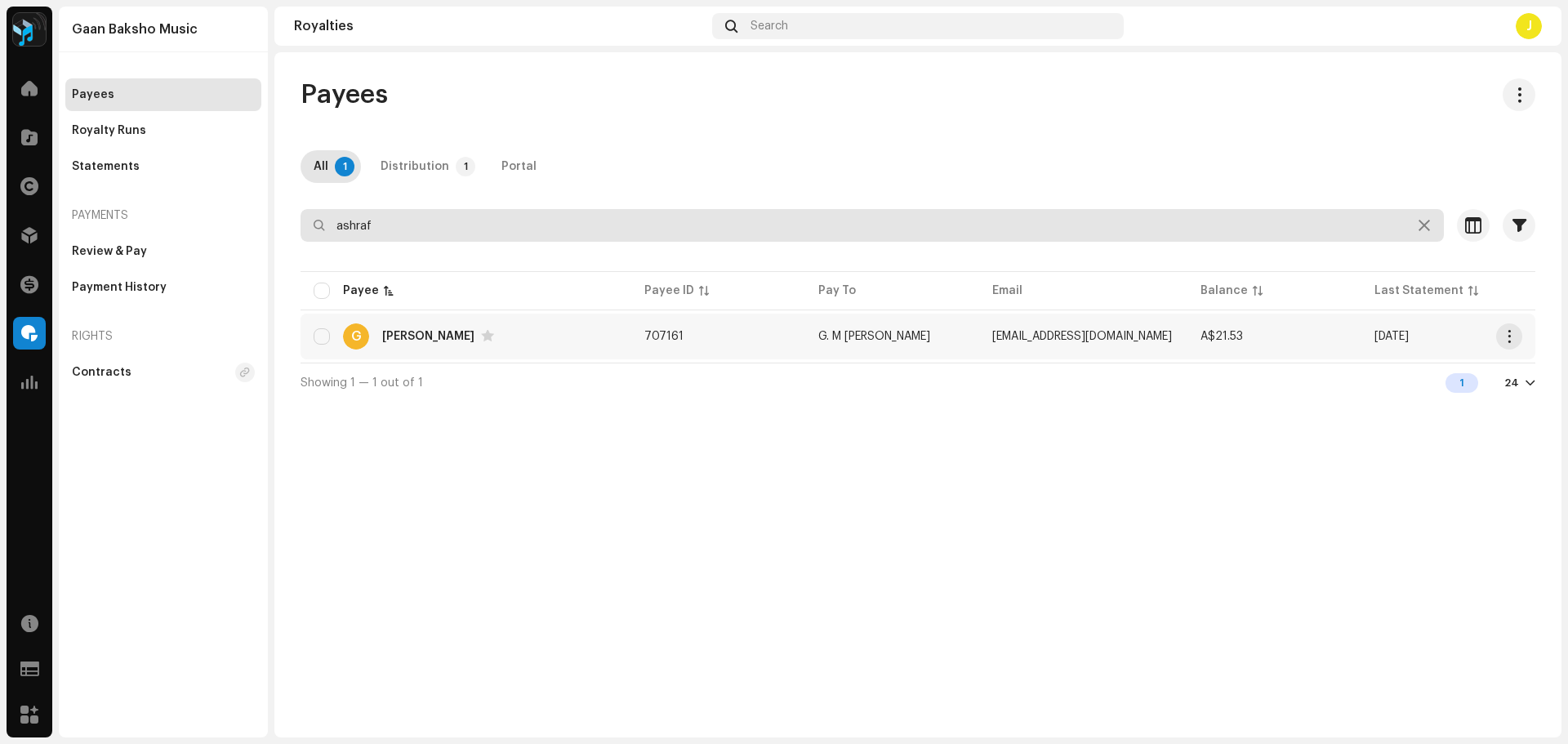
type input "ashraf"
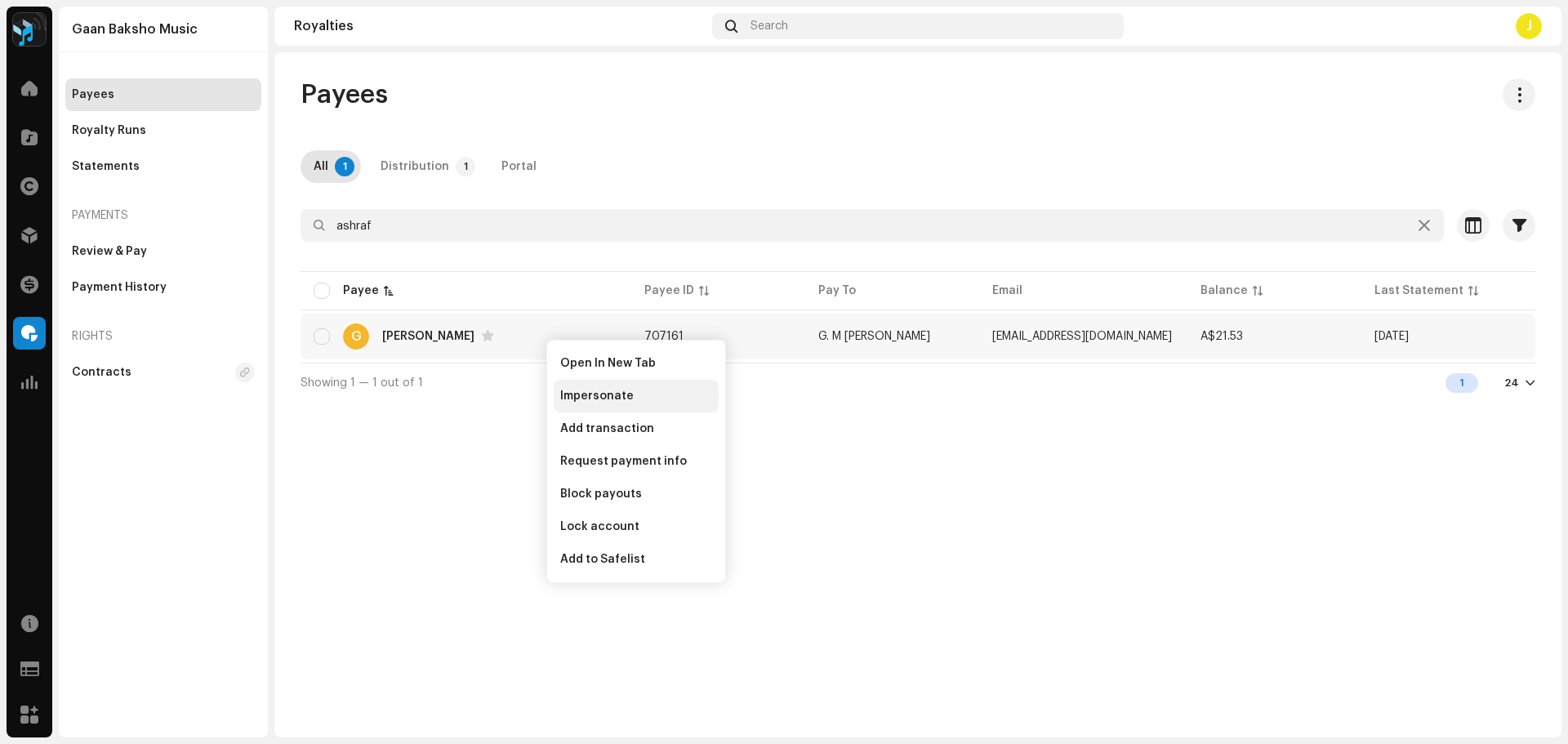
click at [574, 390] on span "Impersonate" at bounding box center [597, 395] width 74 height 13
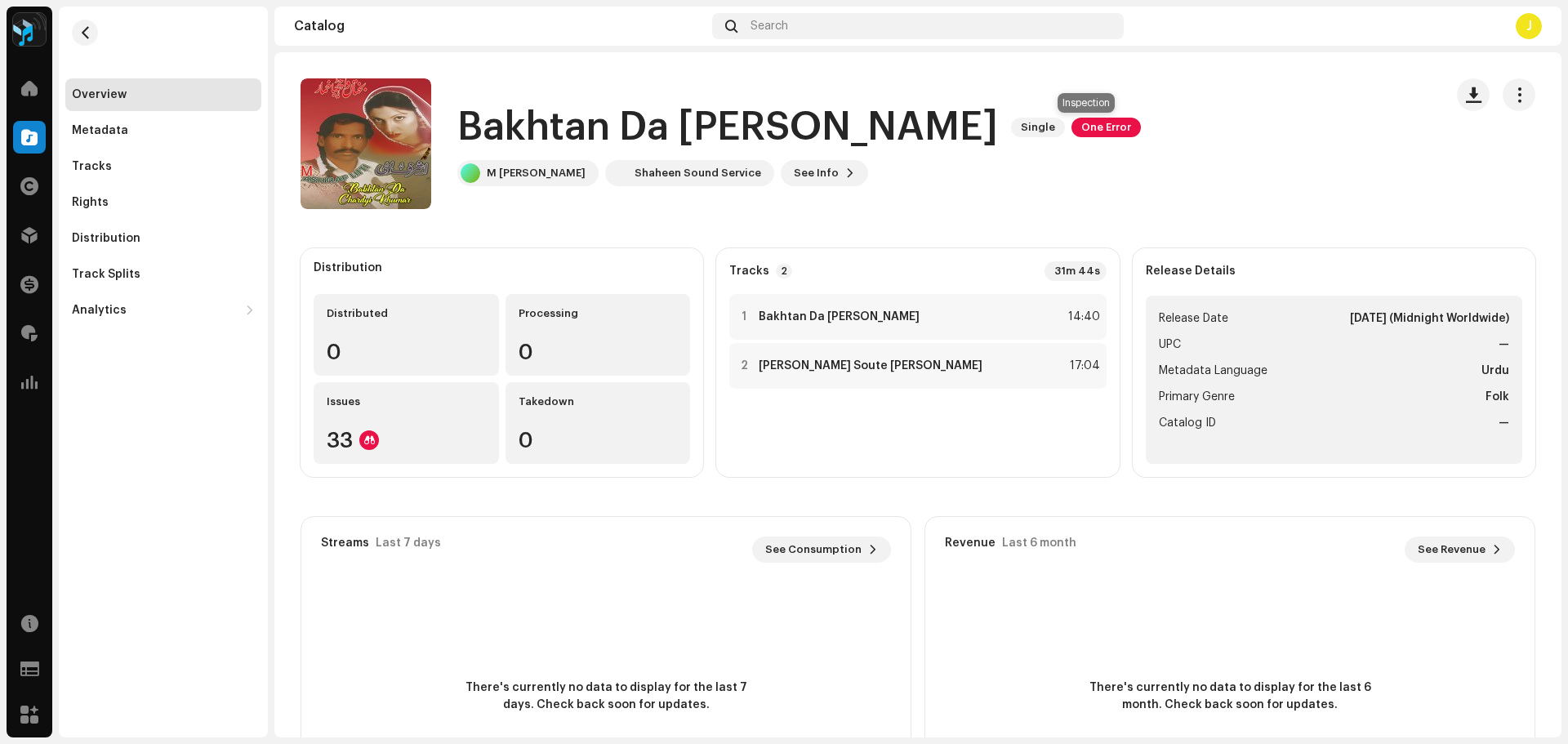
click at [1093, 131] on span "One Error" at bounding box center [1106, 127] width 70 height 20
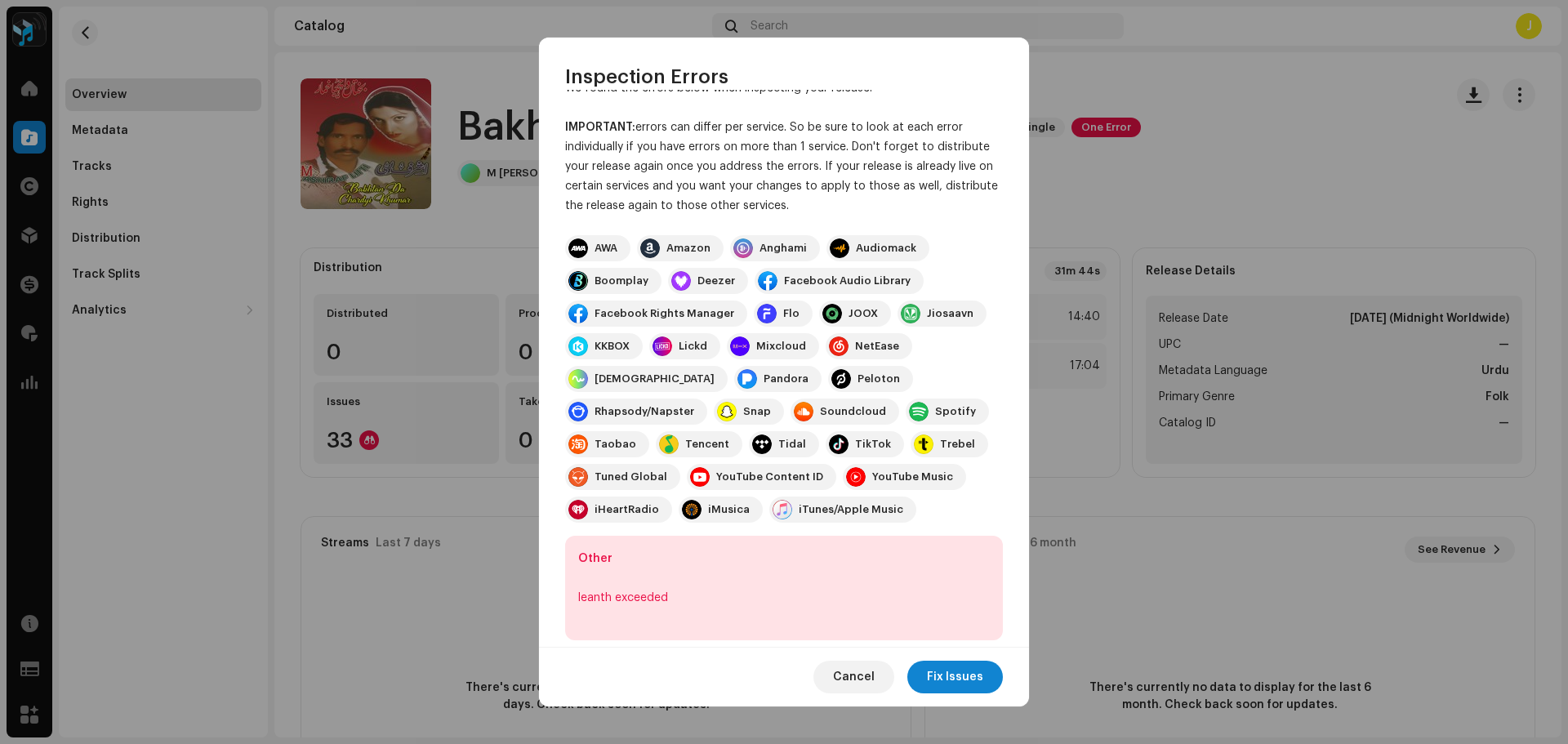
scroll to position [56, 0]
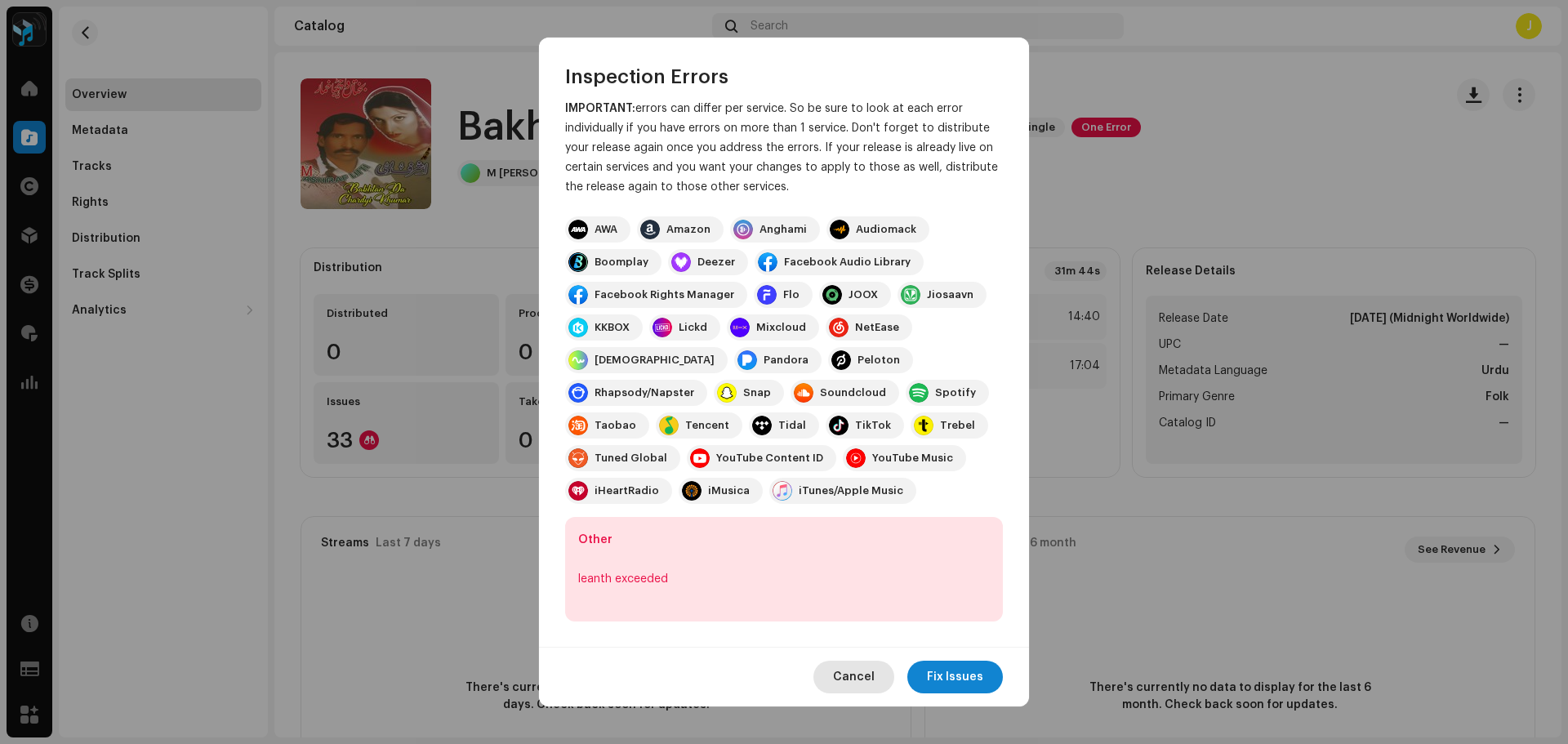
click at [841, 673] on span "Cancel" at bounding box center [854, 677] width 42 height 33
